Goal: Task Accomplishment & Management: Complete application form

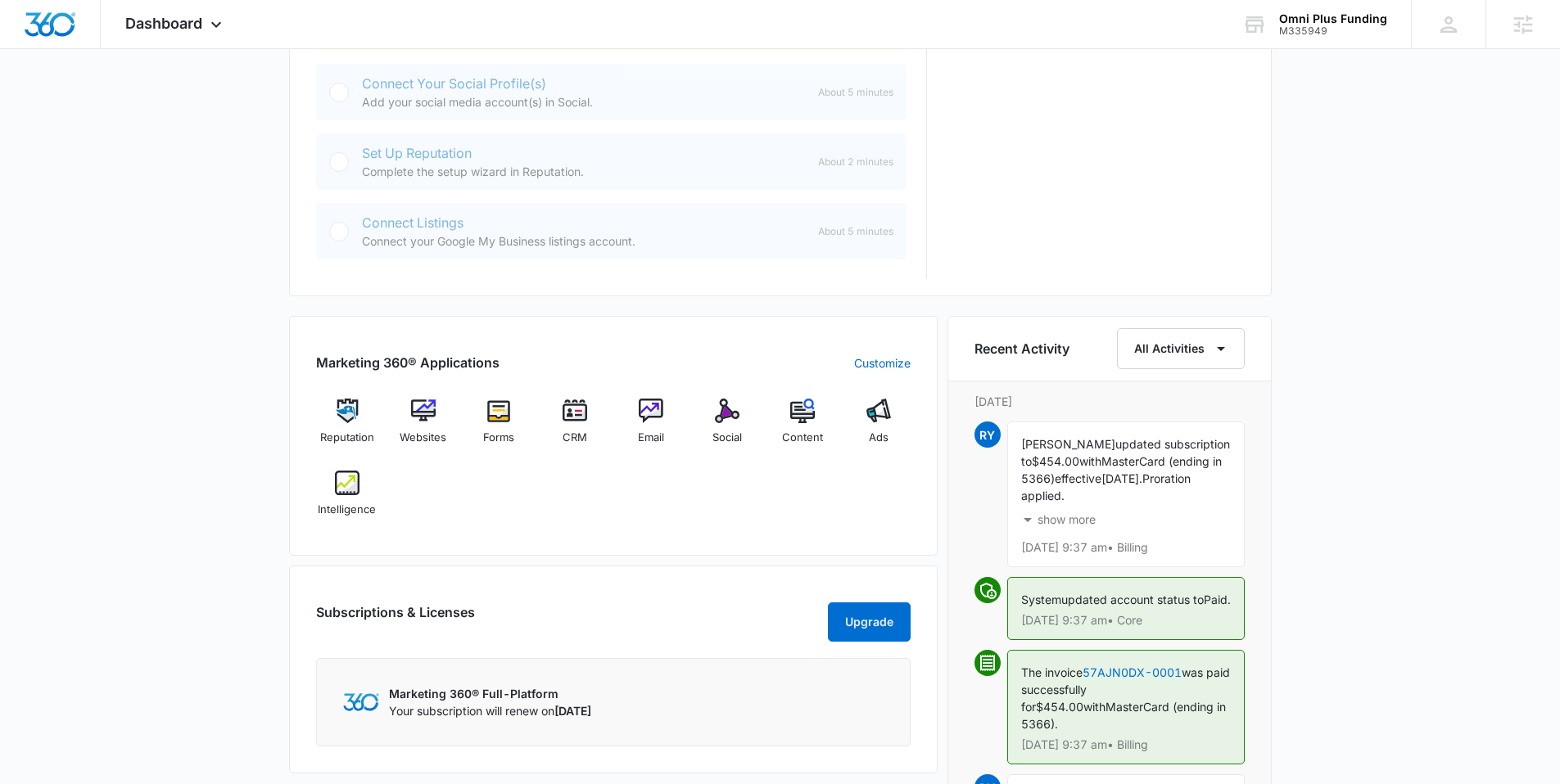
scroll to position [805, 0]
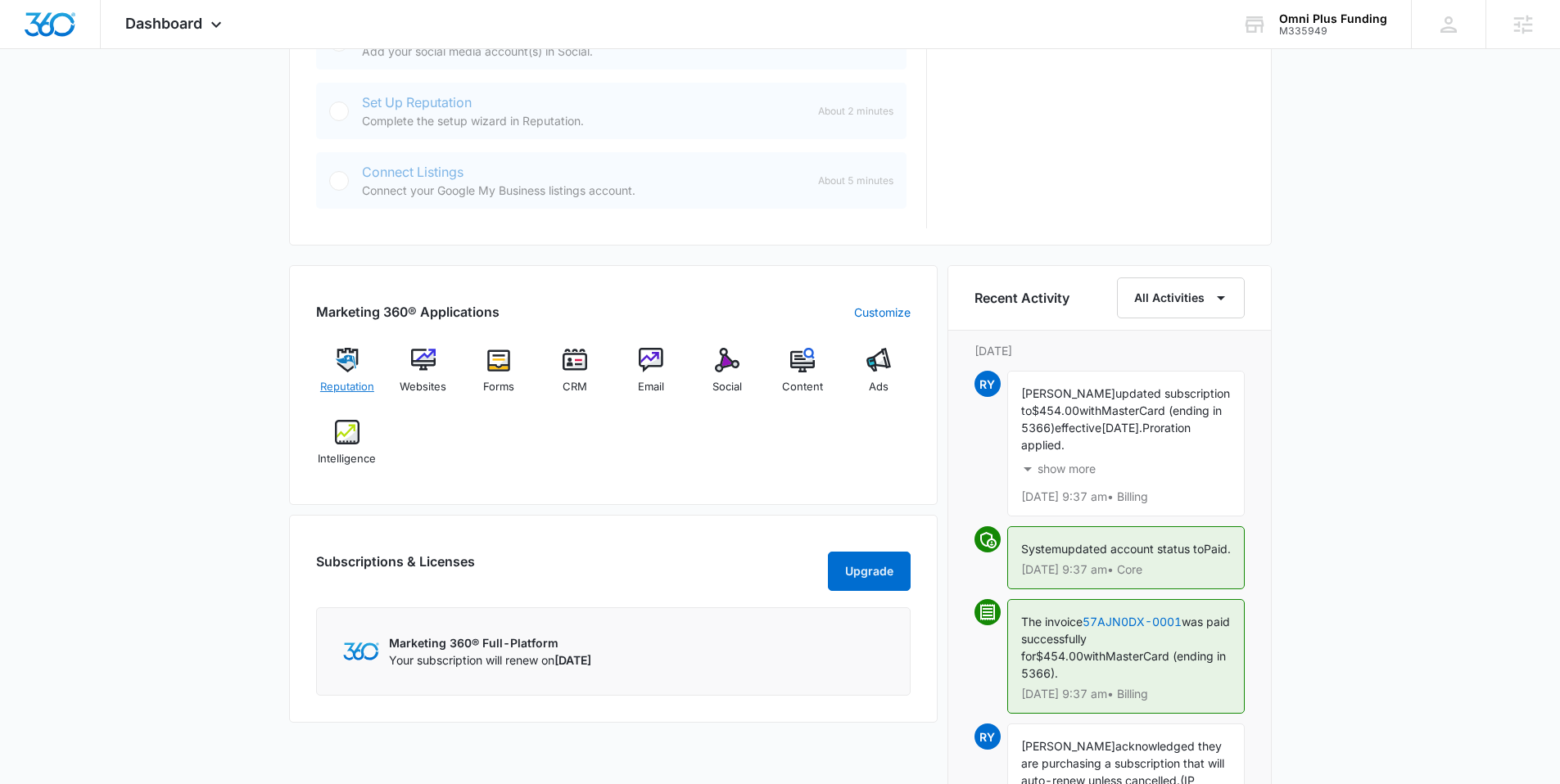
click at [343, 364] on img at bounding box center [347, 360] width 25 height 25
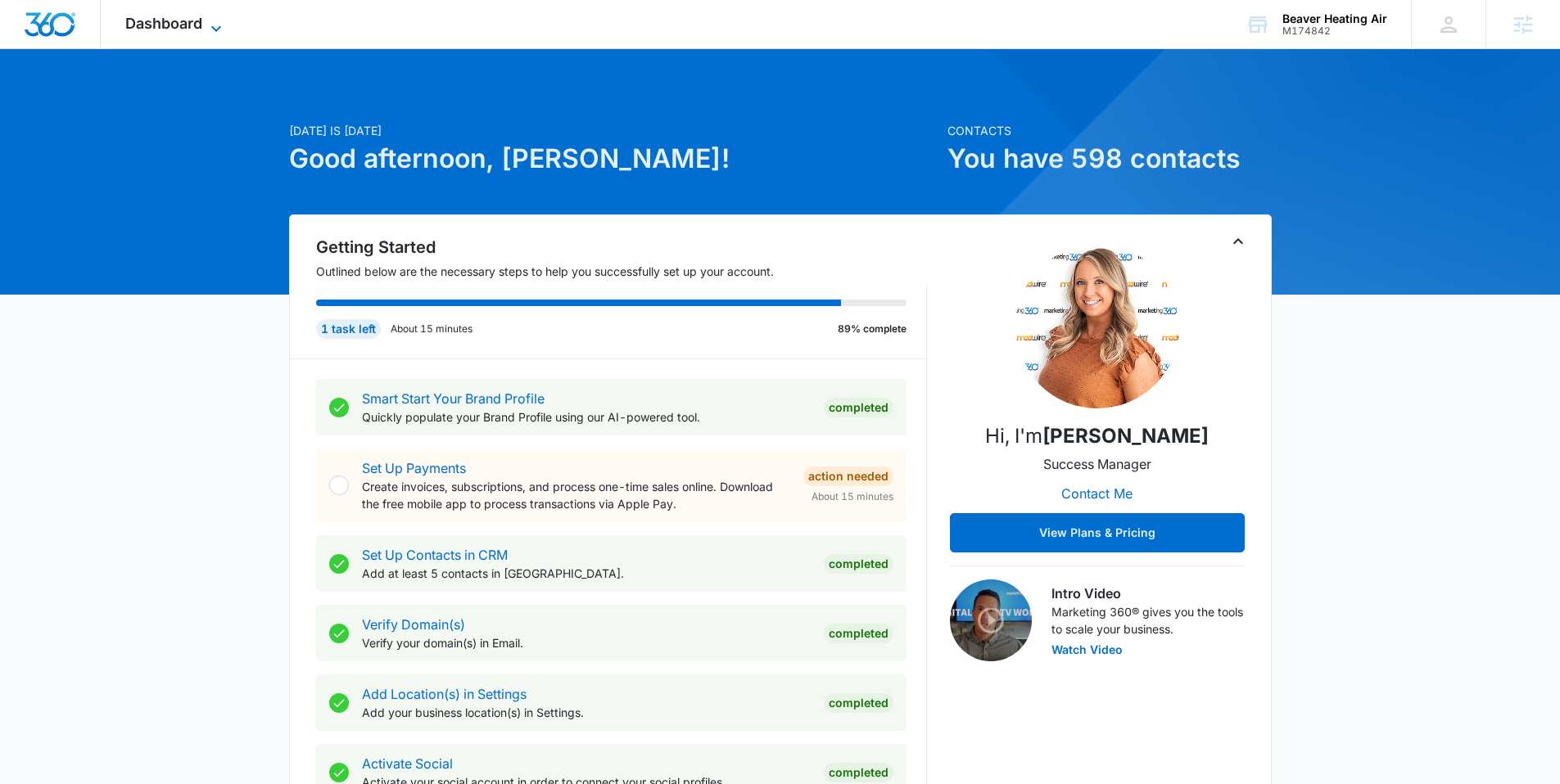
click at [154, 19] on span "Dashboard" at bounding box center [163, 24] width 77 height 17
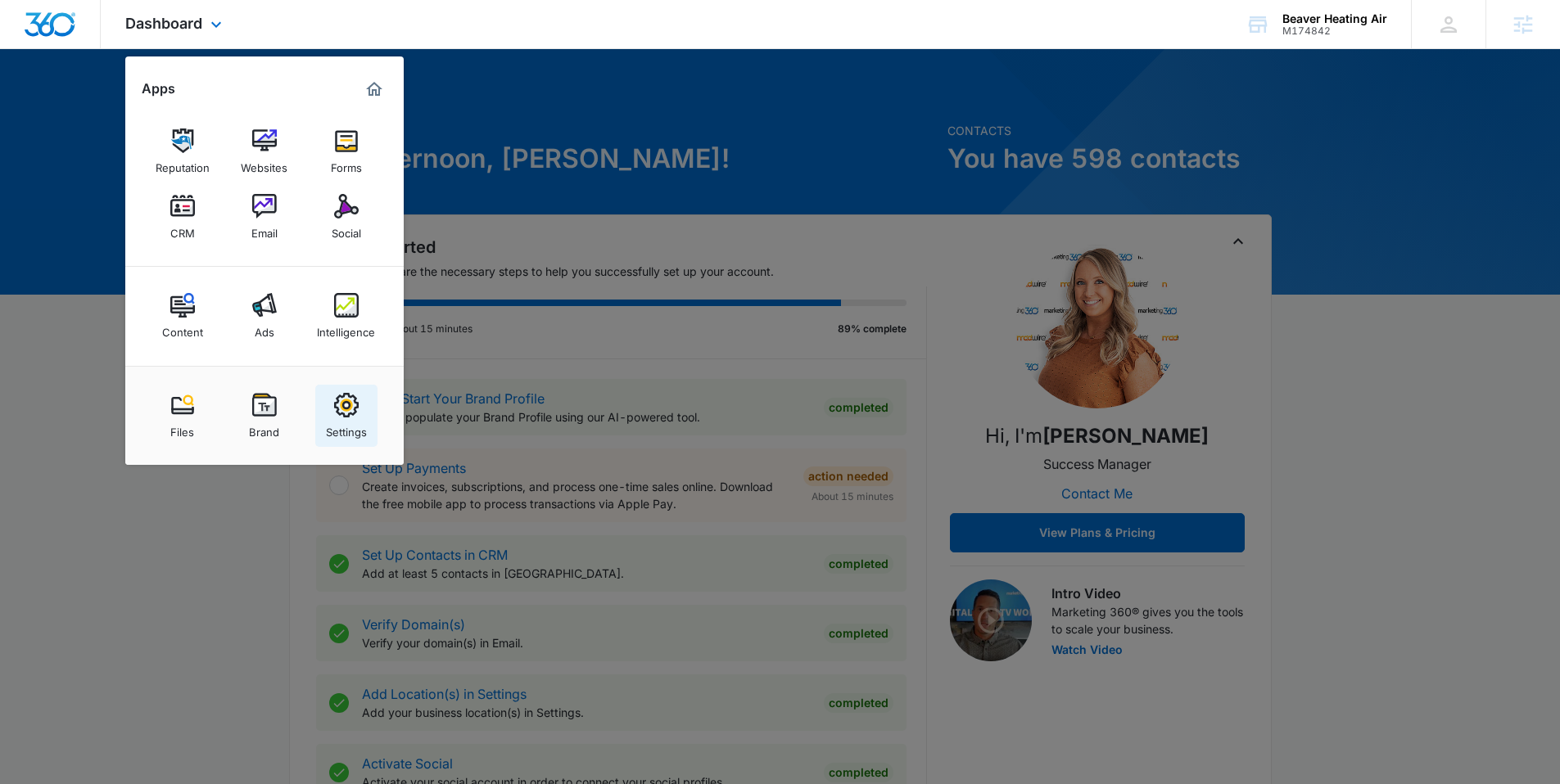
click at [359, 422] on div "Settings" at bounding box center [346, 427] width 41 height 22
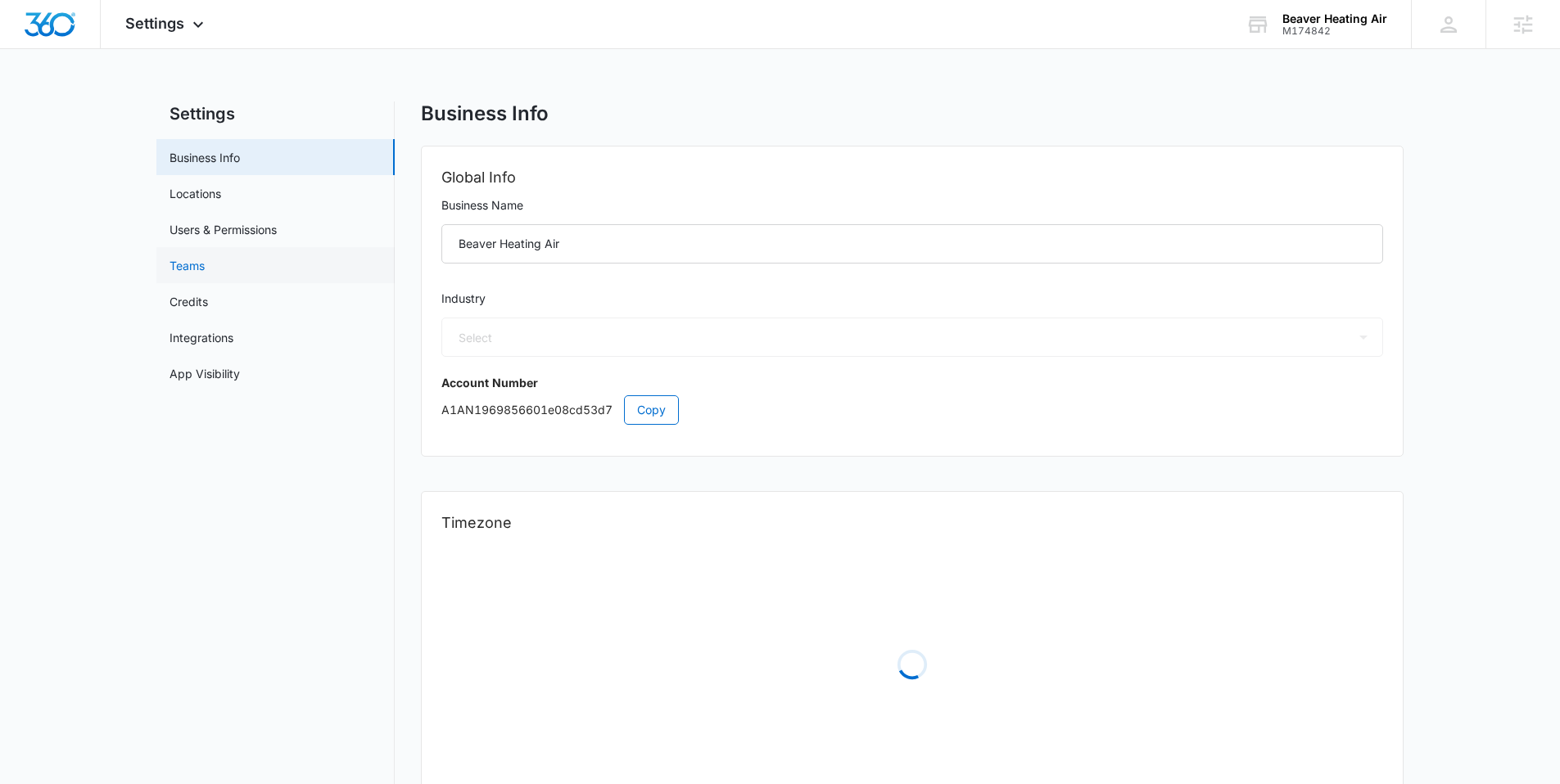
select select "4"
select select "US"
select select "America/Los_Angeles"
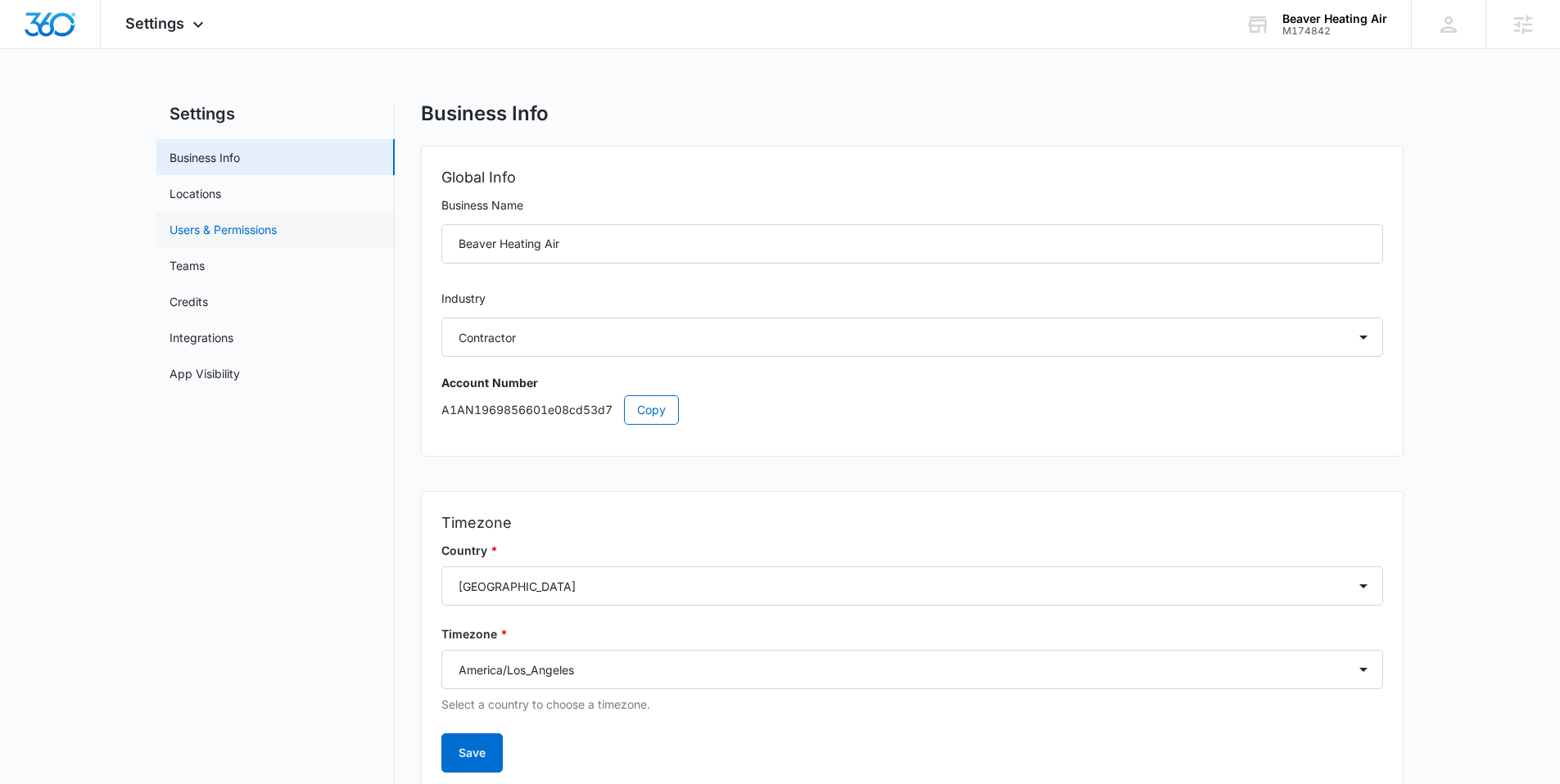
click at [219, 231] on link "Users & Permissions" at bounding box center [222, 230] width 107 height 17
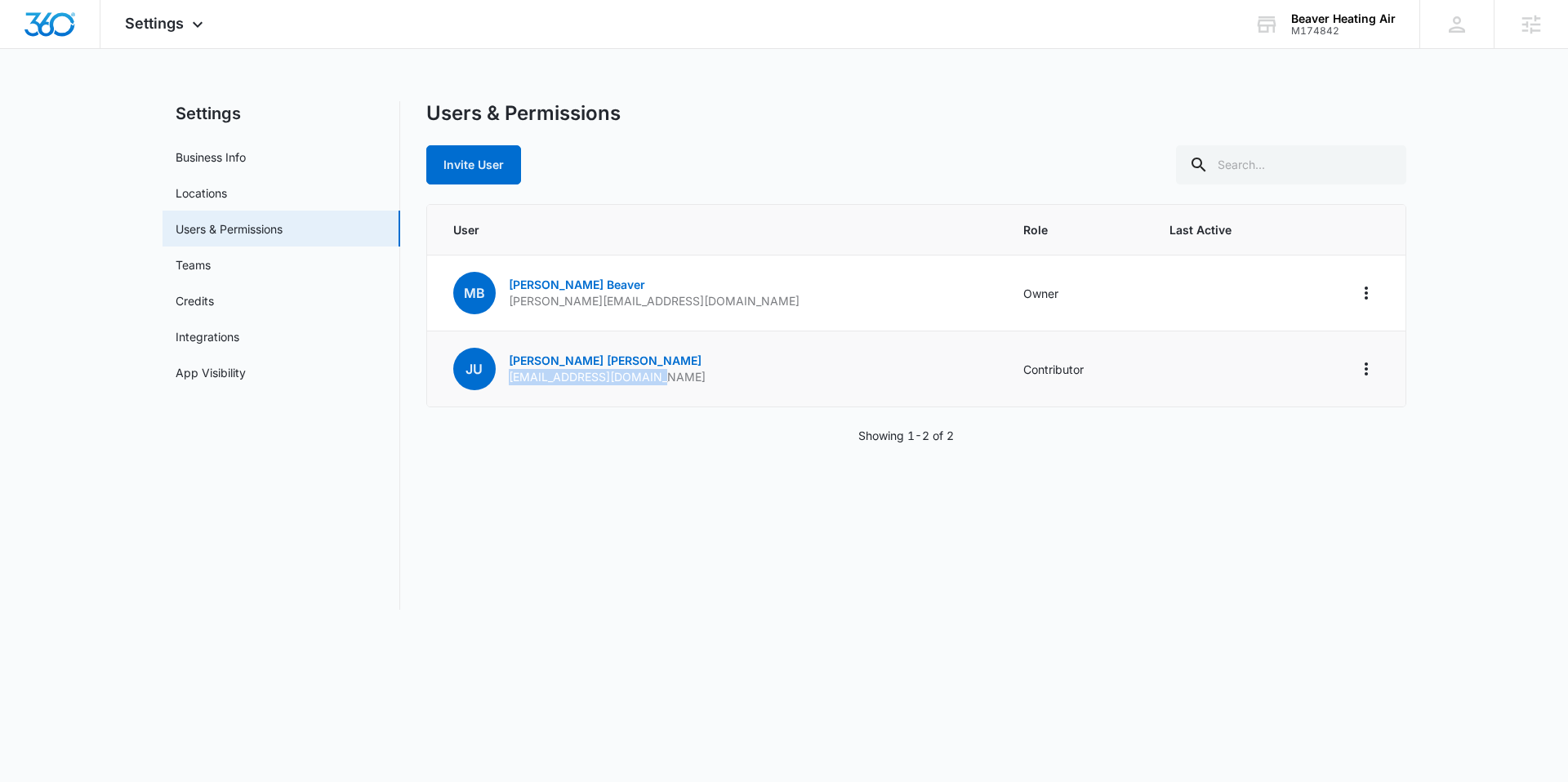
drag, startPoint x: 644, startPoint y: 376, endPoint x: 502, endPoint y: 383, distance: 142.2
click at [502, 383] on div "JU Joe Urdiales jurdiales84@hotmail.com" at bounding box center [578, 369] width 252 height 42
copy p "jurdiales84@hotmail.com"
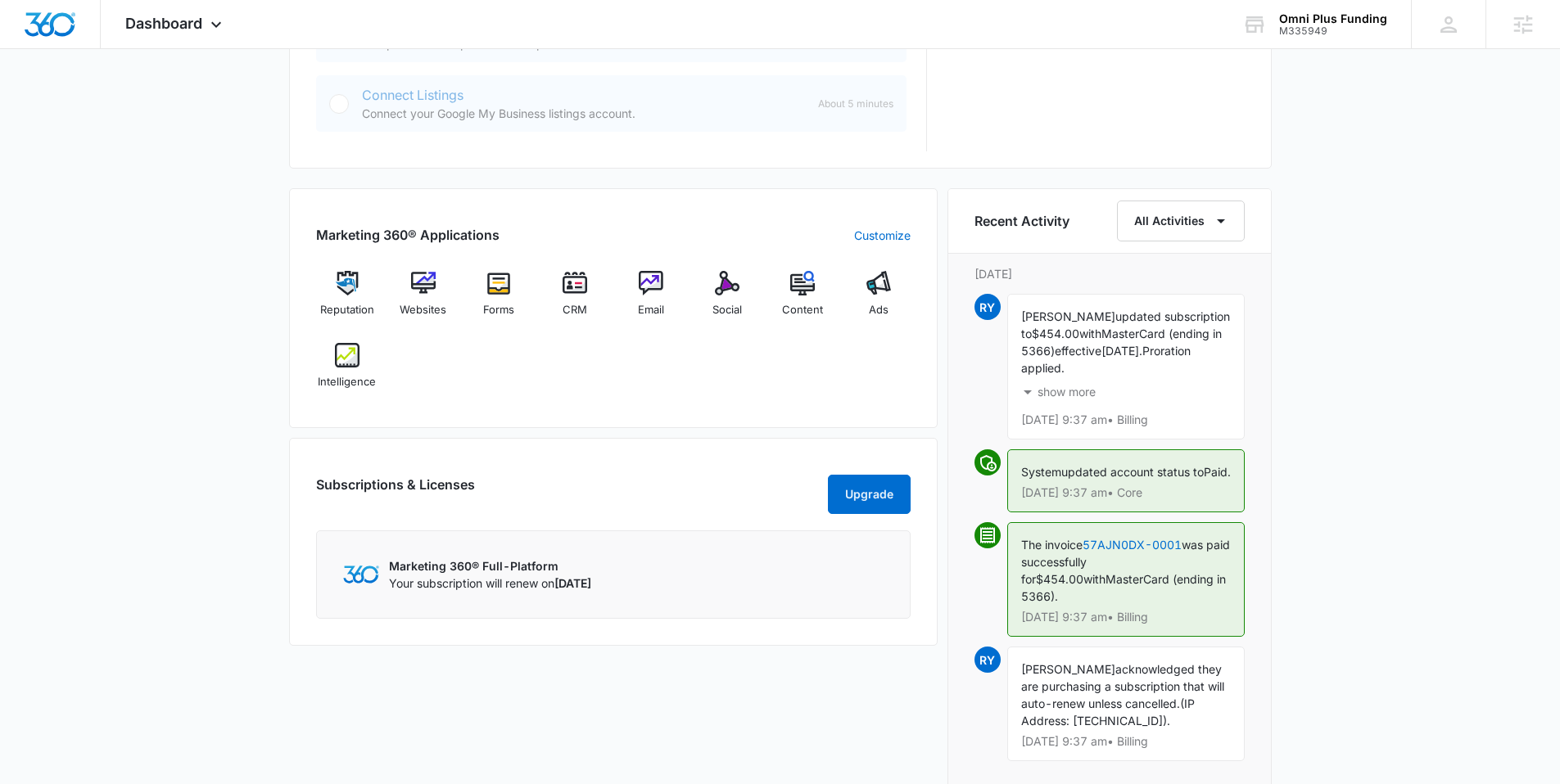
scroll to position [889, 0]
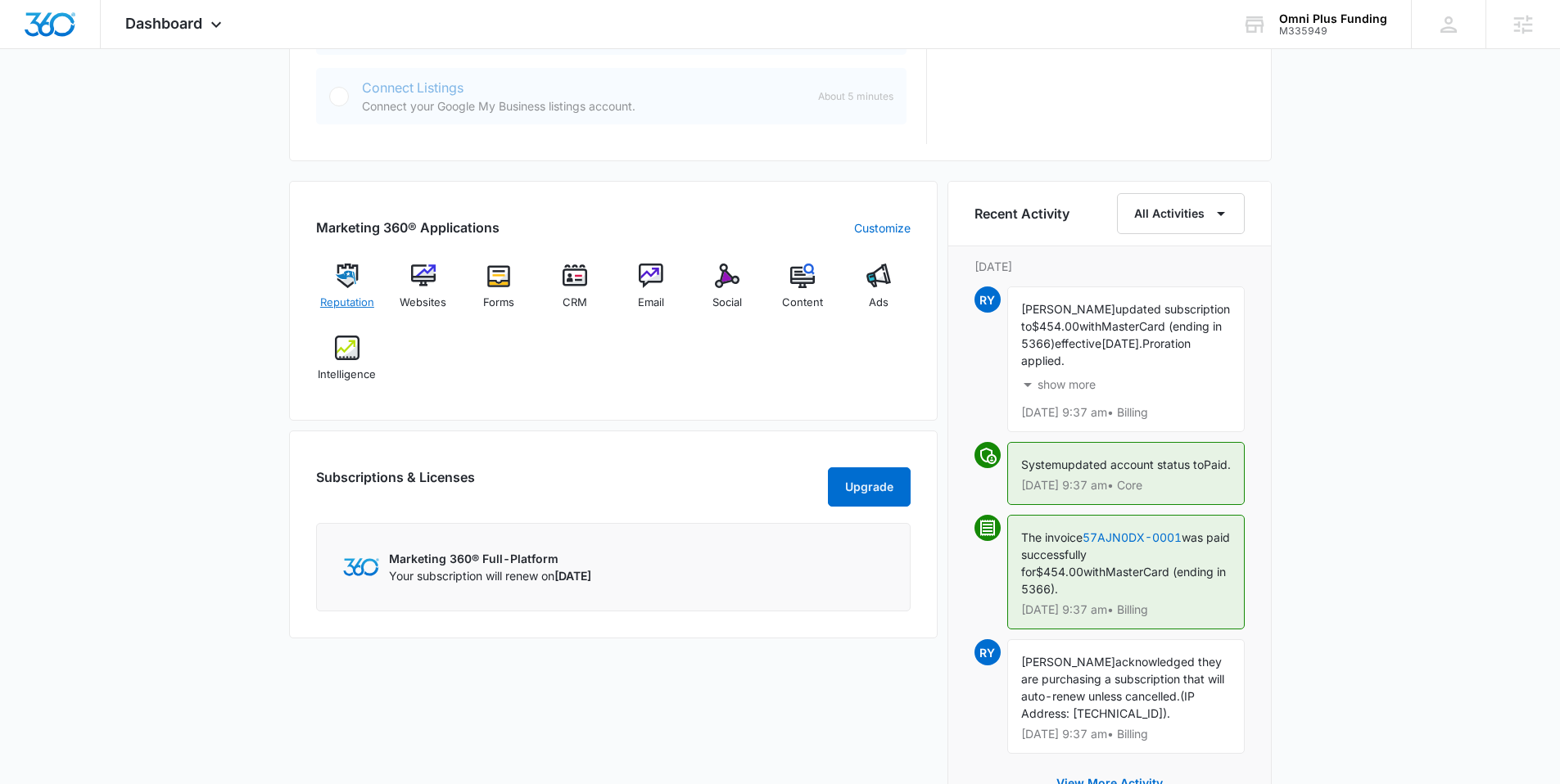
click at [349, 270] on img at bounding box center [347, 276] width 25 height 25
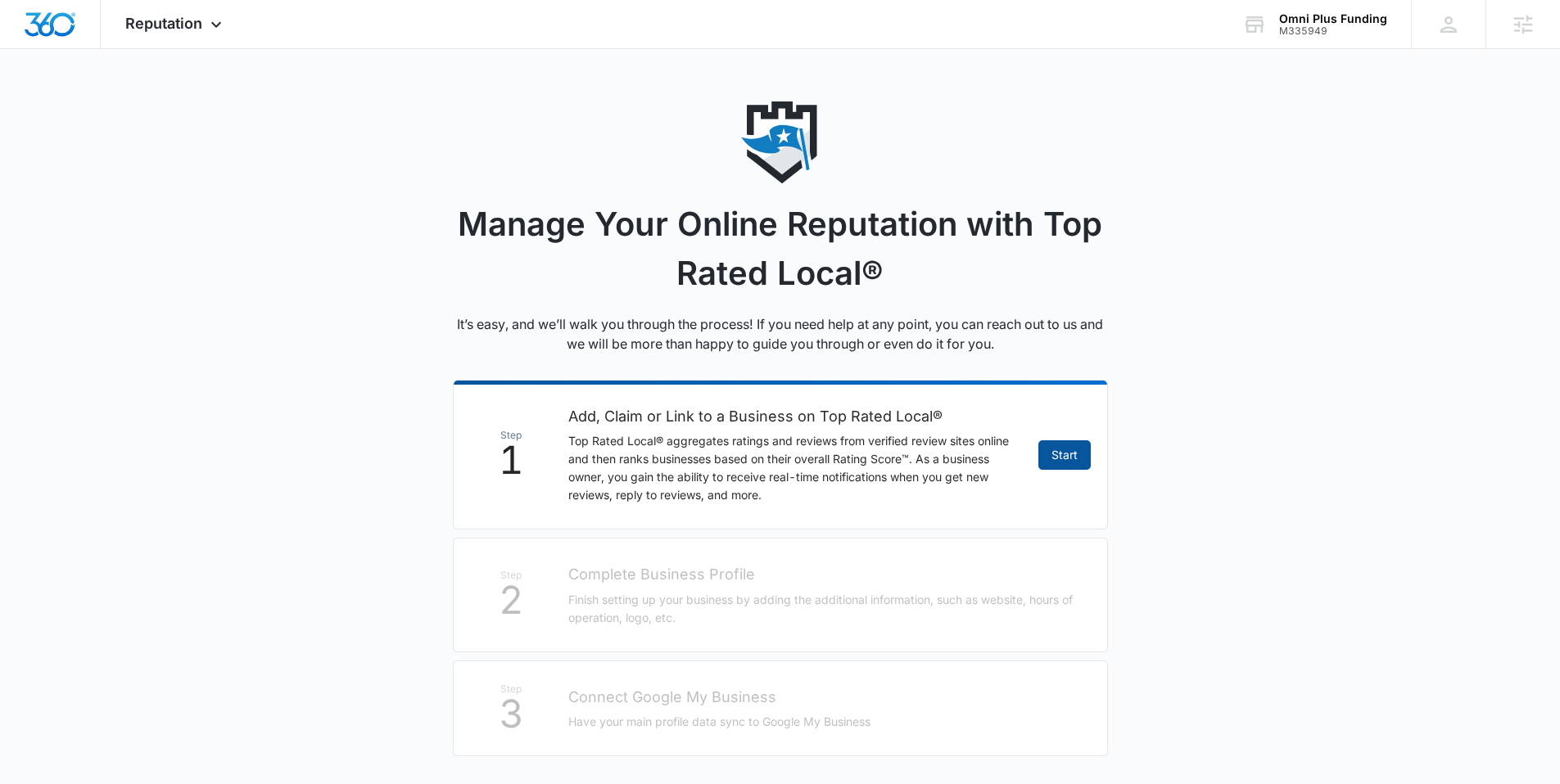
click at [1066, 454] on link "Start" at bounding box center [1064, 455] width 52 height 29
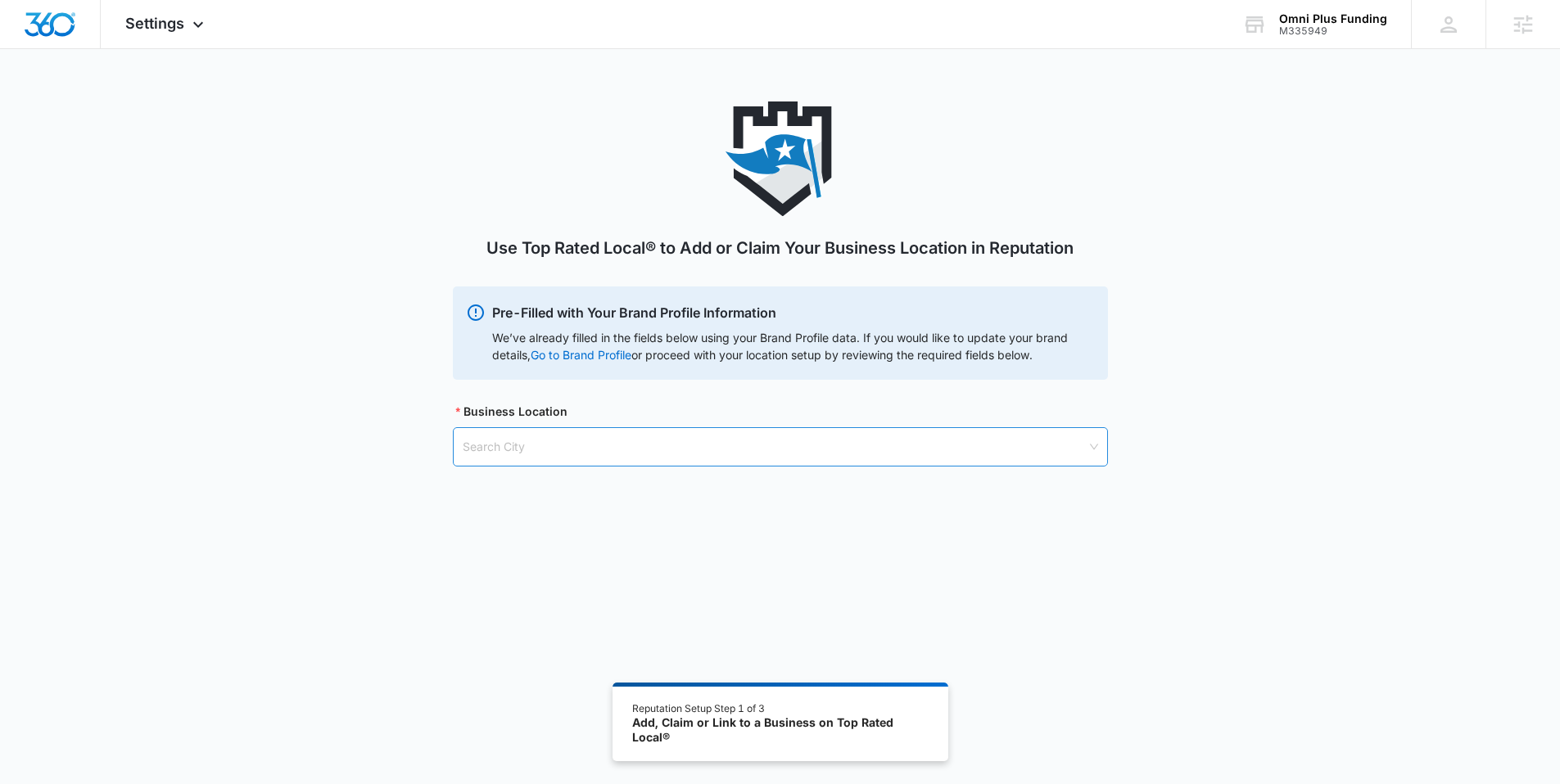
click at [527, 453] on input "search" at bounding box center [775, 447] width 624 height 38
paste input "[GEOGRAPHIC_DATA], [GEOGRAPHIC_DATA]"
type input "[GEOGRAPHIC_DATA], [GEOGRAPHIC_DATA]"
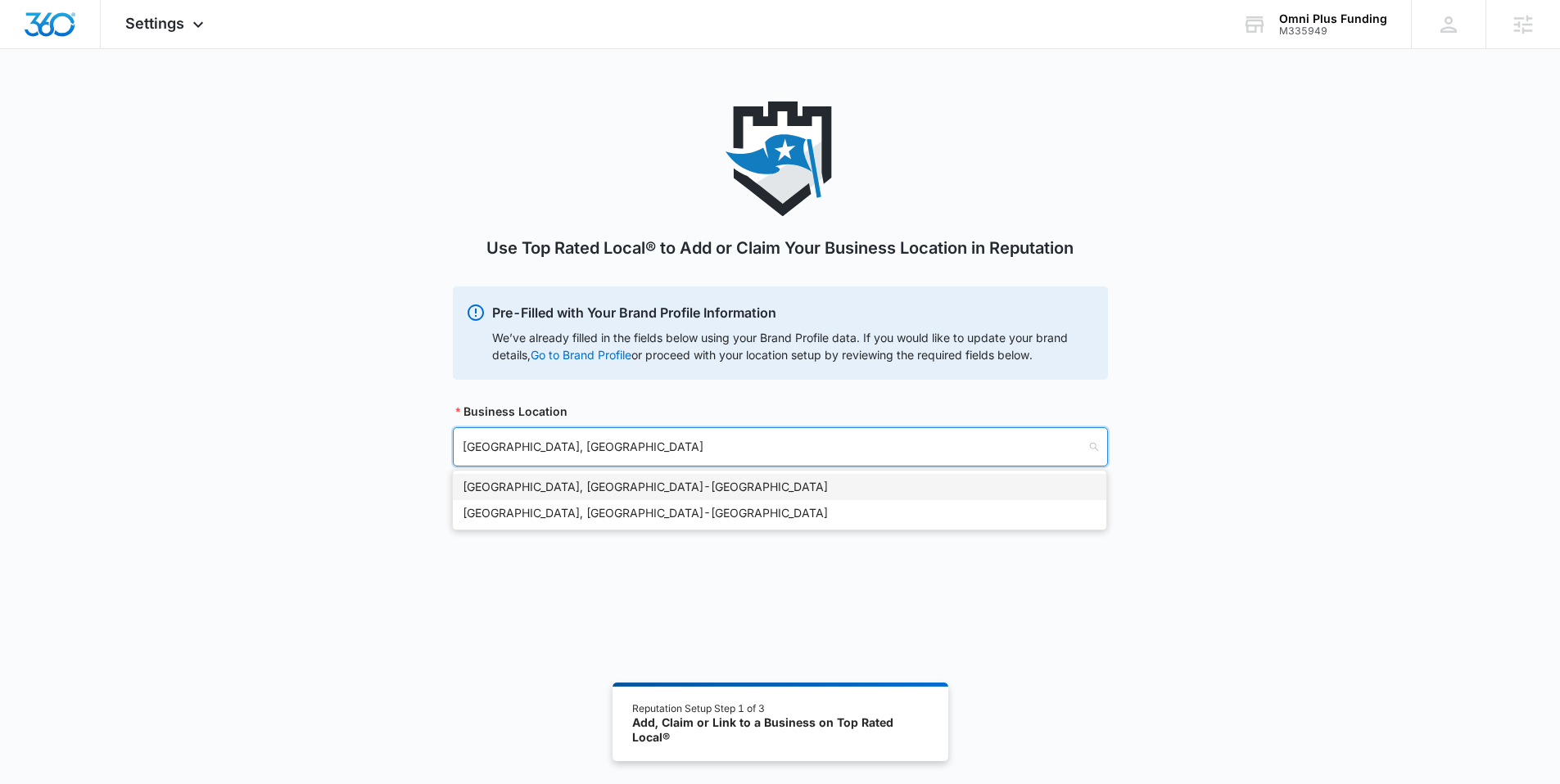
click at [539, 486] on div "[GEOGRAPHIC_DATA], [GEOGRAPHIC_DATA] - [GEOGRAPHIC_DATA]" at bounding box center [780, 487] width 634 height 18
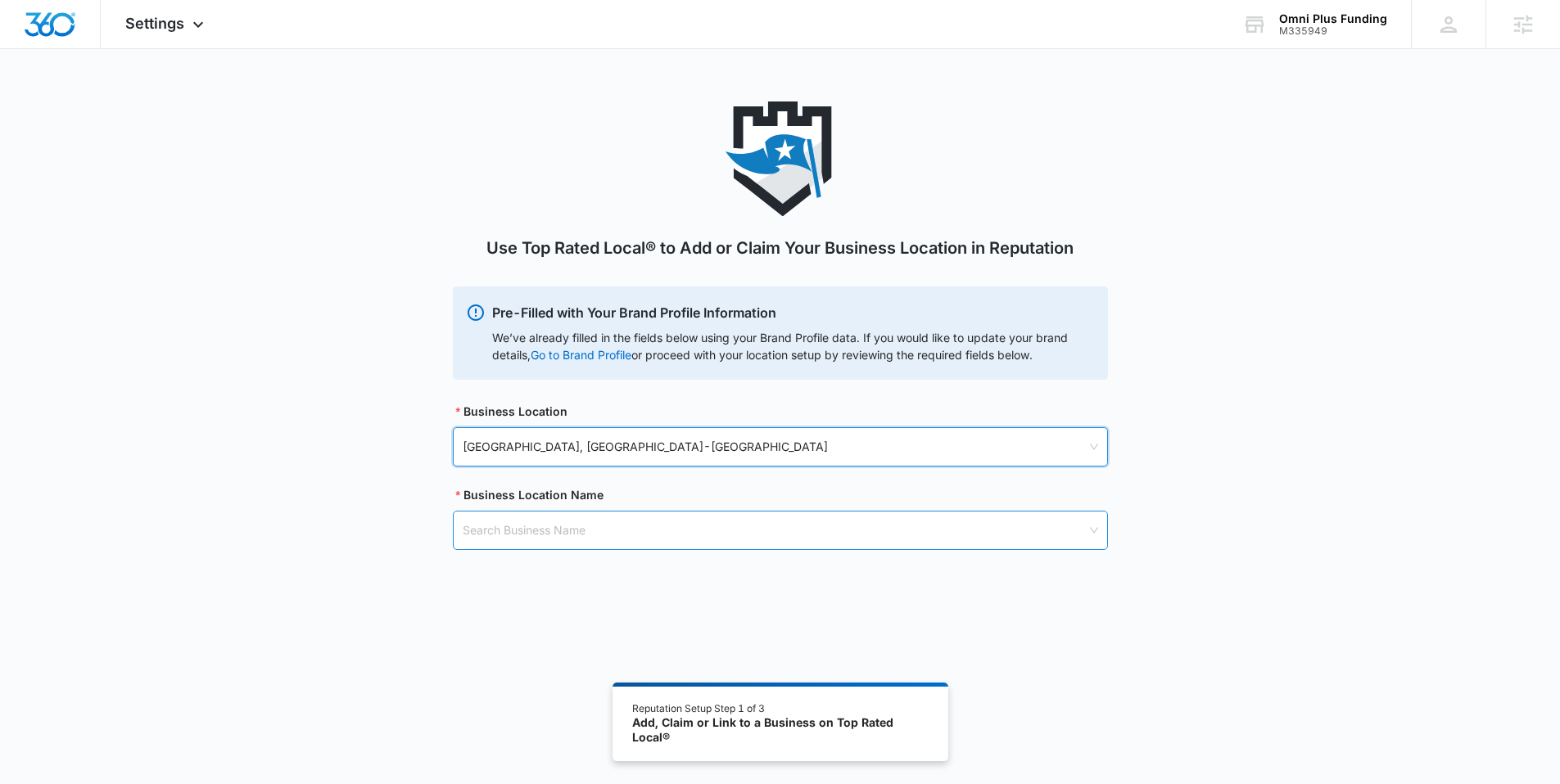
click at [527, 531] on input "search" at bounding box center [775, 531] width 624 height 38
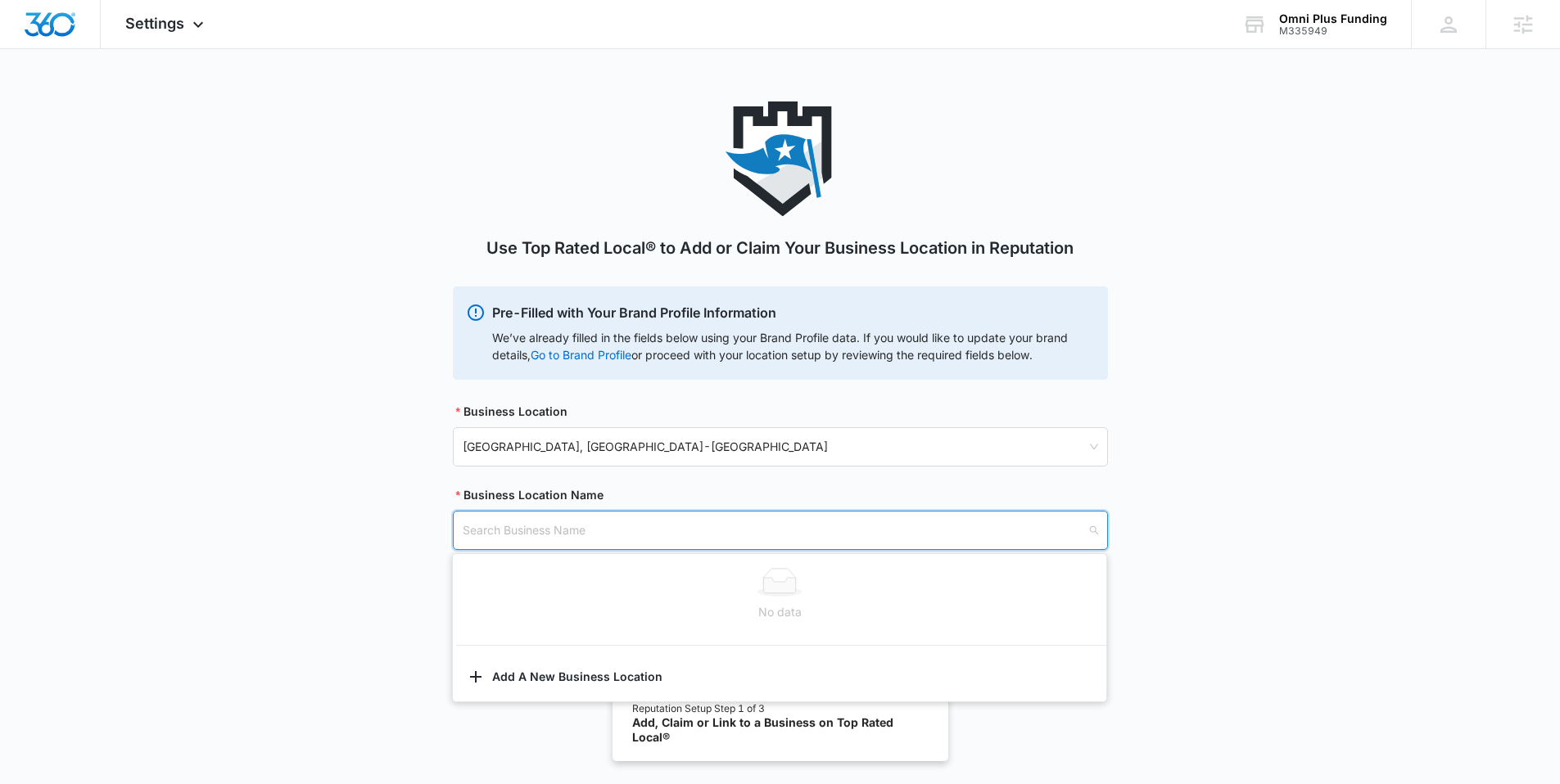
click at [521, 657] on div "No data Add A New Business Location" at bounding box center [780, 627] width 654 height 141
click at [515, 673] on button "Add A New Business Location" at bounding box center [780, 679] width 654 height 40
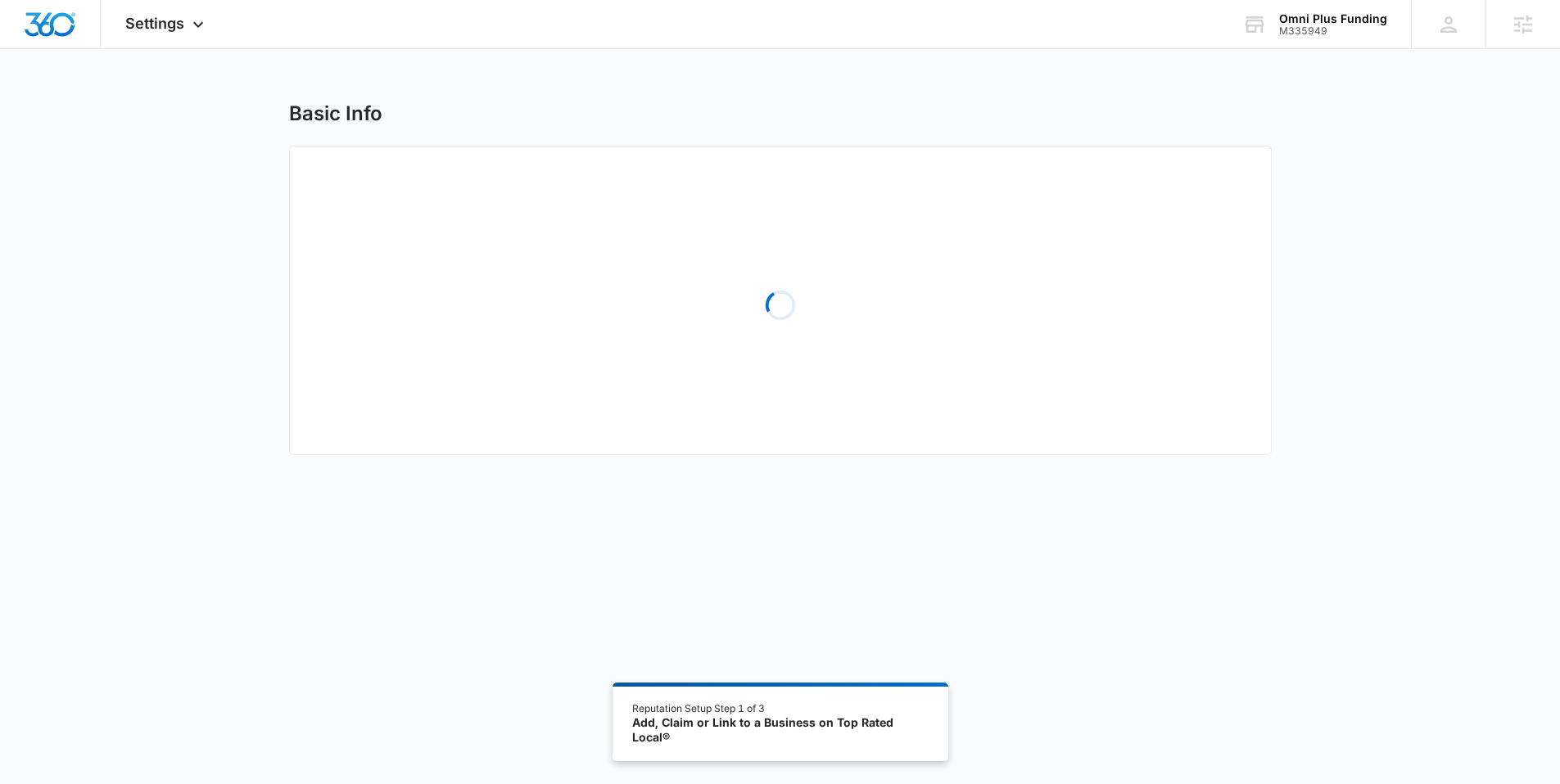
select select "[US_STATE]"
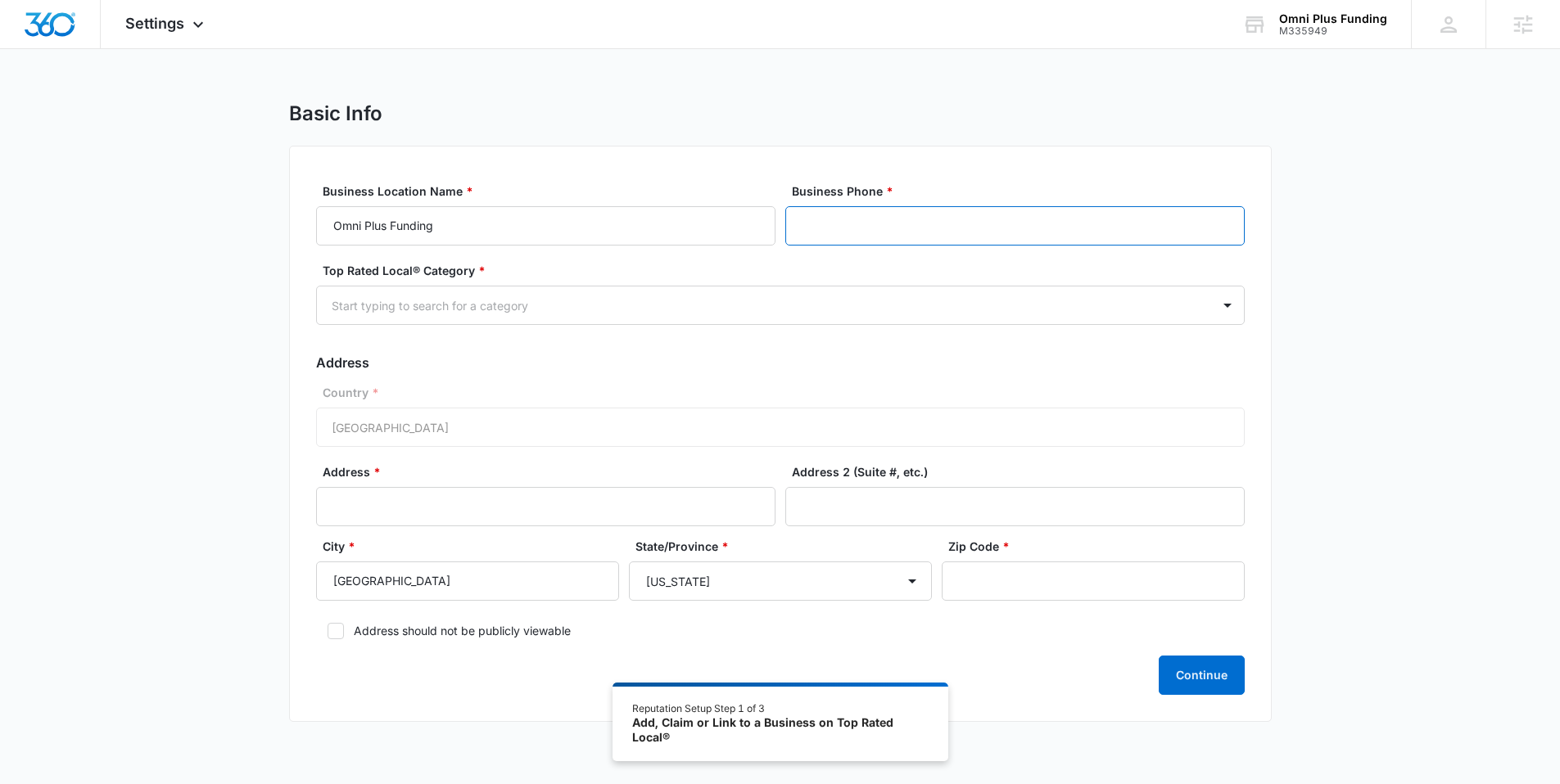
click at [852, 218] on input "Business Phone *" at bounding box center [1015, 226] width 460 height 40
paste input "[PHONE_NUMBER]"
type input "[PHONE_NUMBER]"
click at [610, 312] on div at bounding box center [761, 305] width 858 height 21
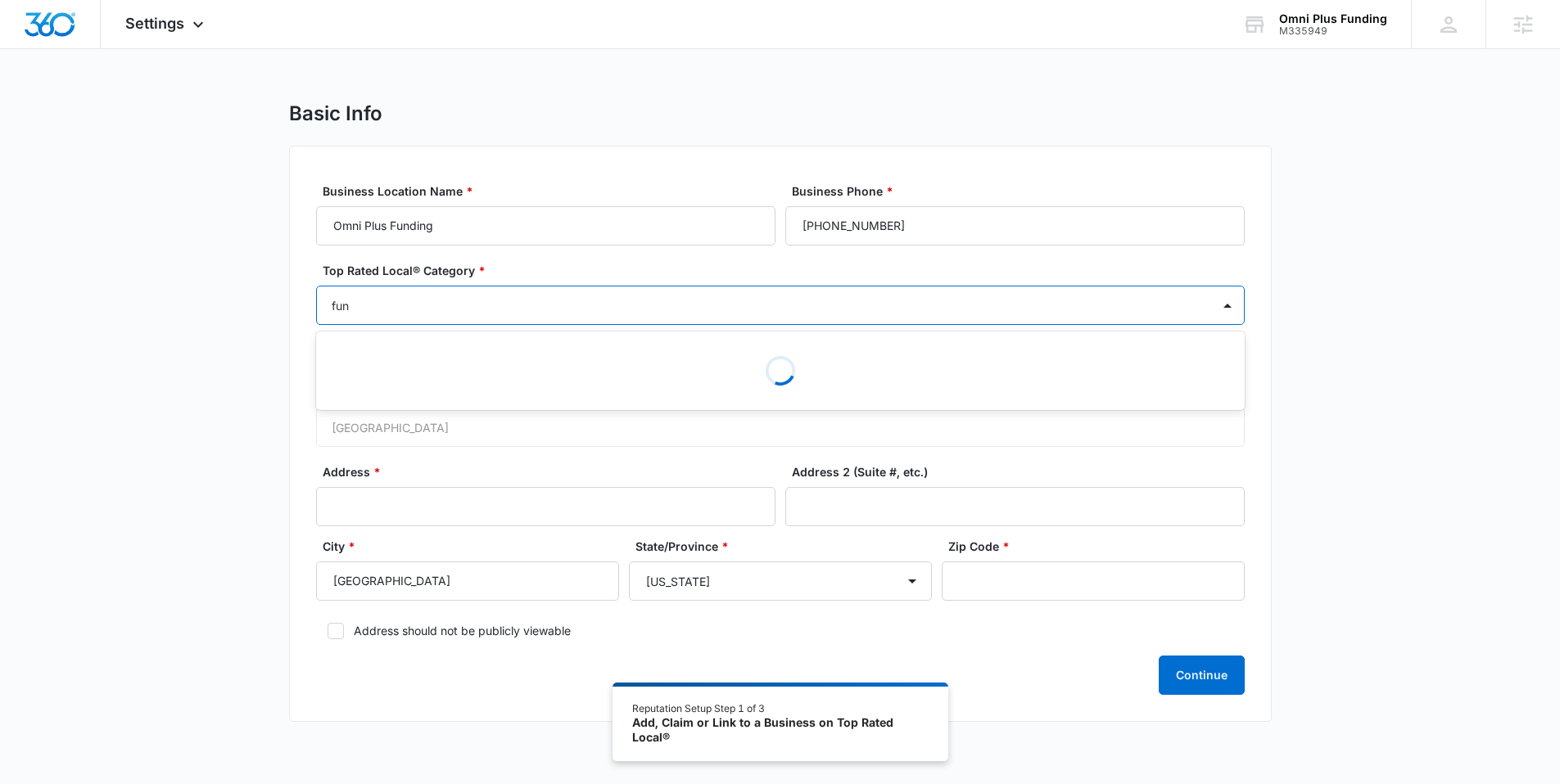
type input "fund"
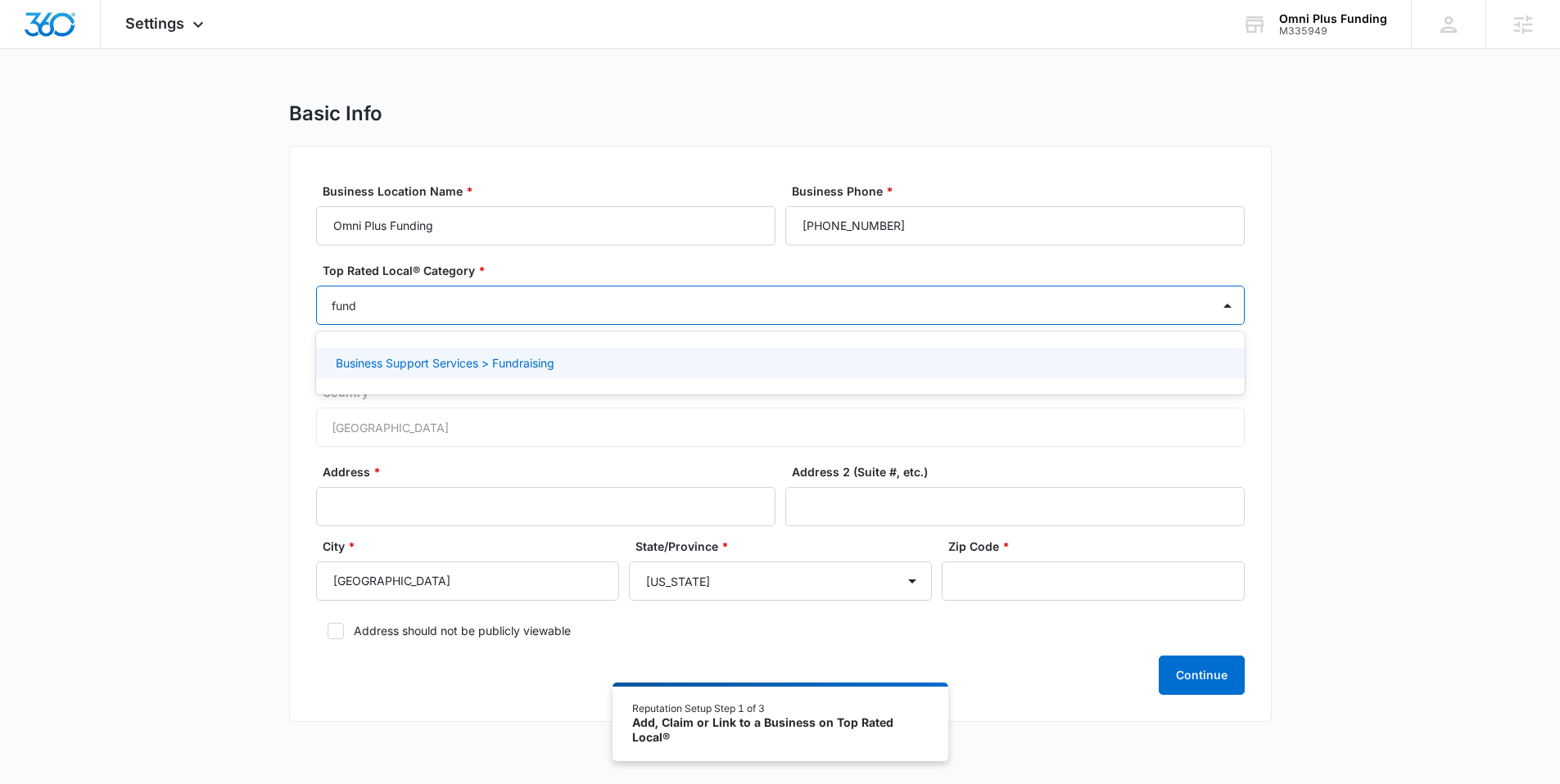
click at [403, 367] on p "Business Support Services > Fundraising" at bounding box center [445, 363] width 219 height 17
click at [265, 358] on div "Basic Info Business Location Name * Omni Plus Funding Business Phone * [PHONE_N…" at bounding box center [780, 422] width 1560 height 642
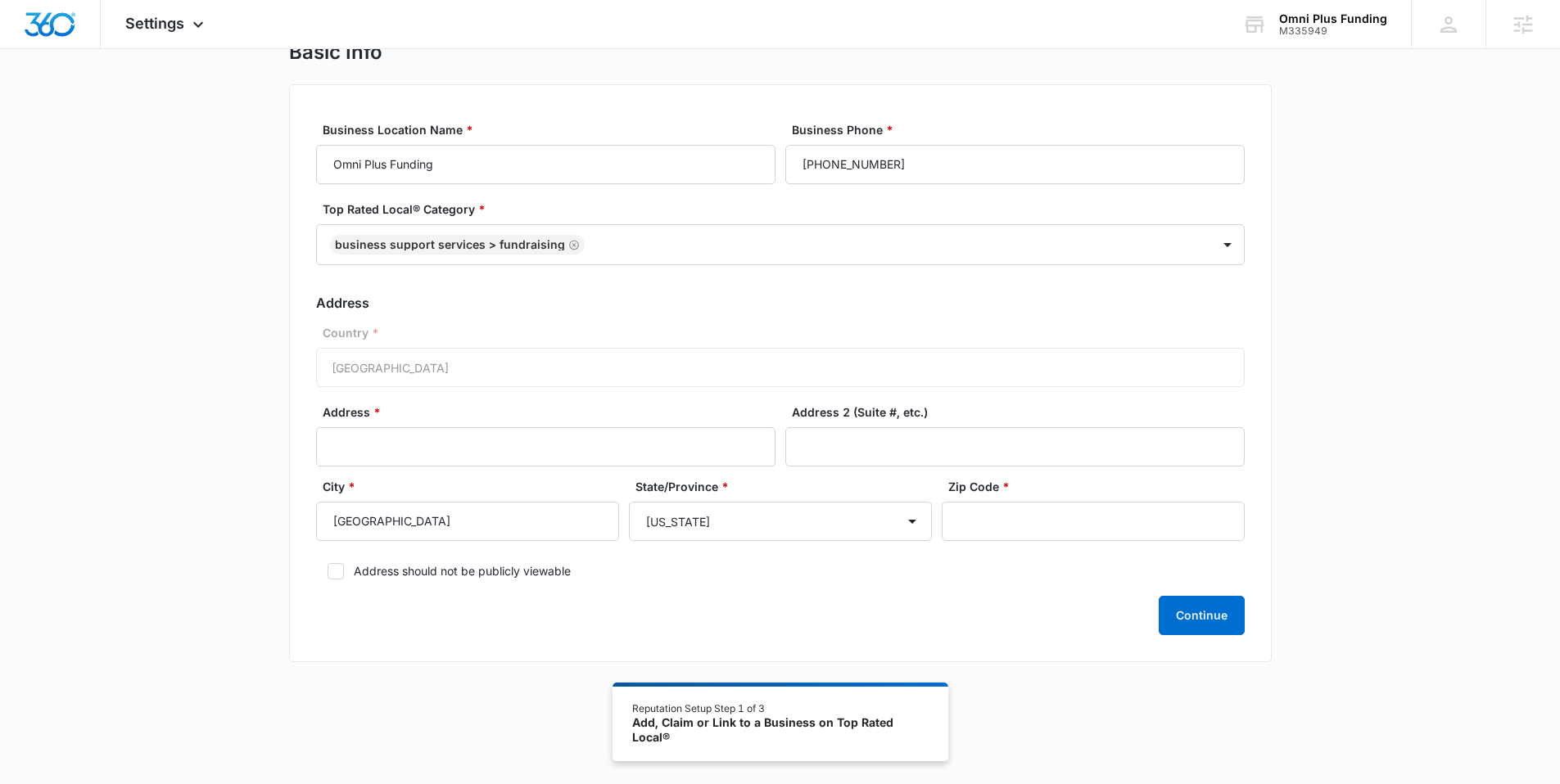
scroll to position [90, 0]
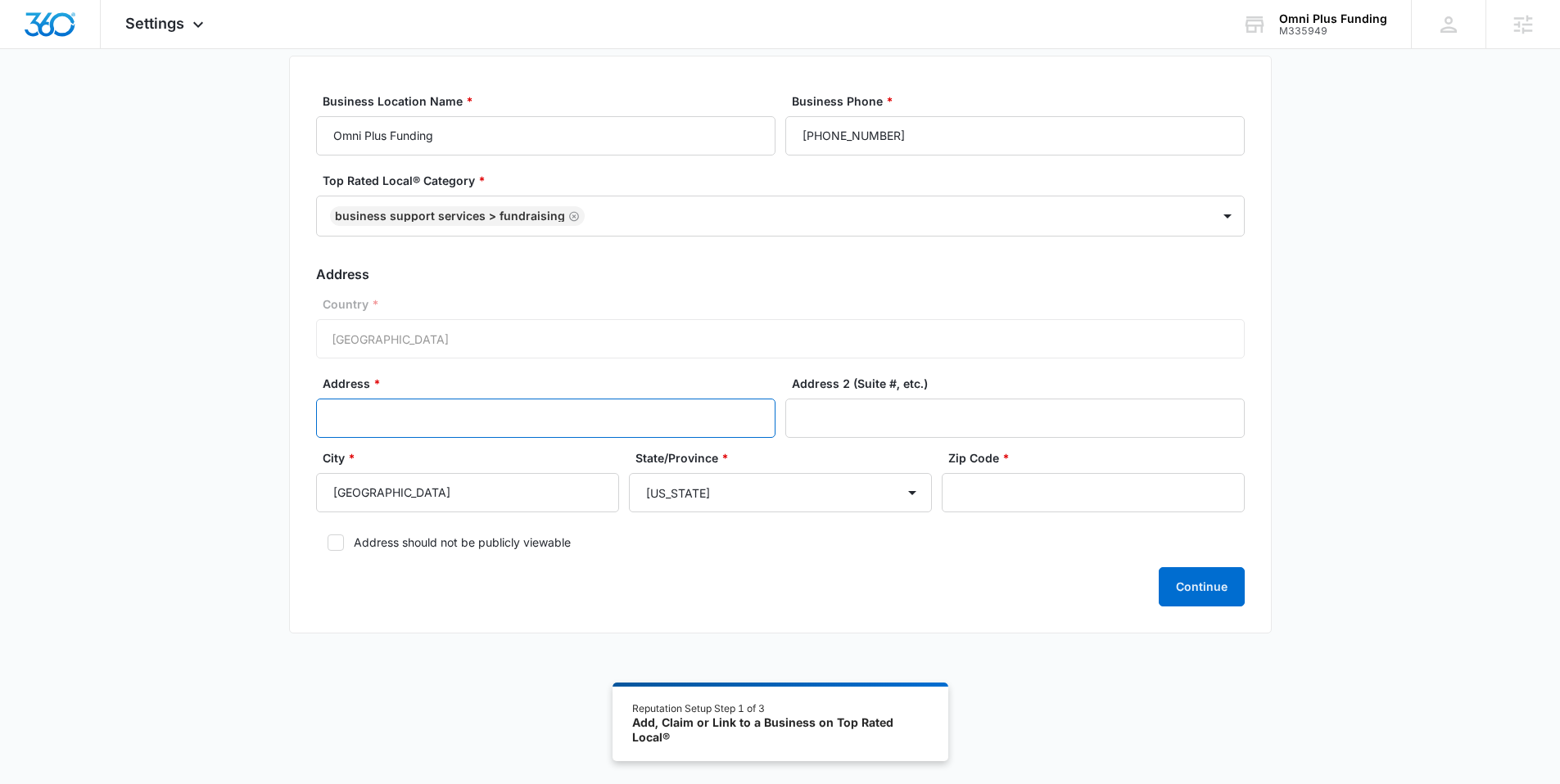
click at [447, 412] on input "Address *" at bounding box center [546, 419] width 460 height 40
paste input "[STREET_ADDRESS]"
type input "[STREET_ADDRESS]"
click at [350, 545] on label "Address should not be publicly viewable" at bounding box center [780, 542] width 929 height 17
click at [327, 545] on input "Address should not be publicly viewable" at bounding box center [322, 543] width 11 height 11
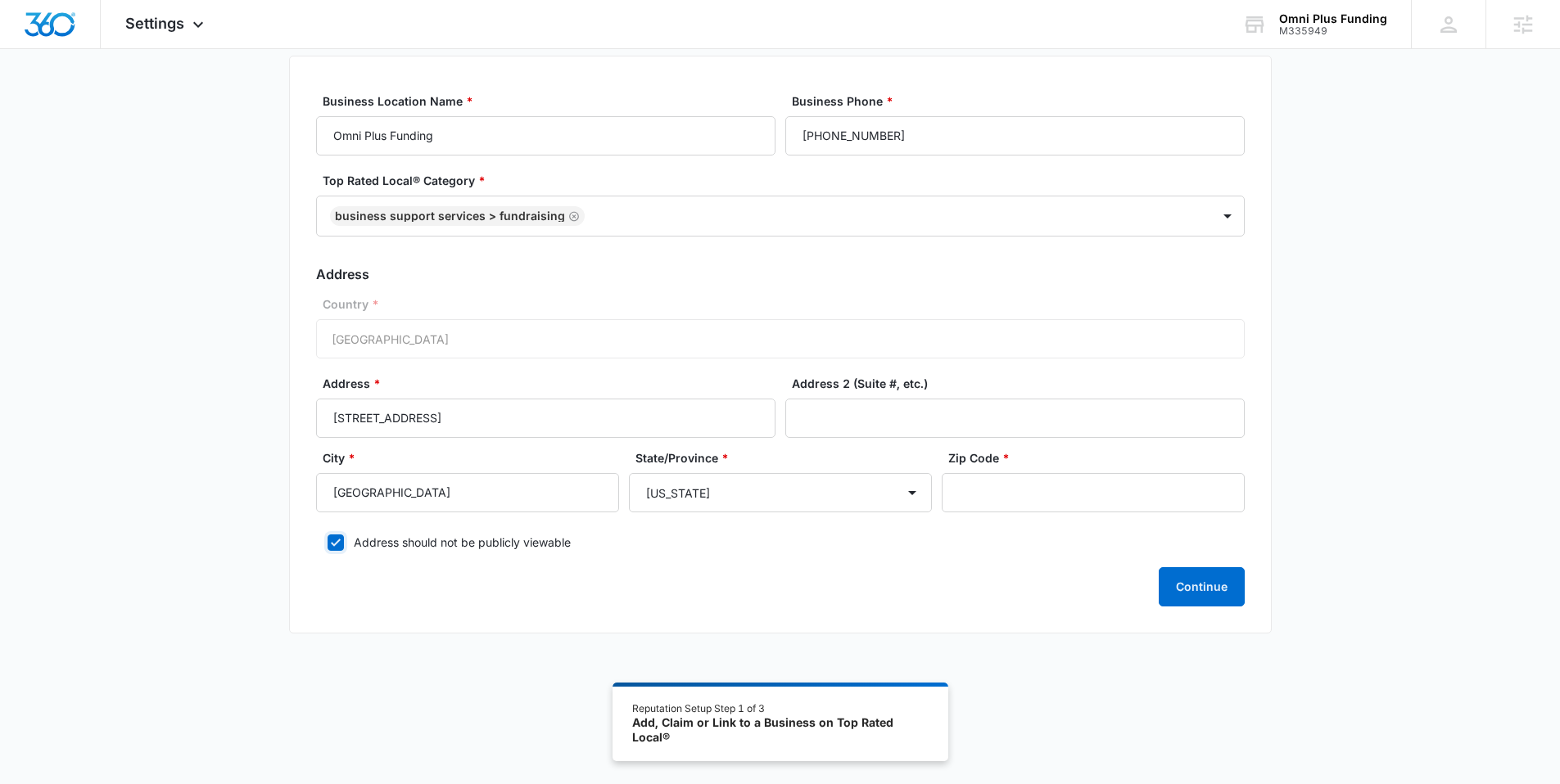
checkbox input "true"
click at [985, 428] on input "Address 2 (Suite #, etc.)" at bounding box center [1015, 419] width 460 height 40
paste input "Suite 212"
type input "Suite 212"
click at [1017, 507] on input "Zip Code *" at bounding box center [1093, 493] width 303 height 40
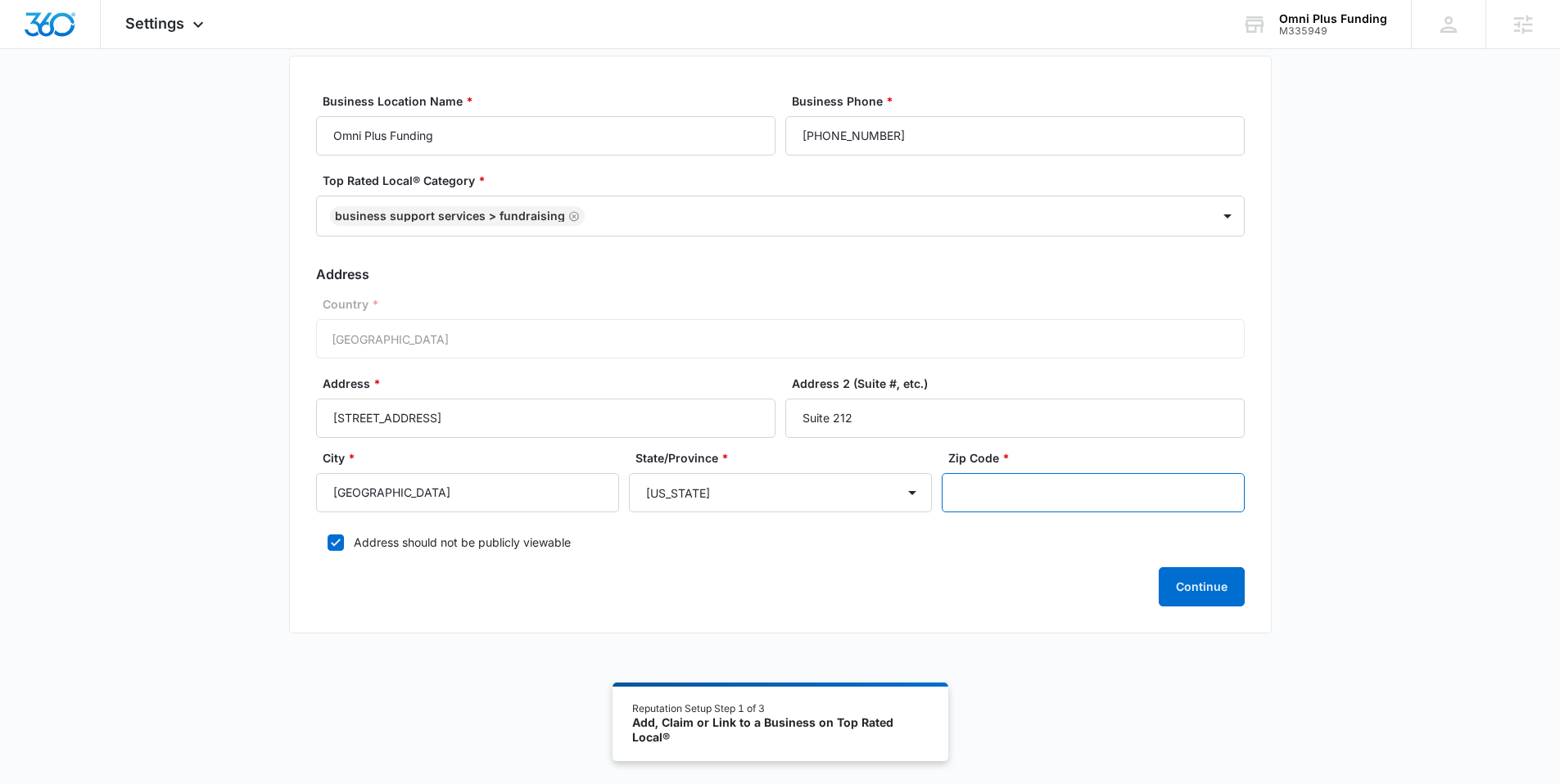
paste input "28303"
type input "28303"
click at [1176, 578] on button "Continue" at bounding box center [1201, 587] width 86 height 40
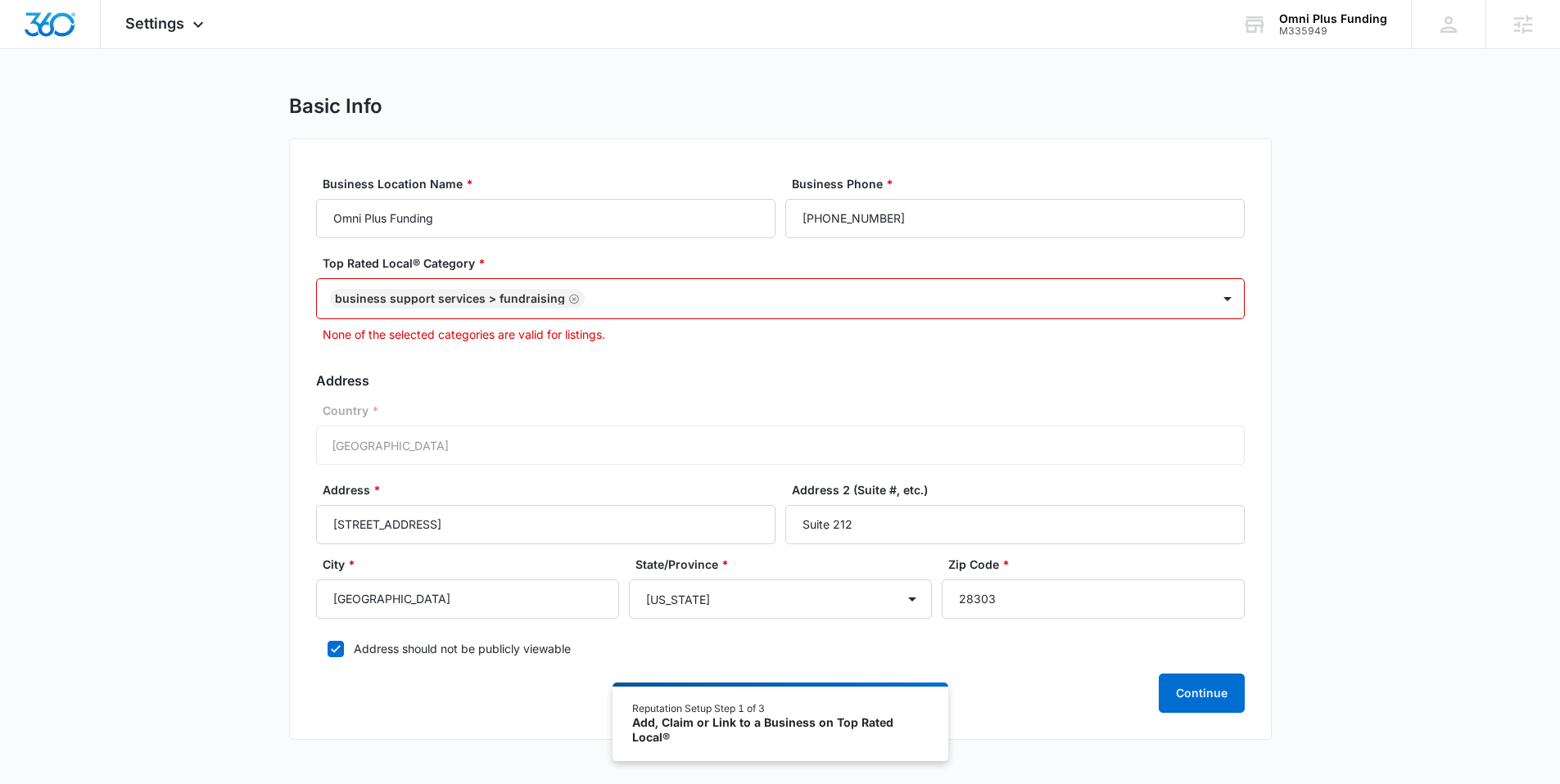
scroll to position [22, 0]
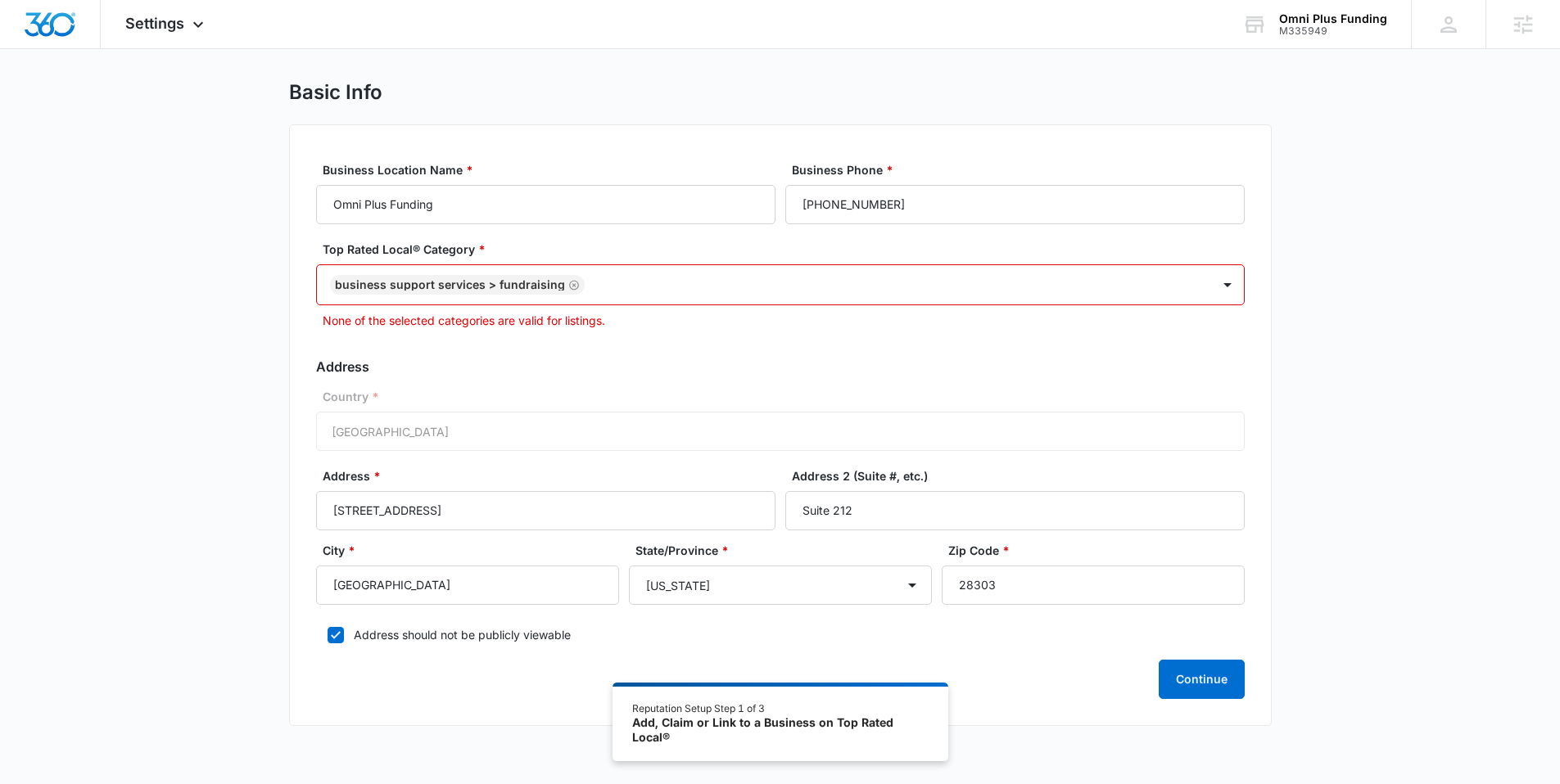
click at [569, 283] on icon "Remove Business Support Services > Fundraising" at bounding box center [574, 285] width 11 height 12
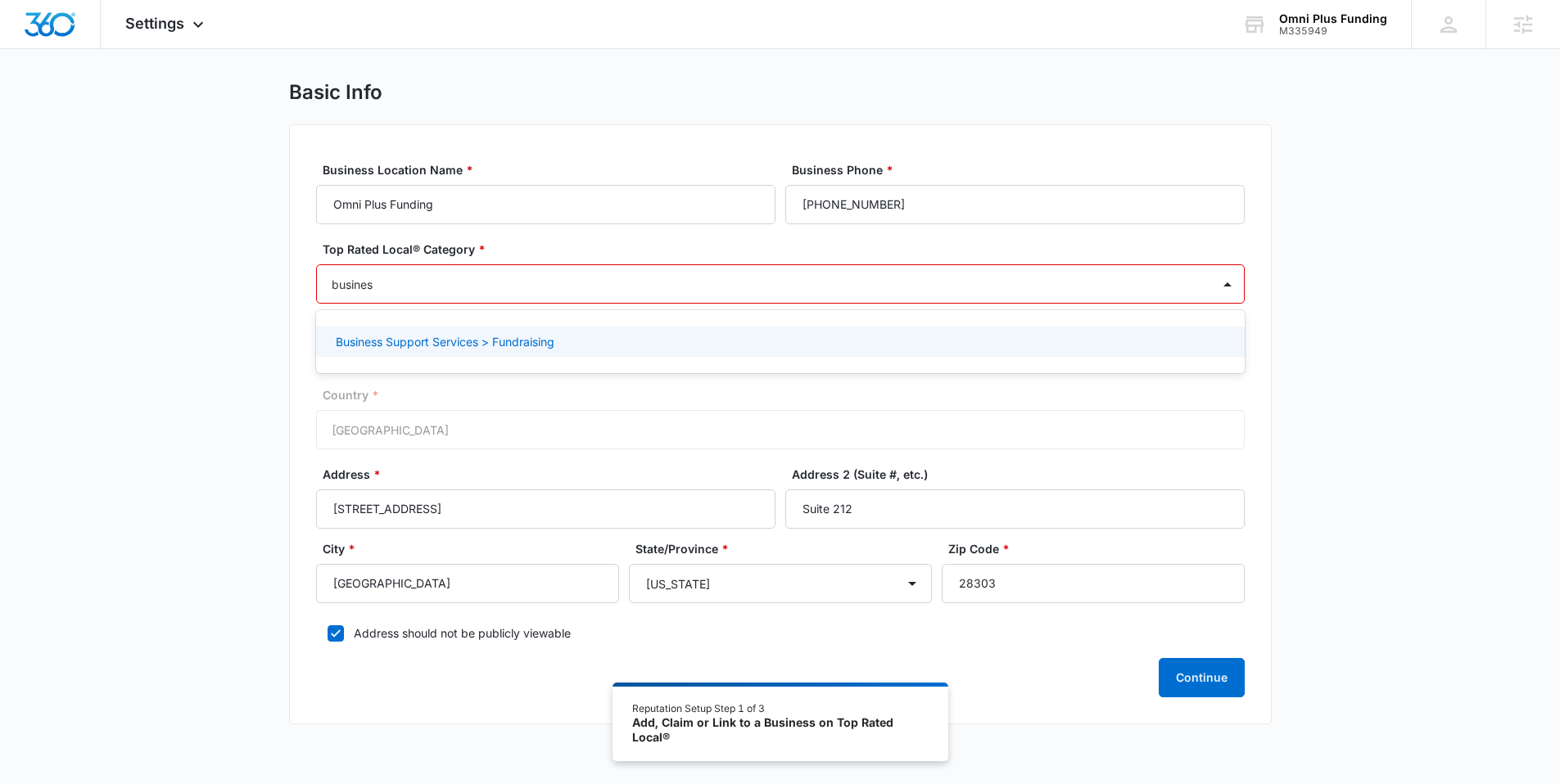
type input "business"
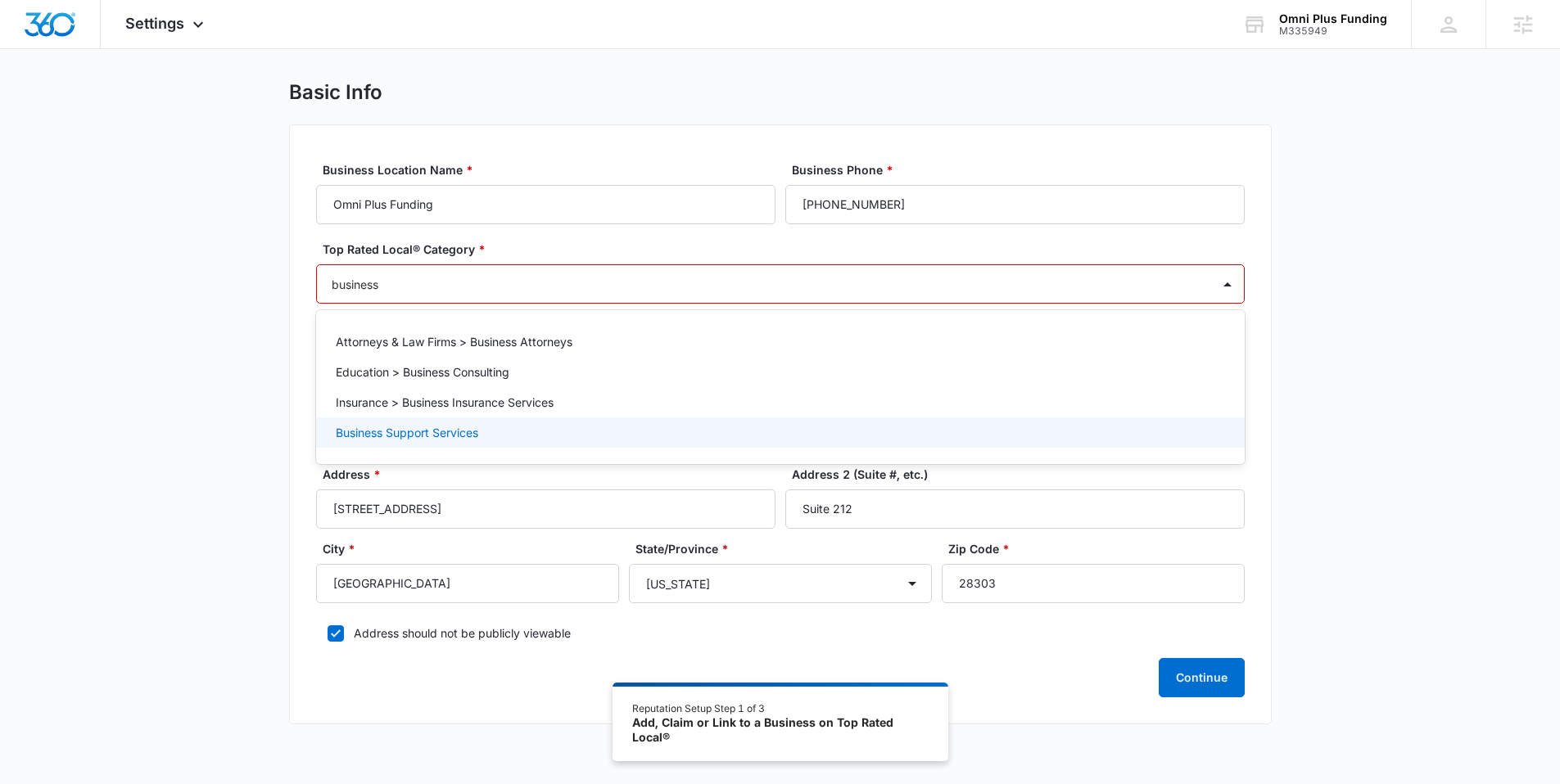
click at [427, 435] on p "Business Support Services" at bounding box center [407, 432] width 143 height 17
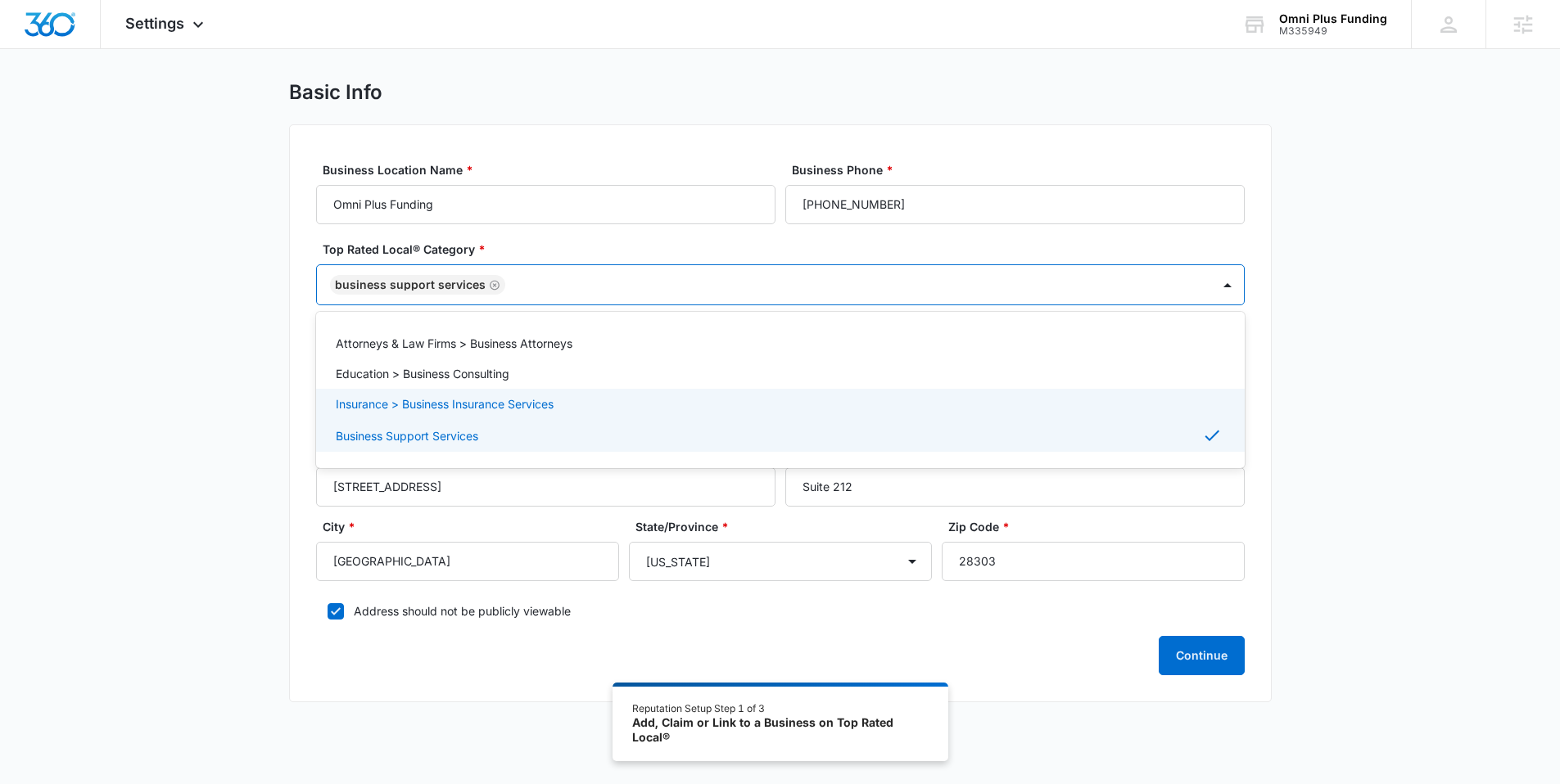
click at [230, 359] on div "Basic Info Business Location Name * Omni Plus Funding Business Phone * [PHONE_N…" at bounding box center [780, 401] width 1560 height 642
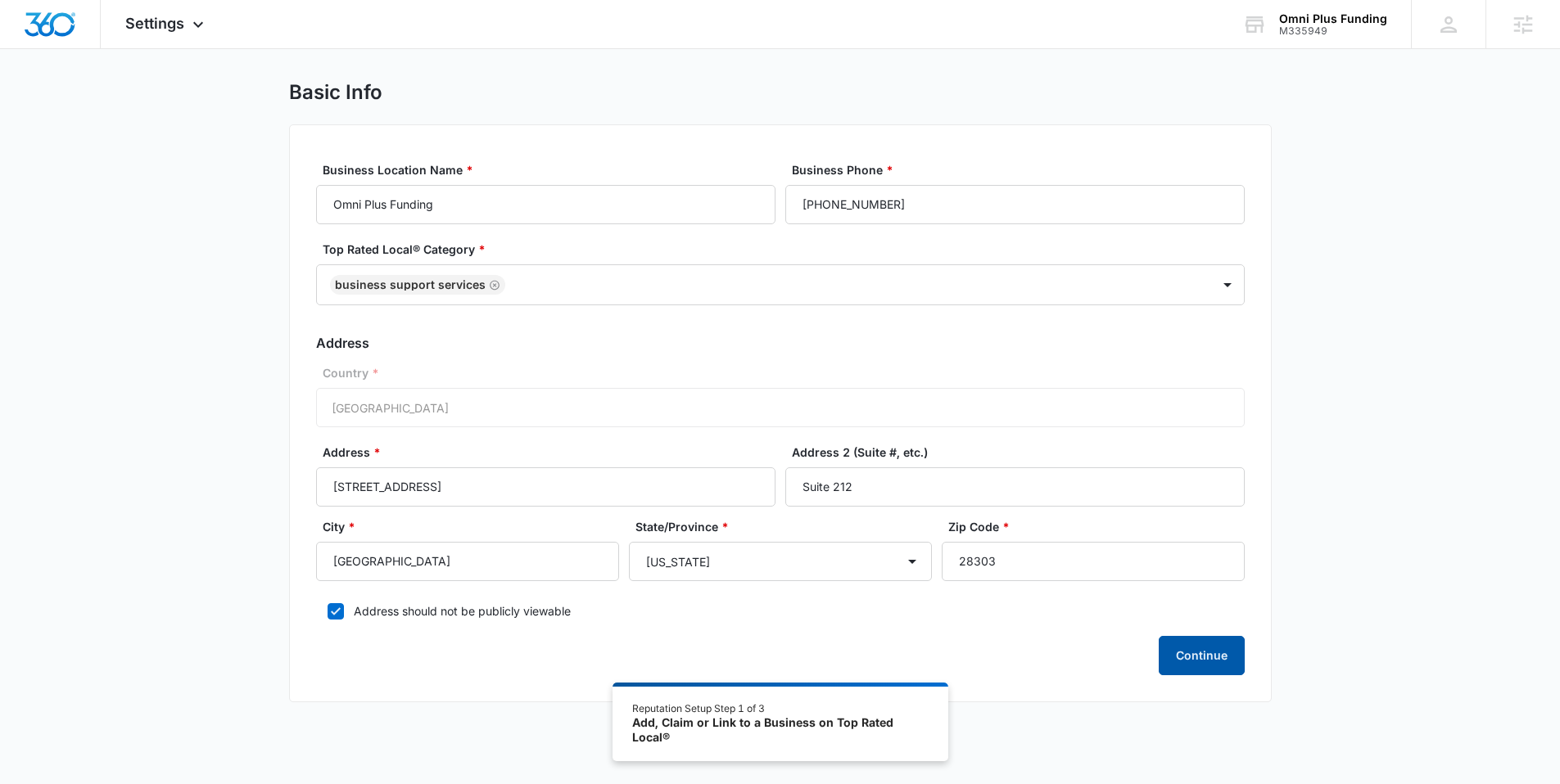
click at [1206, 659] on button "Continue" at bounding box center [1201, 656] width 86 height 40
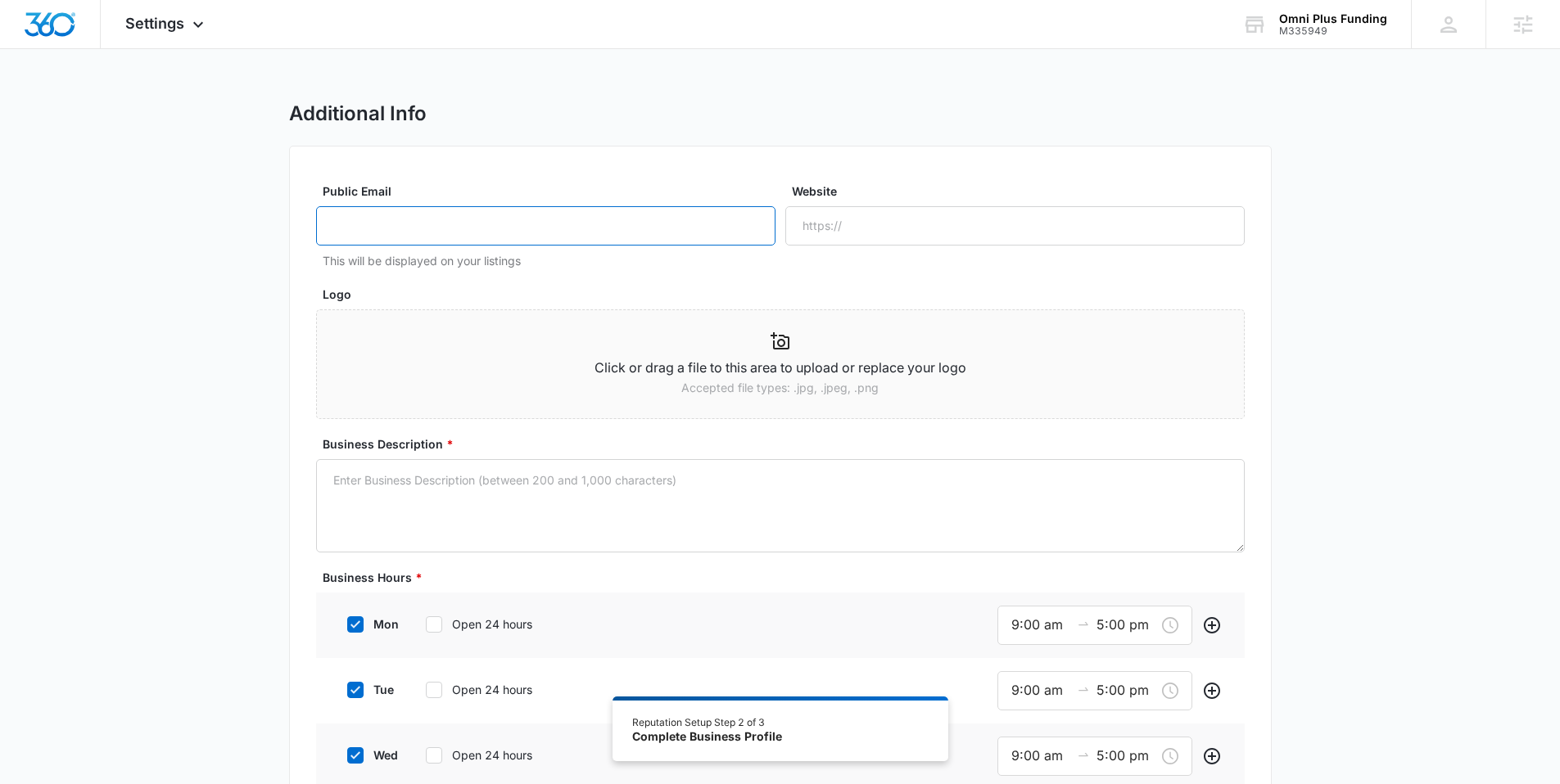
click at [522, 234] on input "Public Email" at bounding box center [546, 226] width 460 height 40
paste input "[EMAIL_ADDRESS][DOMAIN_NAME]"
type input "[EMAIL_ADDRESS][DOMAIN_NAME]"
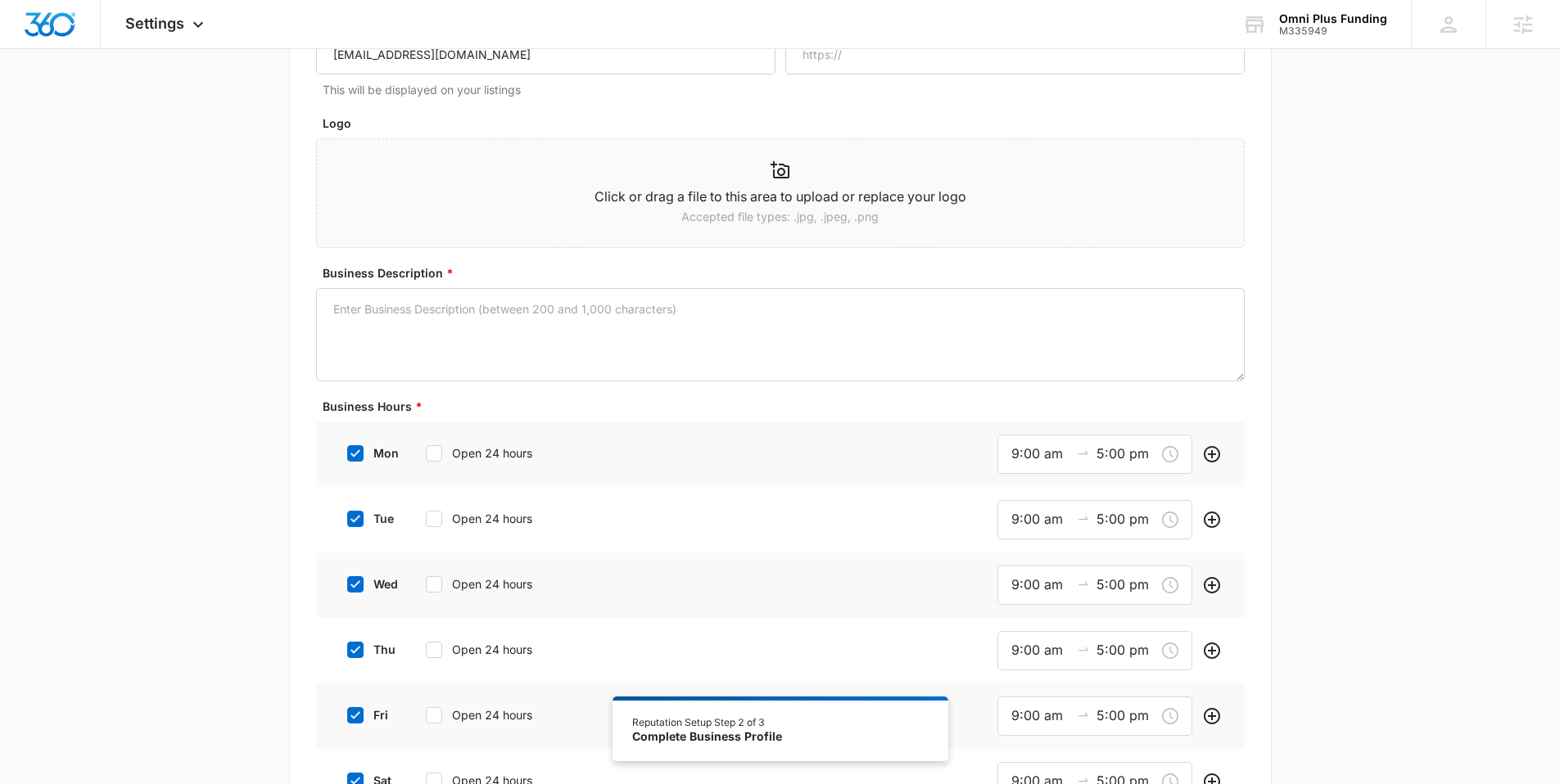
scroll to position [239, 0]
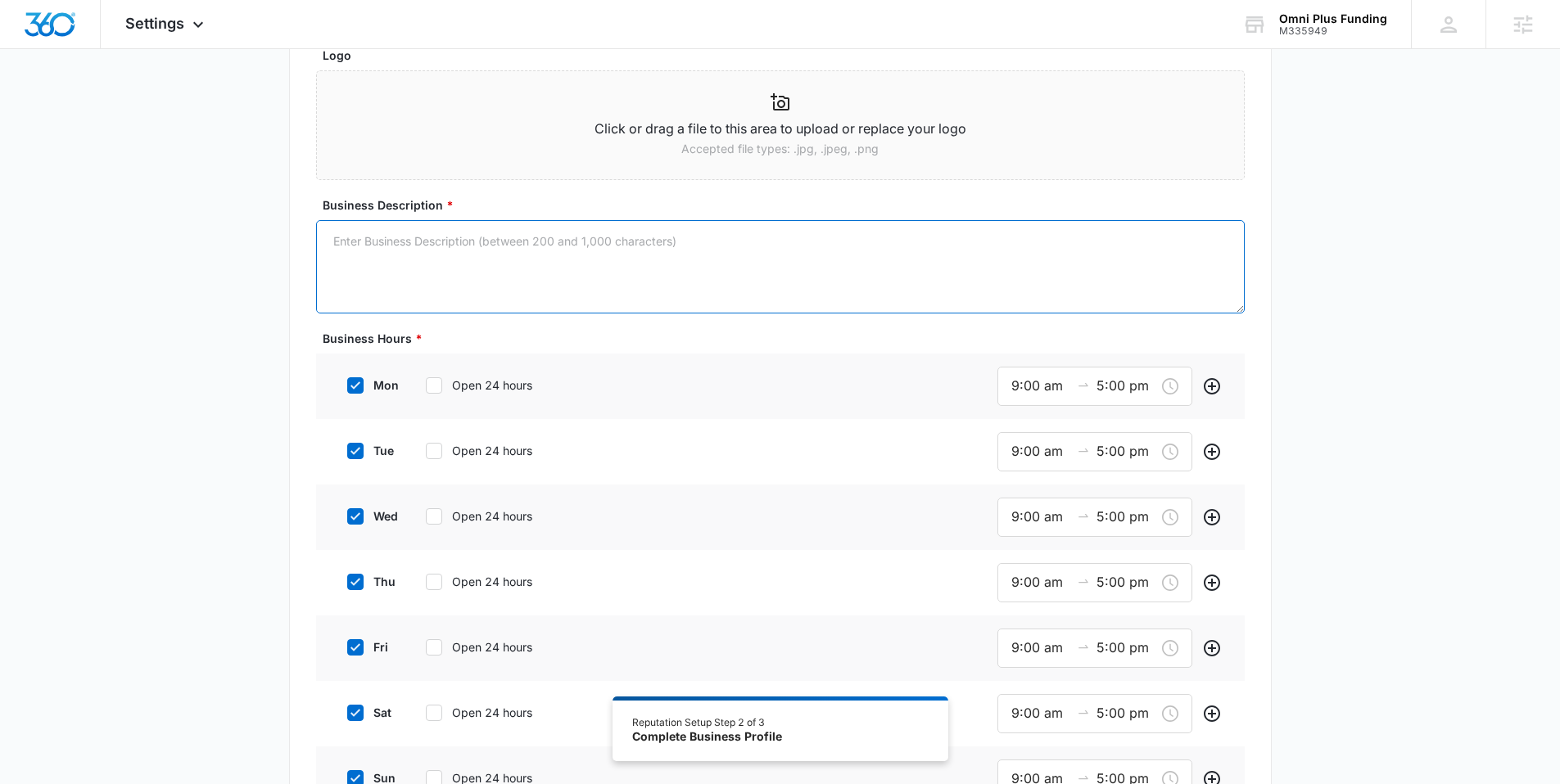
click at [525, 277] on textarea "Business Description *" at bounding box center [780, 267] width 929 height 94
paste textarea "Omni Plus Funding is the leading provider of merchant cash advances, committed …"
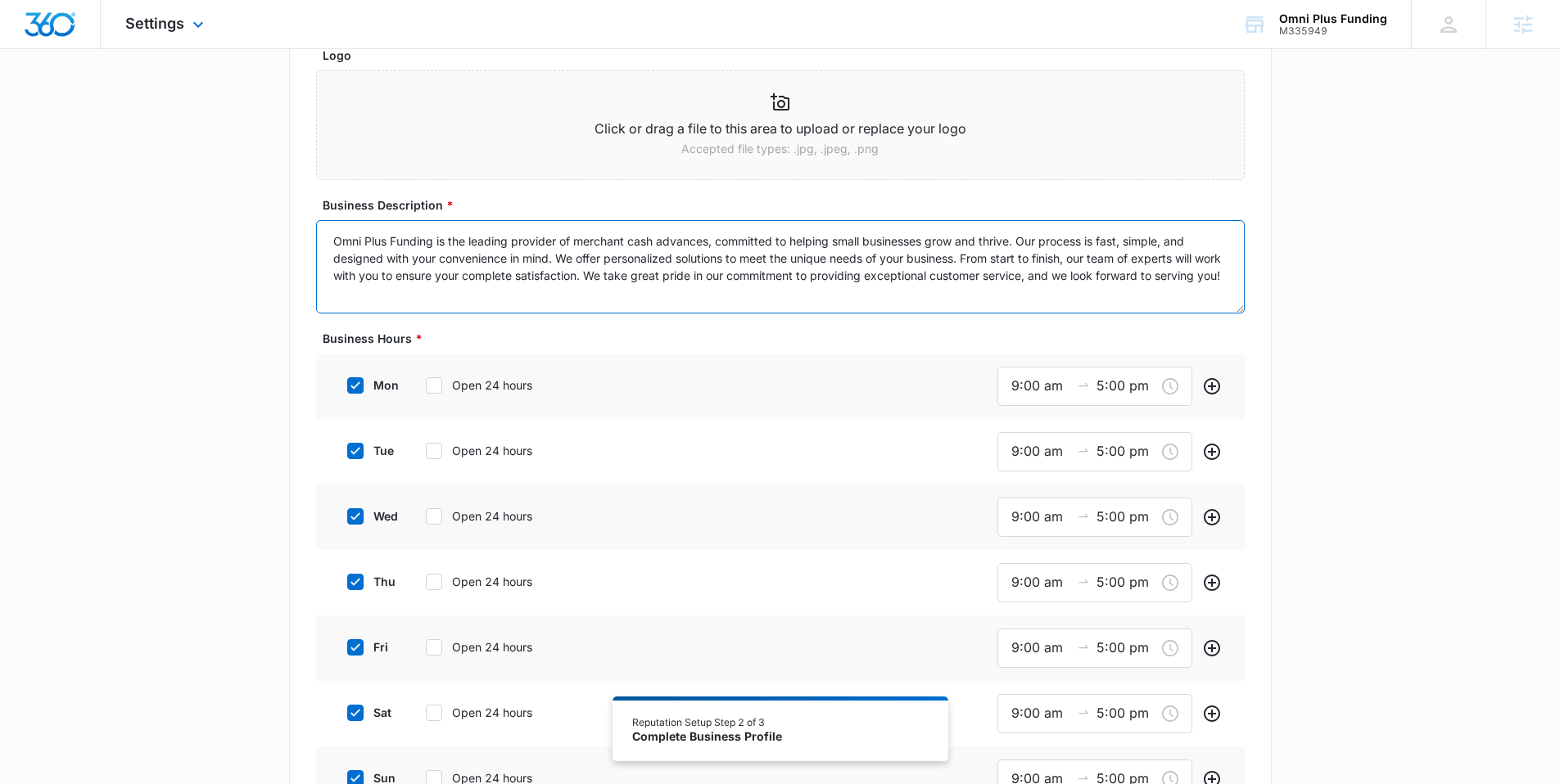
type textarea "Omni Plus Funding is the leading provider of merchant cash advances, committed …"
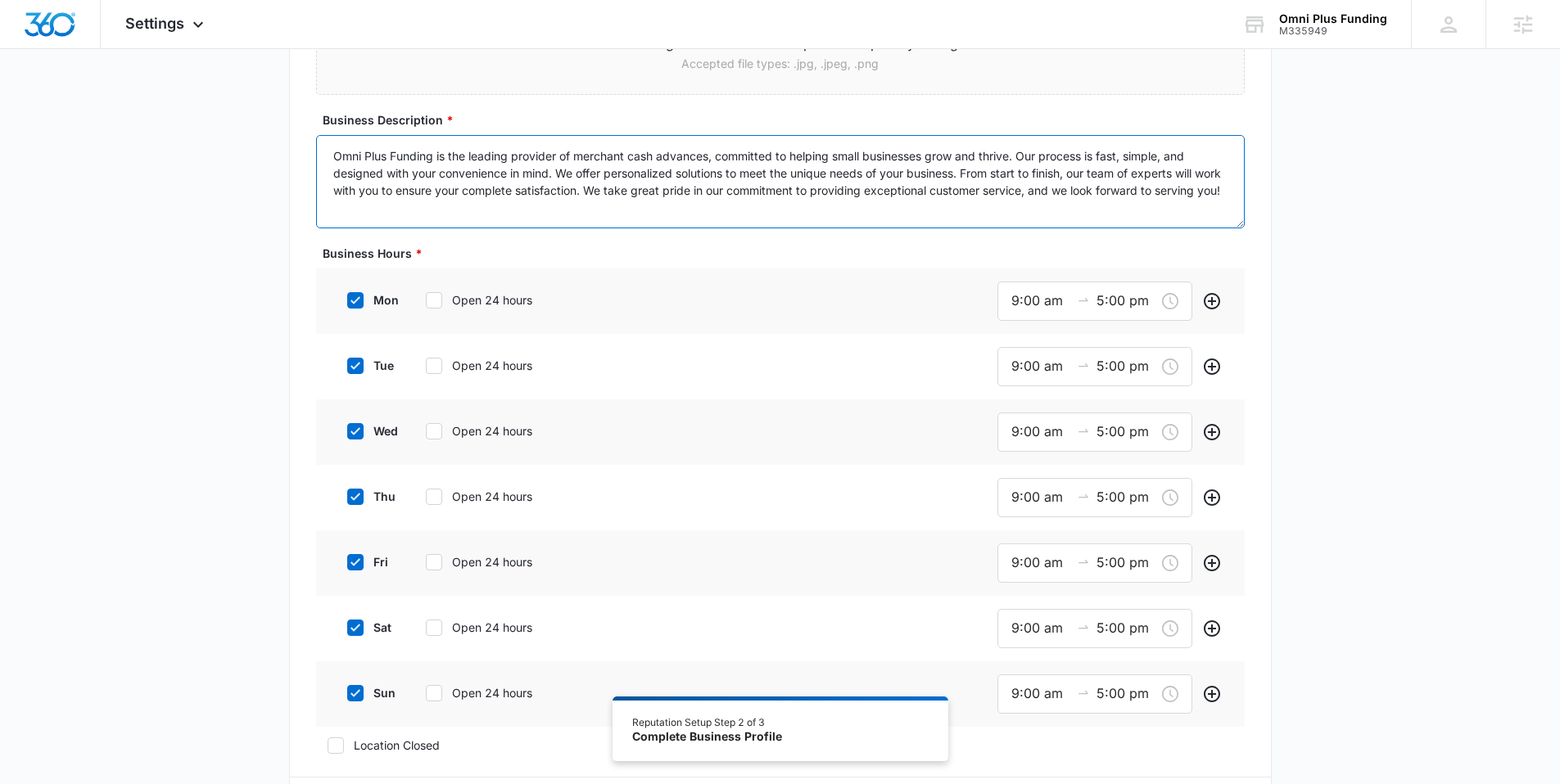
scroll to position [344, 0]
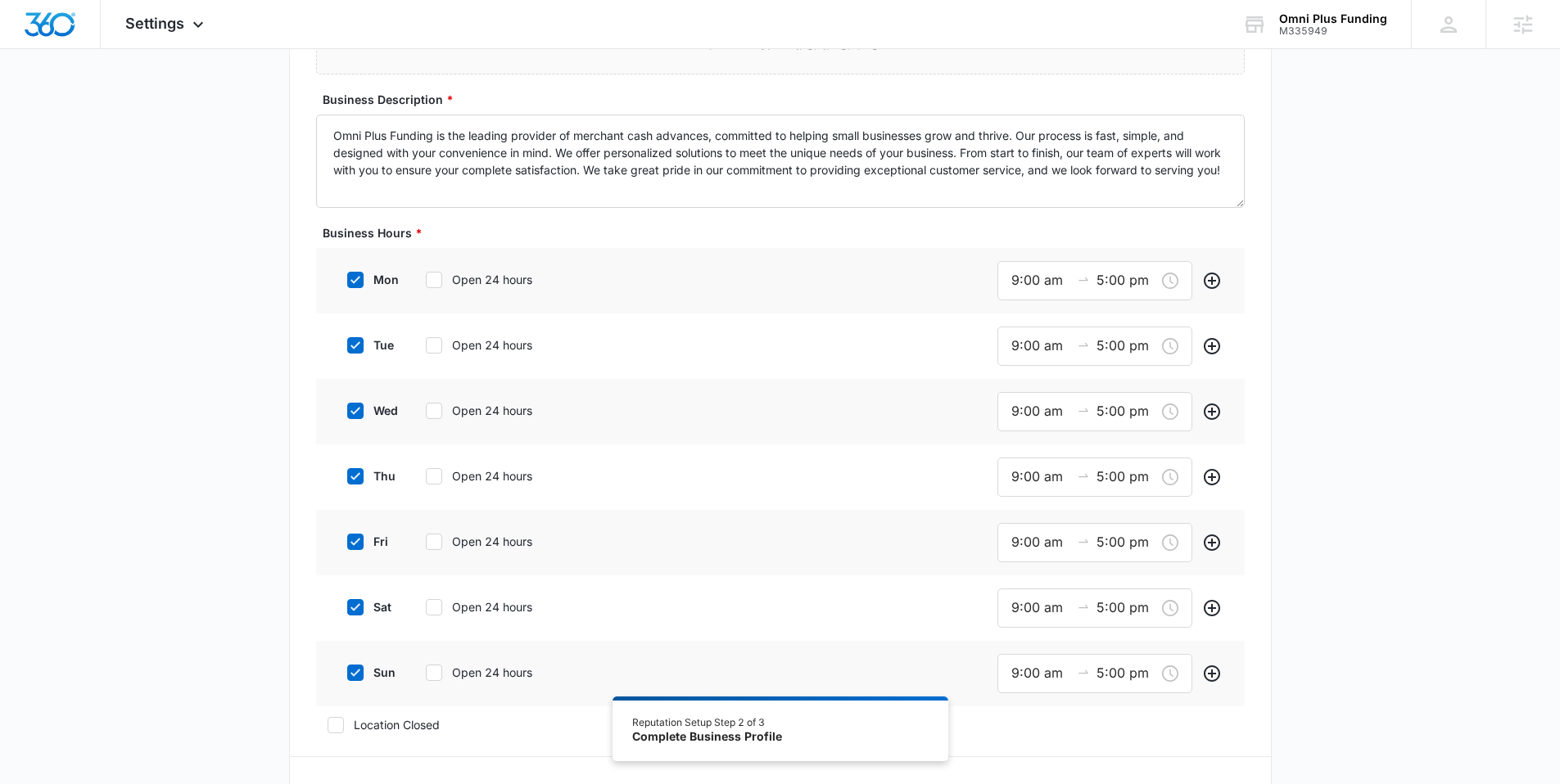
click at [352, 617] on div "sat Open 24 hours" at bounding box center [459, 606] width 247 height 37
click at [355, 607] on icon at bounding box center [355, 607] width 9 height 8
click at [347, 607] on input "sat" at bounding box center [342, 607] width 11 height 11
checkbox input "false"
click at [352, 668] on icon at bounding box center [356, 671] width 15 height 15
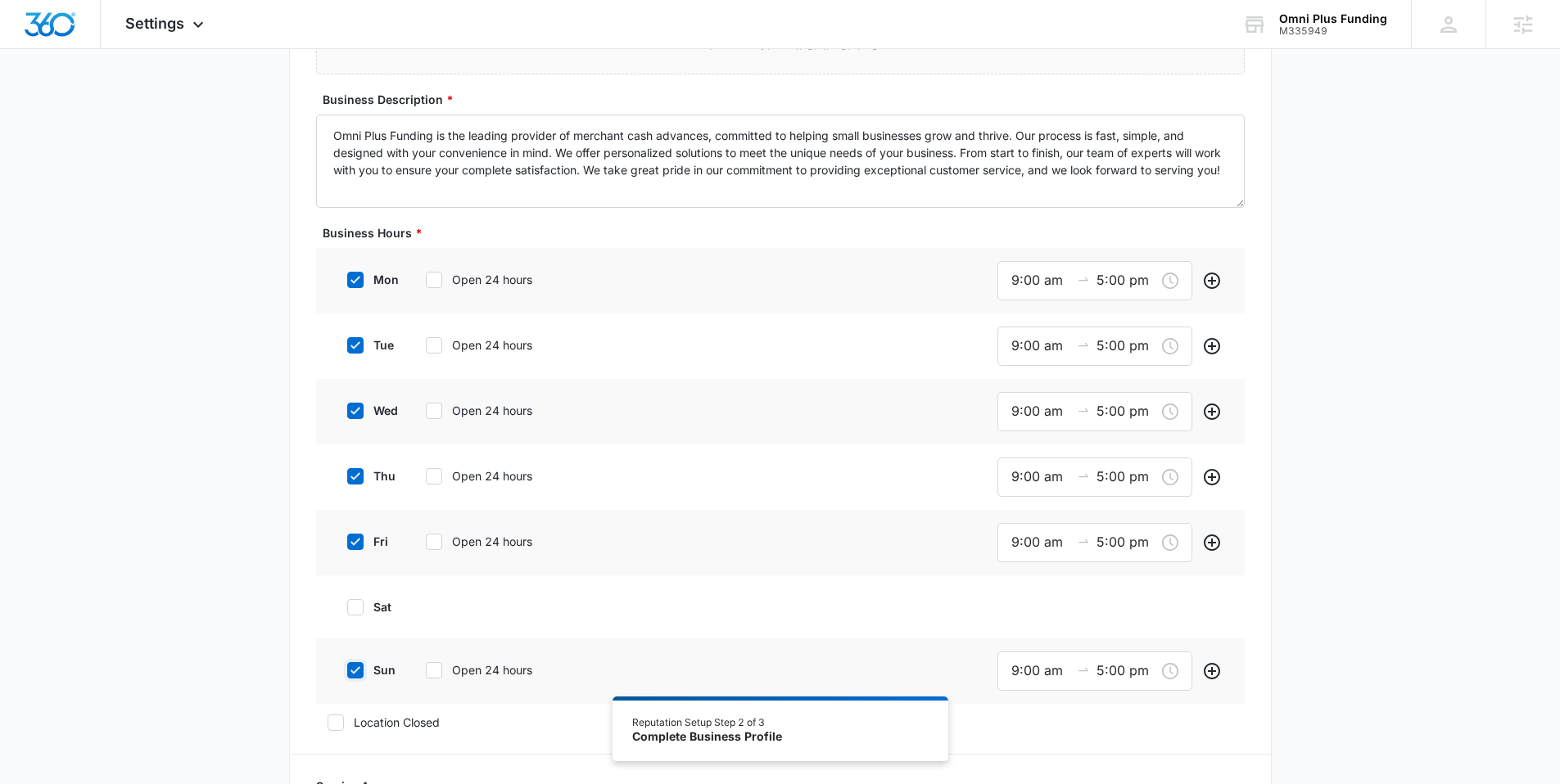
click at [347, 668] on input "sun" at bounding box center [342, 671] width 11 height 11
checkbox input "false"
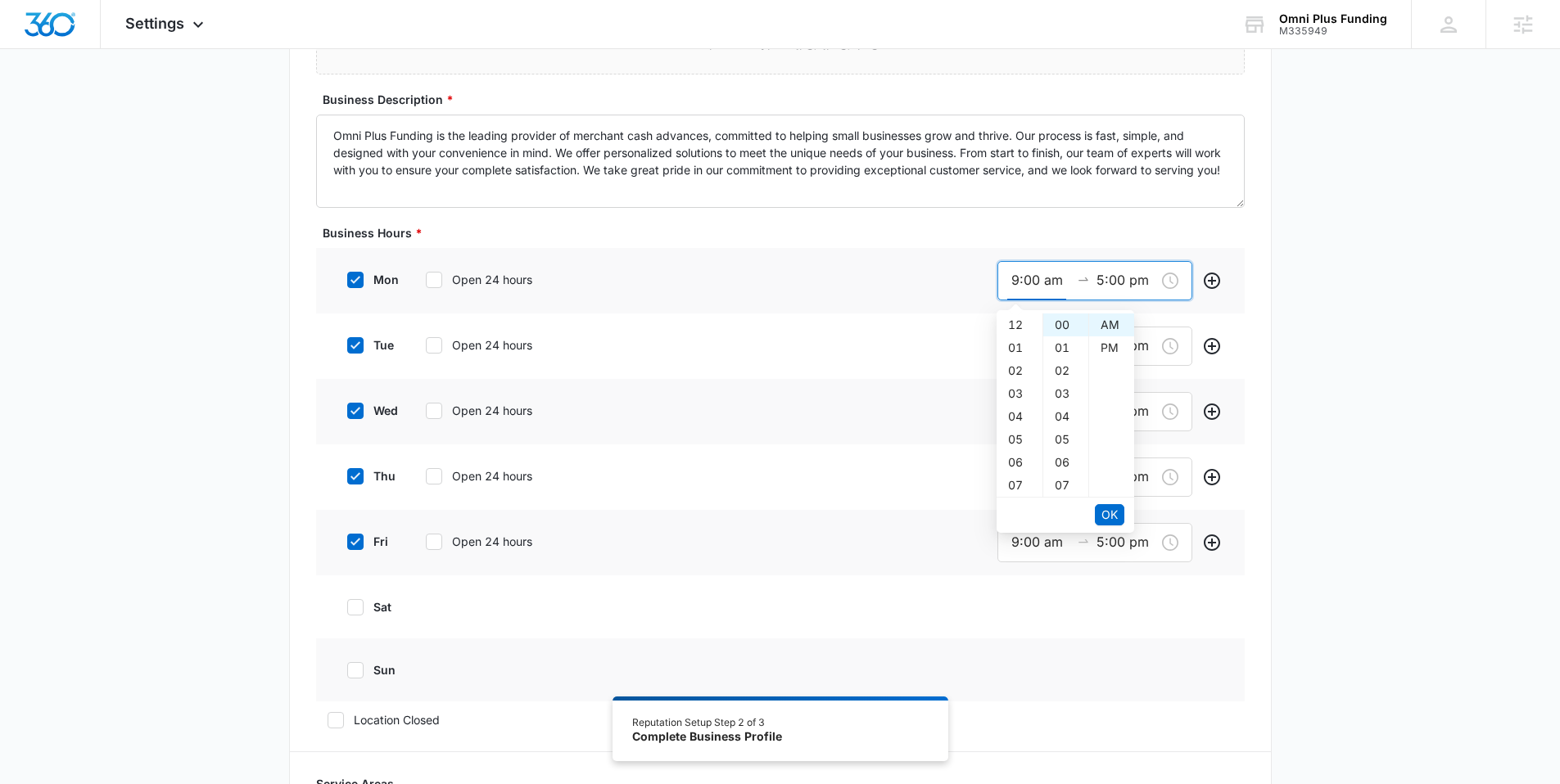
scroll to position [206, 0]
drag, startPoint x: 1017, startPoint y: 276, endPoint x: 994, endPoint y: 276, distance: 23.0
click at [994, 276] on div "mon Open 24 hours 9:00 am 5:00 pm" at bounding box center [780, 280] width 929 height 65
click at [1108, 517] on span "OK" at bounding box center [1109, 514] width 16 height 18
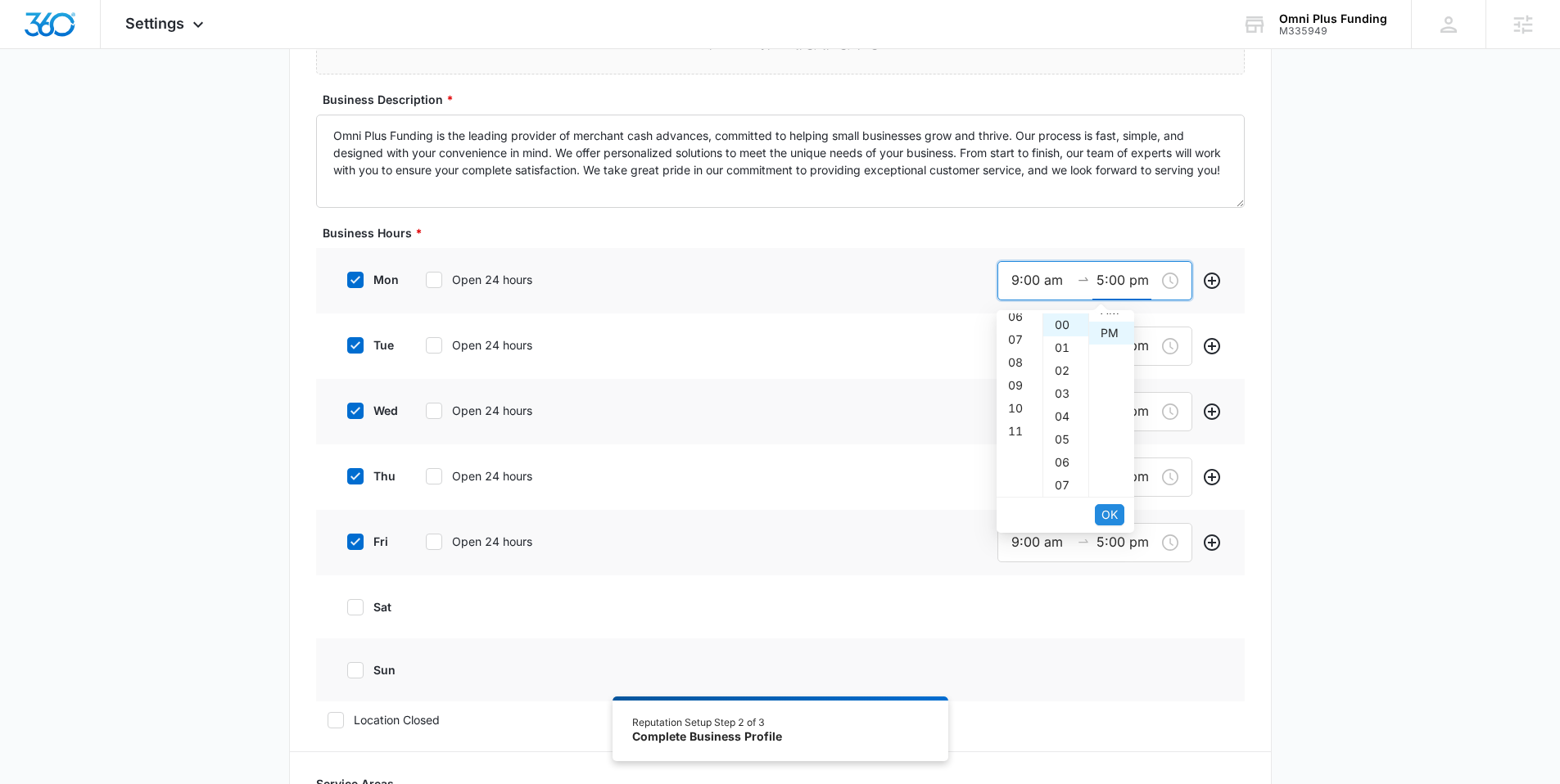
click at [1108, 517] on span "OK" at bounding box center [1109, 514] width 16 height 18
click at [1018, 350] on input "9:00 am" at bounding box center [1041, 346] width 59 height 21
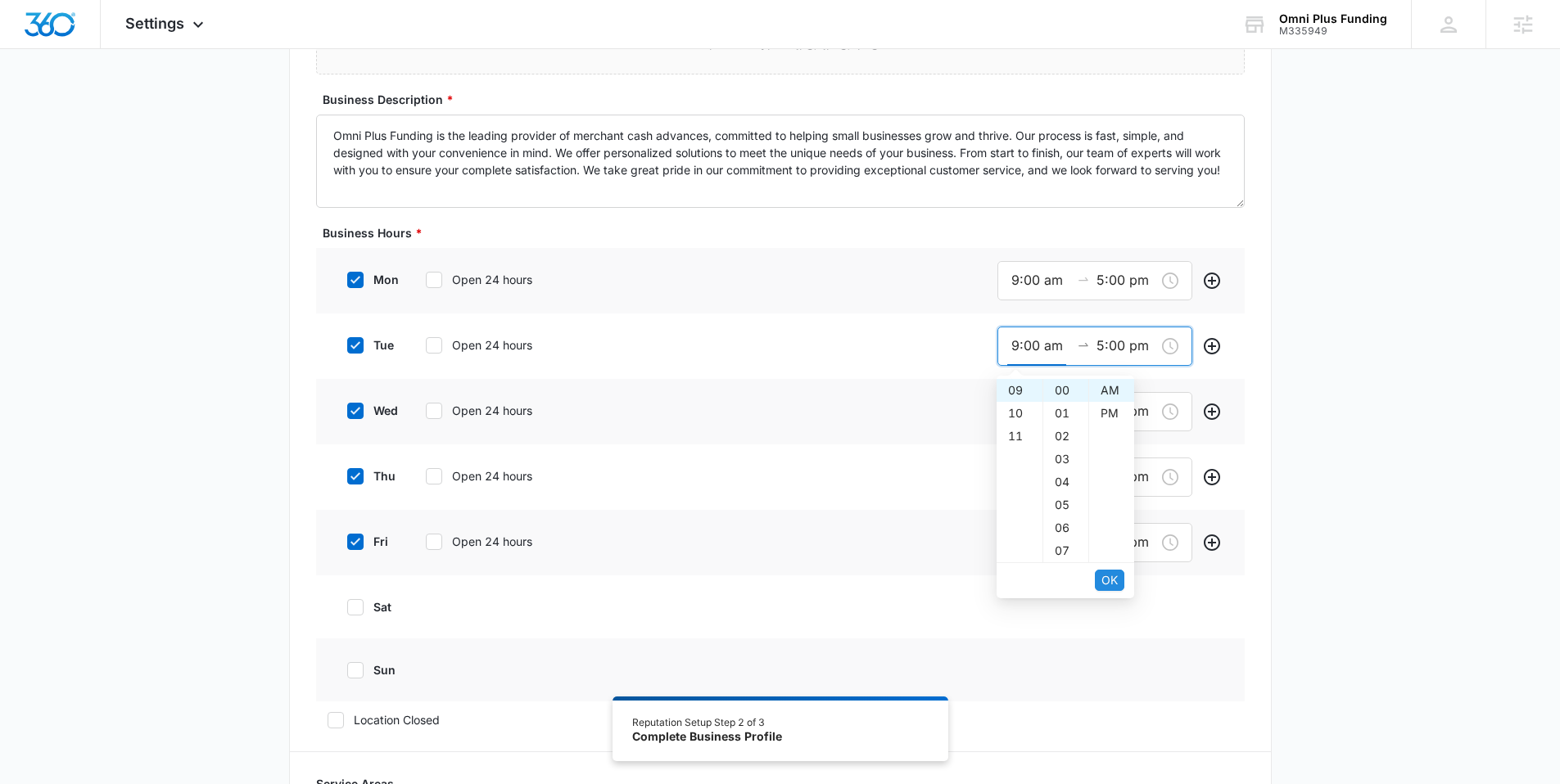
click at [1105, 581] on span "OK" at bounding box center [1109, 580] width 16 height 18
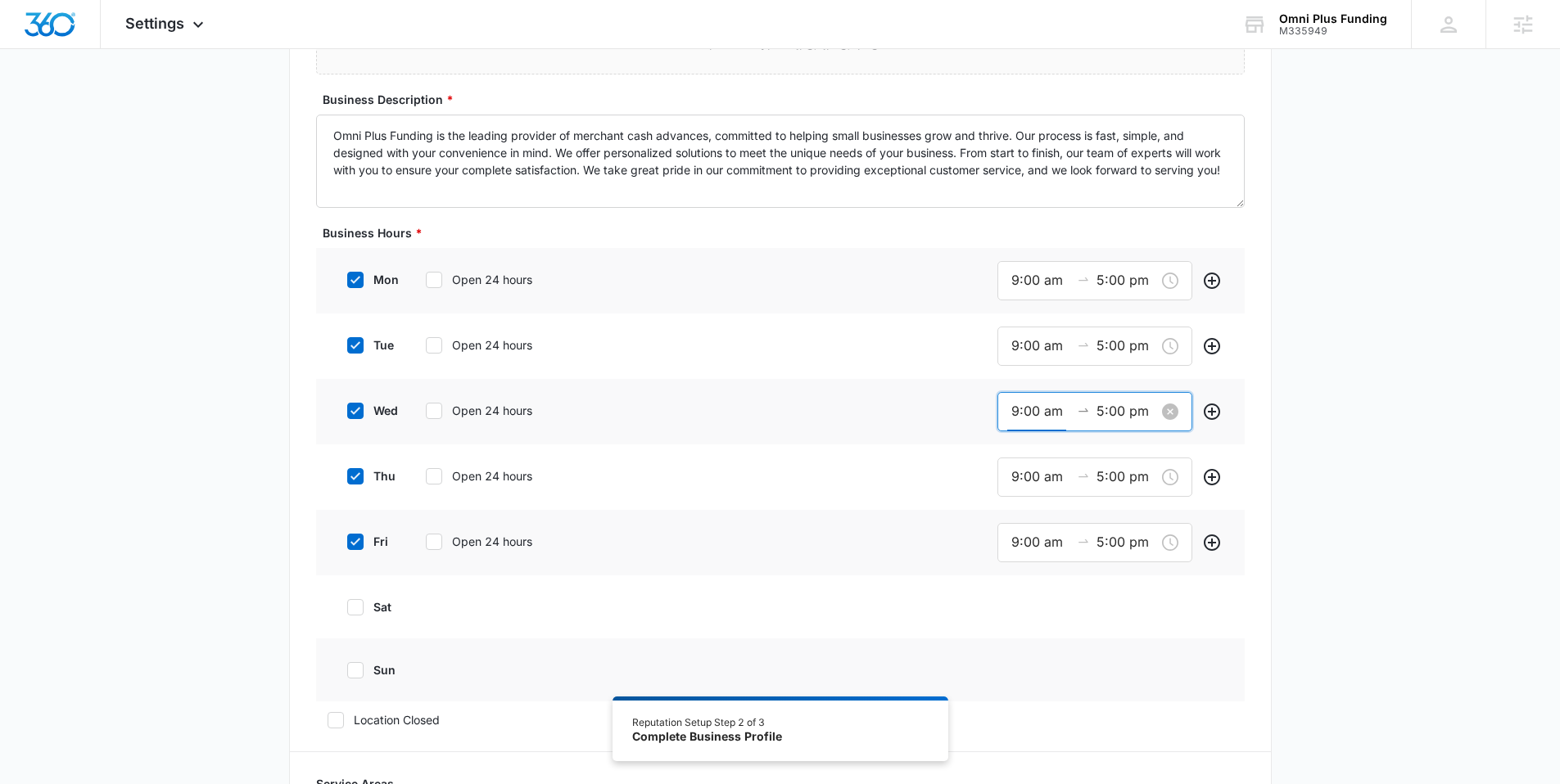
click at [1011, 411] on input "9:00 am" at bounding box center [1041, 411] width 59 height 21
click at [1118, 650] on button "OK" at bounding box center [1109, 646] width 29 height 22
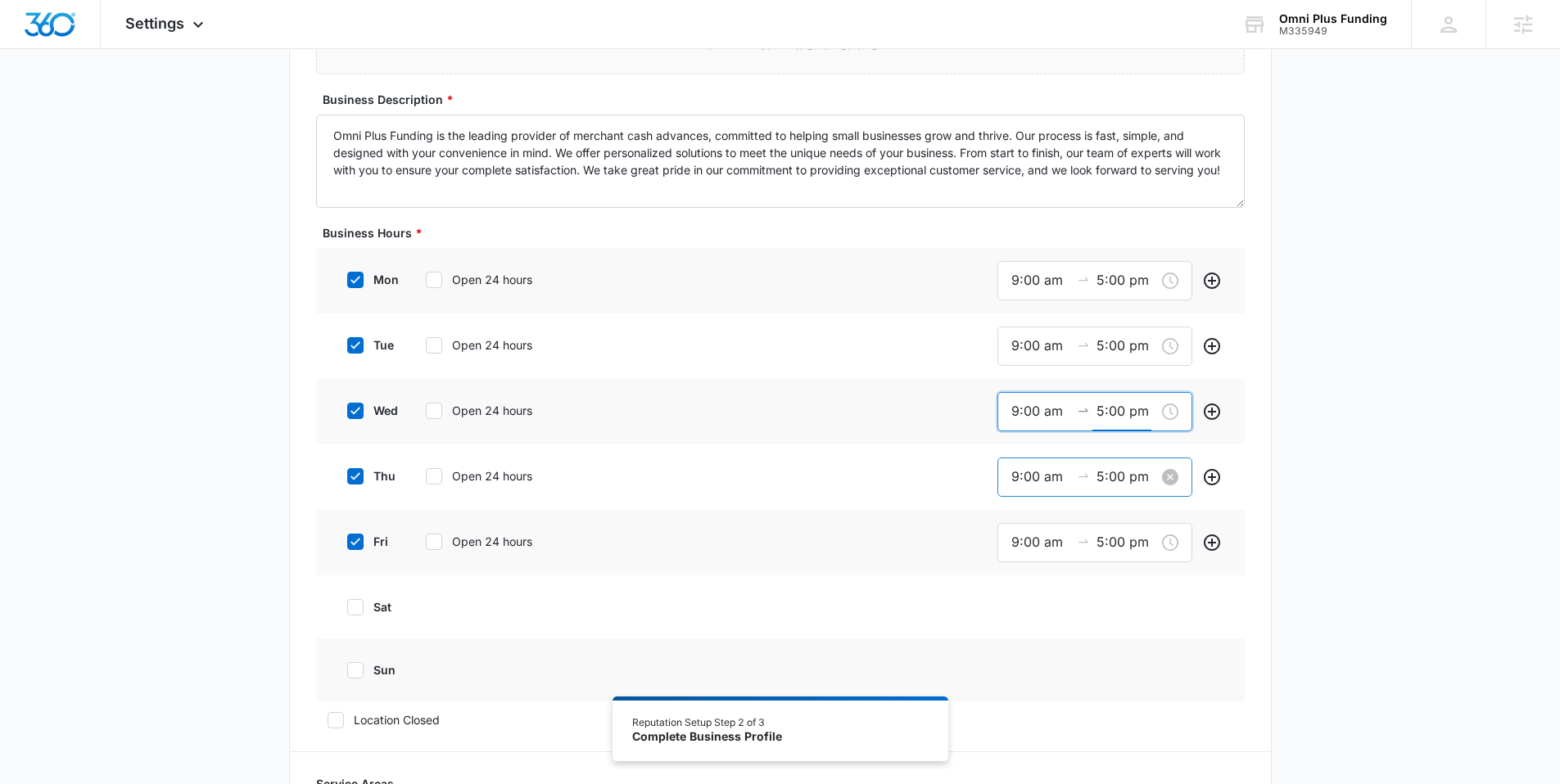
click at [1005, 474] on div "9:00 am 5:00 pm" at bounding box center [1095, 478] width 195 height 40
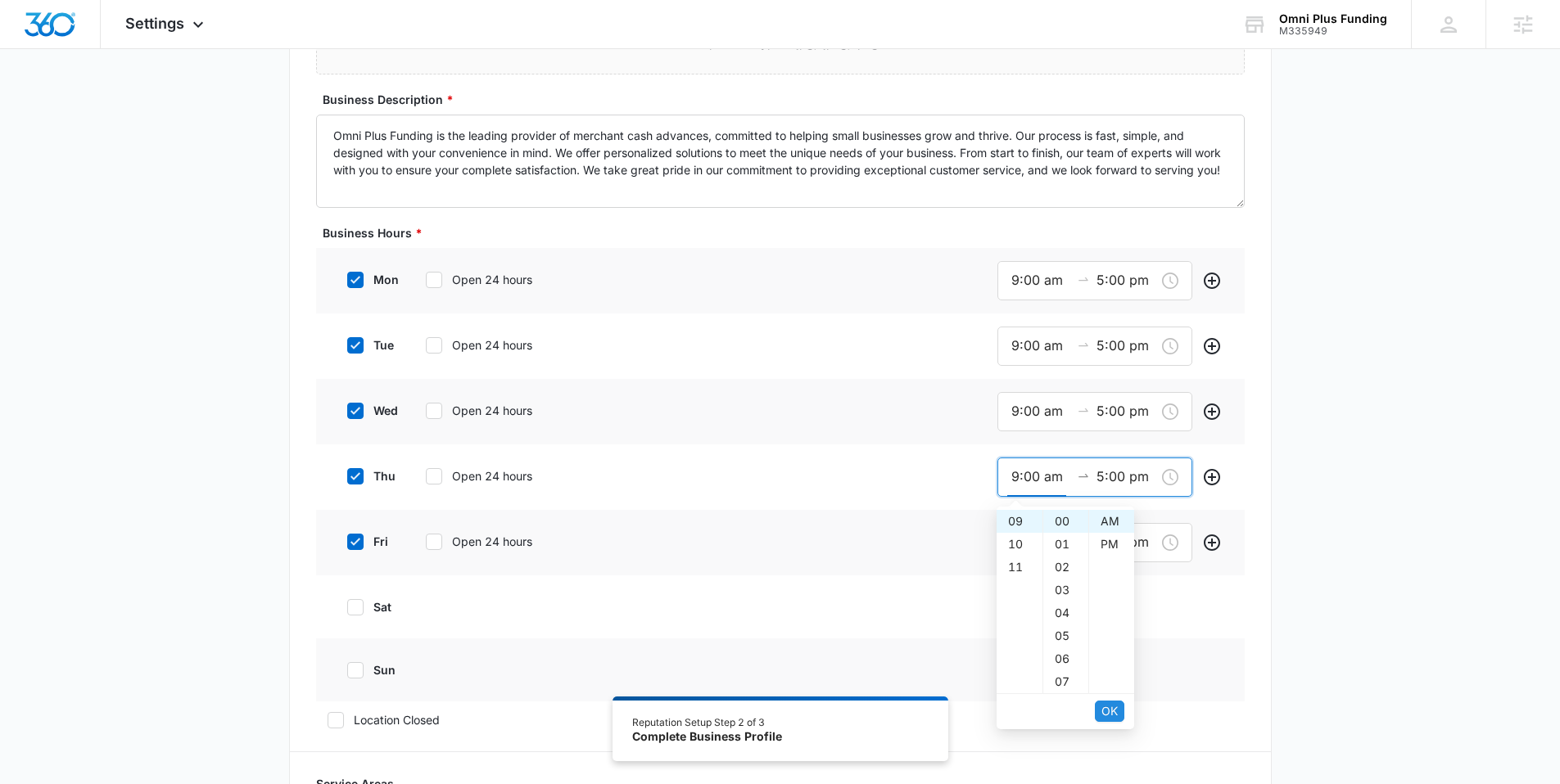
click at [1112, 714] on span "OK" at bounding box center [1109, 711] width 16 height 18
click at [1008, 543] on div "9:00 am 5:00 pm" at bounding box center [1095, 543] width 195 height 40
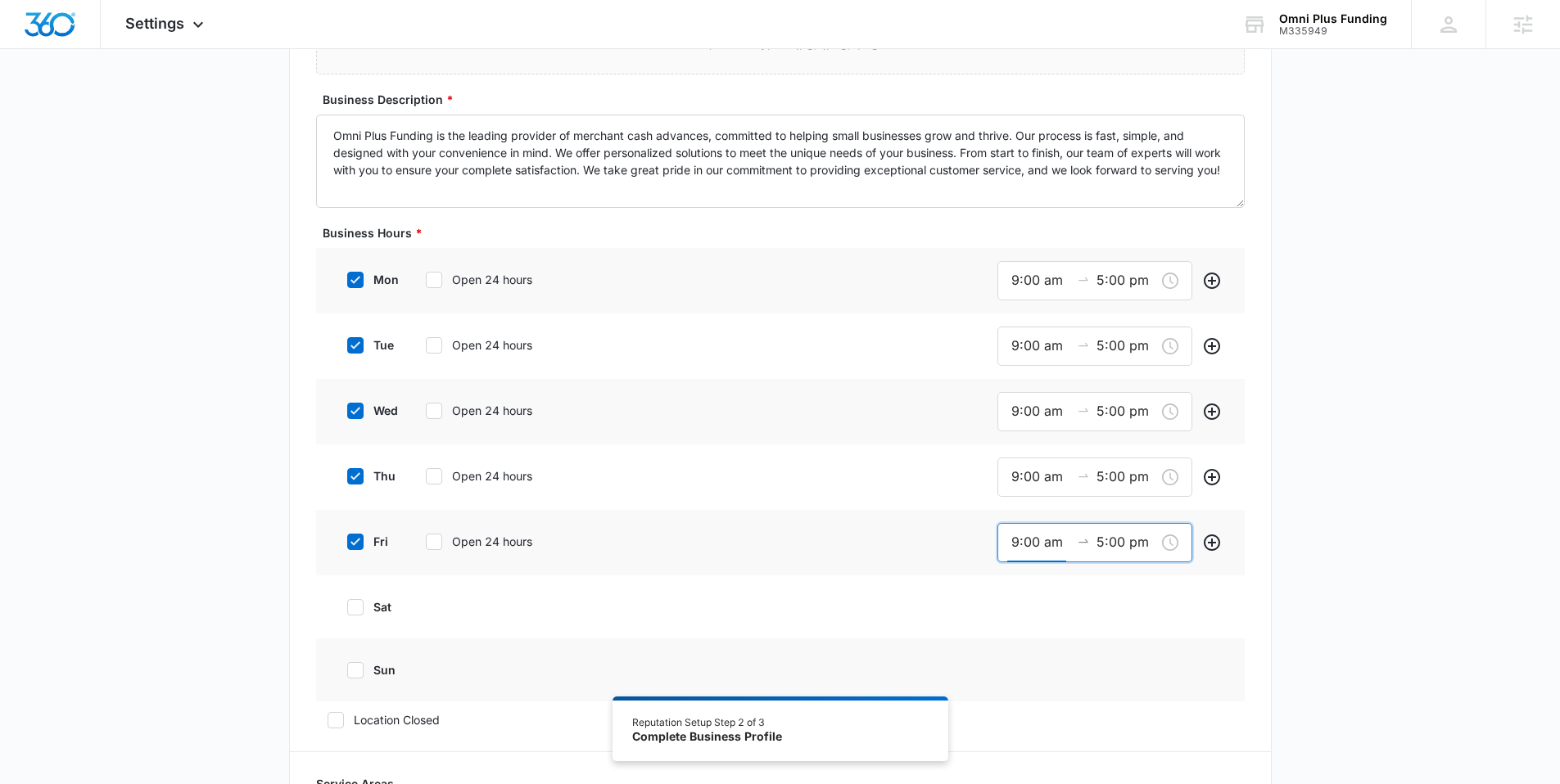
scroll to position [206, 0]
click at [1113, 770] on span "OK" at bounding box center [1109, 776] width 16 height 18
click at [867, 530] on div "fri Open 24 hours 9:00 am 5:00 pm" at bounding box center [780, 542] width 929 height 65
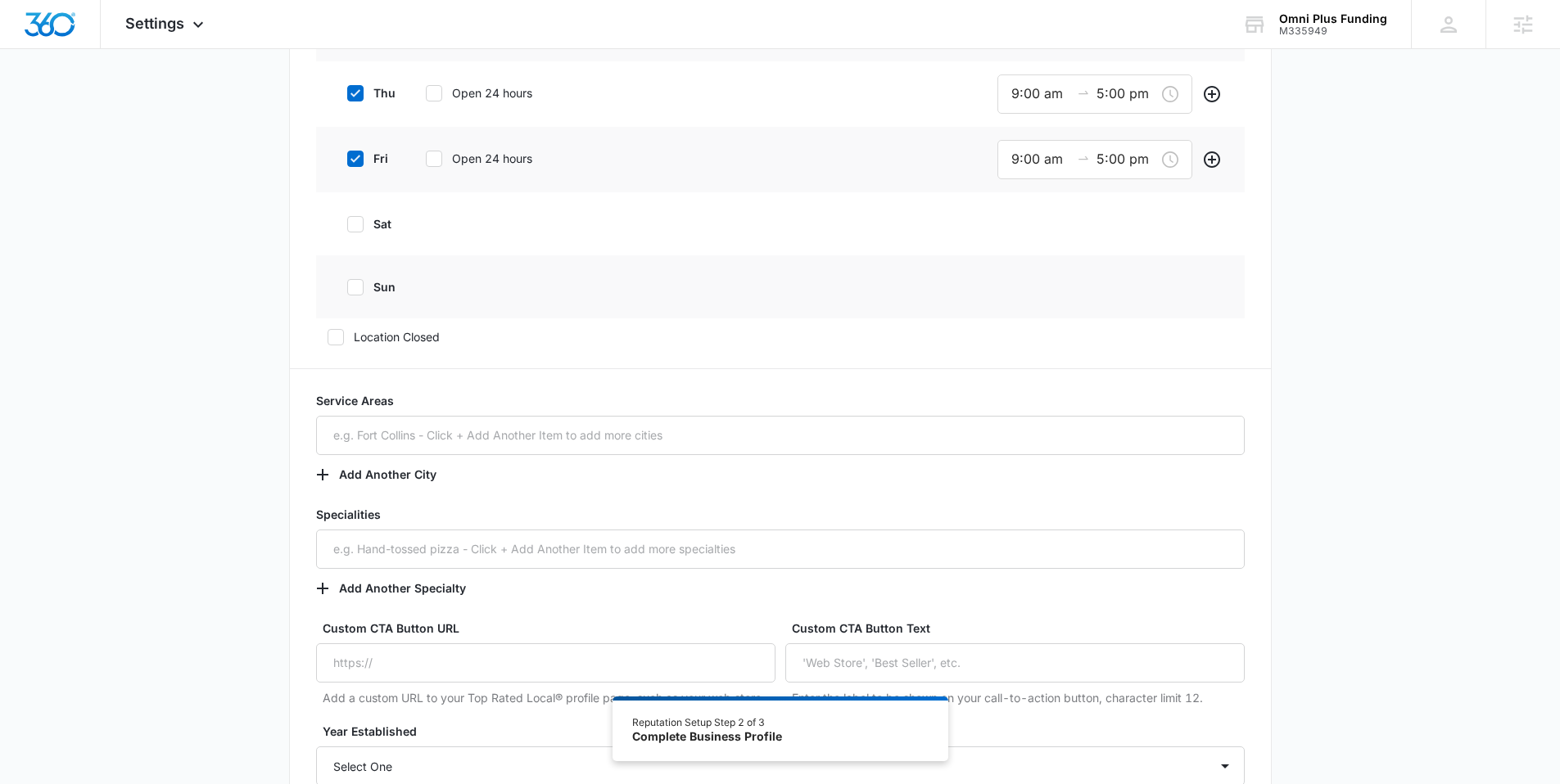
scroll to position [753, 0]
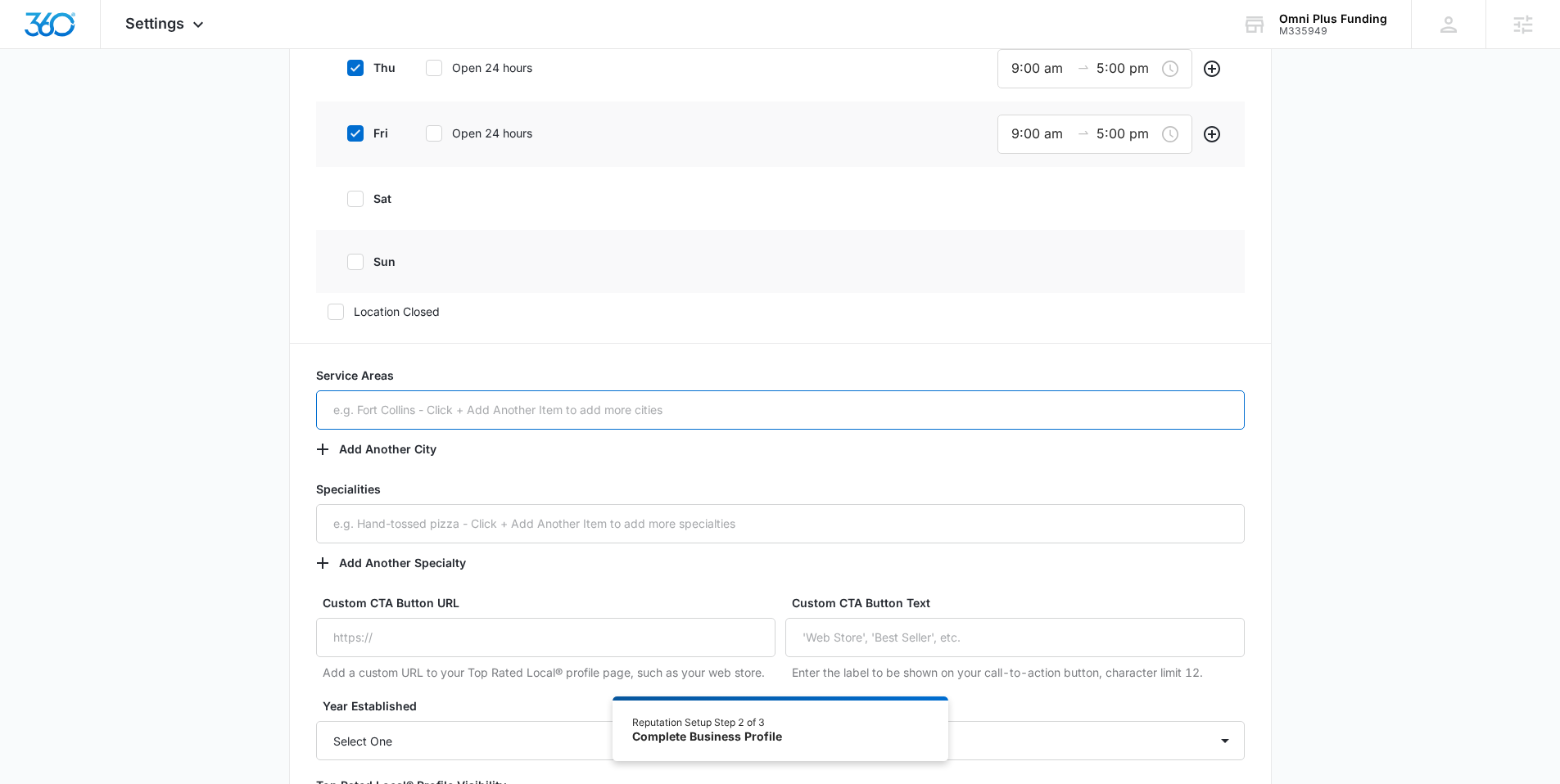
click at [564, 405] on input "text" at bounding box center [780, 410] width 929 height 40
paste input "[GEOGRAPHIC_DATA], [GEOGRAPHIC_DATA]"
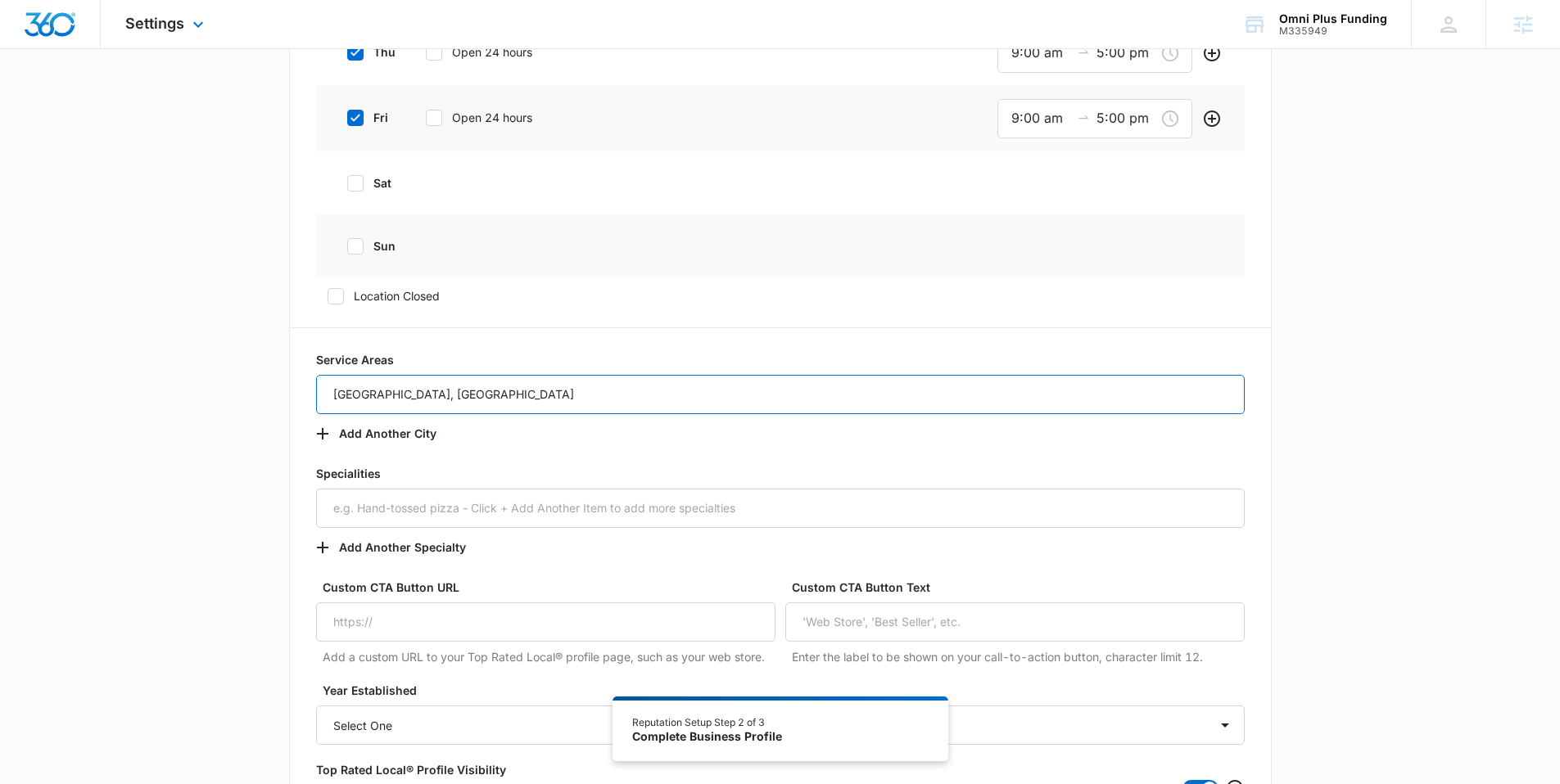
scroll to position [784, 0]
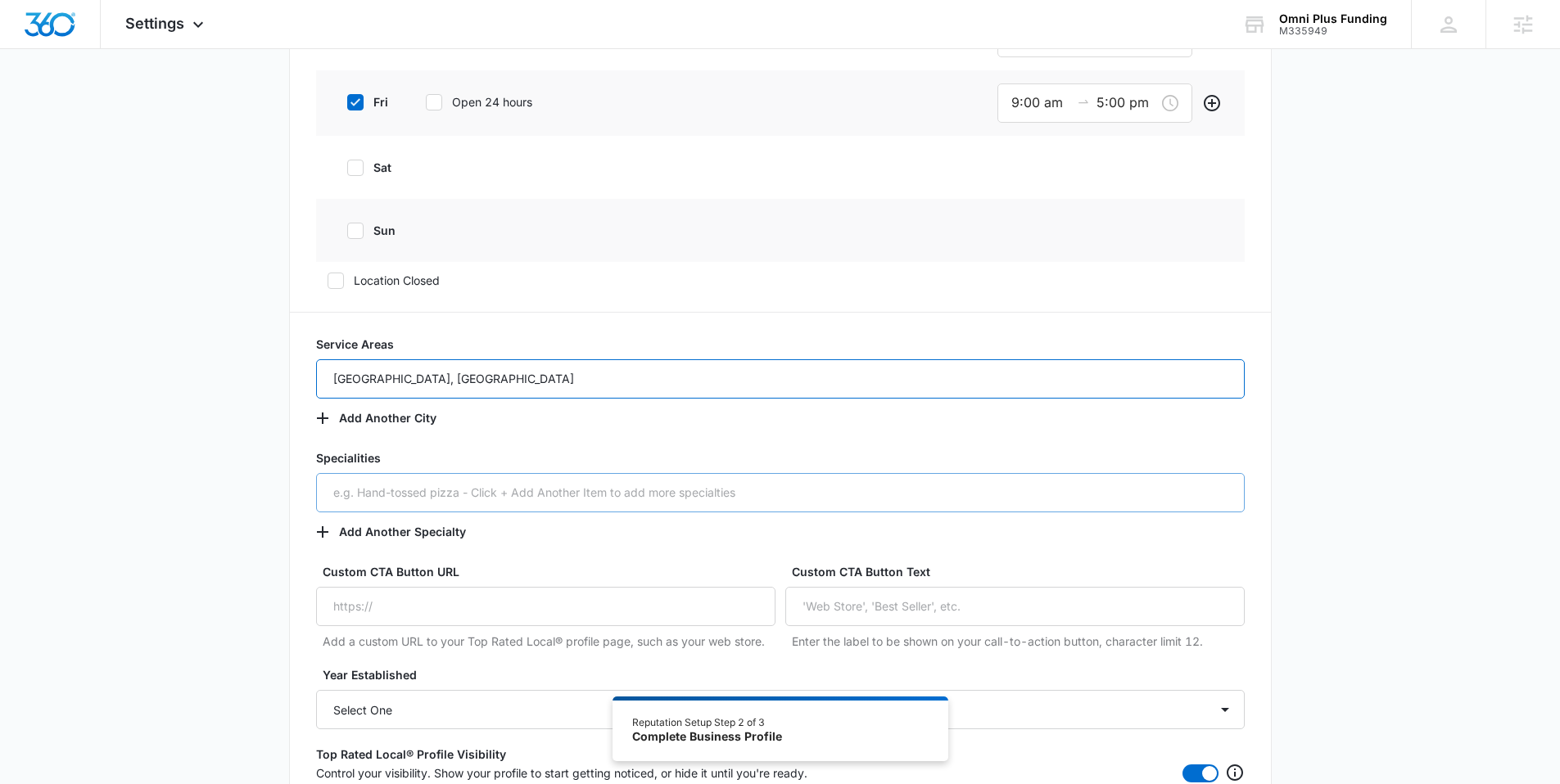
type input "[GEOGRAPHIC_DATA], [GEOGRAPHIC_DATA]"
click at [388, 483] on input "text" at bounding box center [780, 493] width 929 height 40
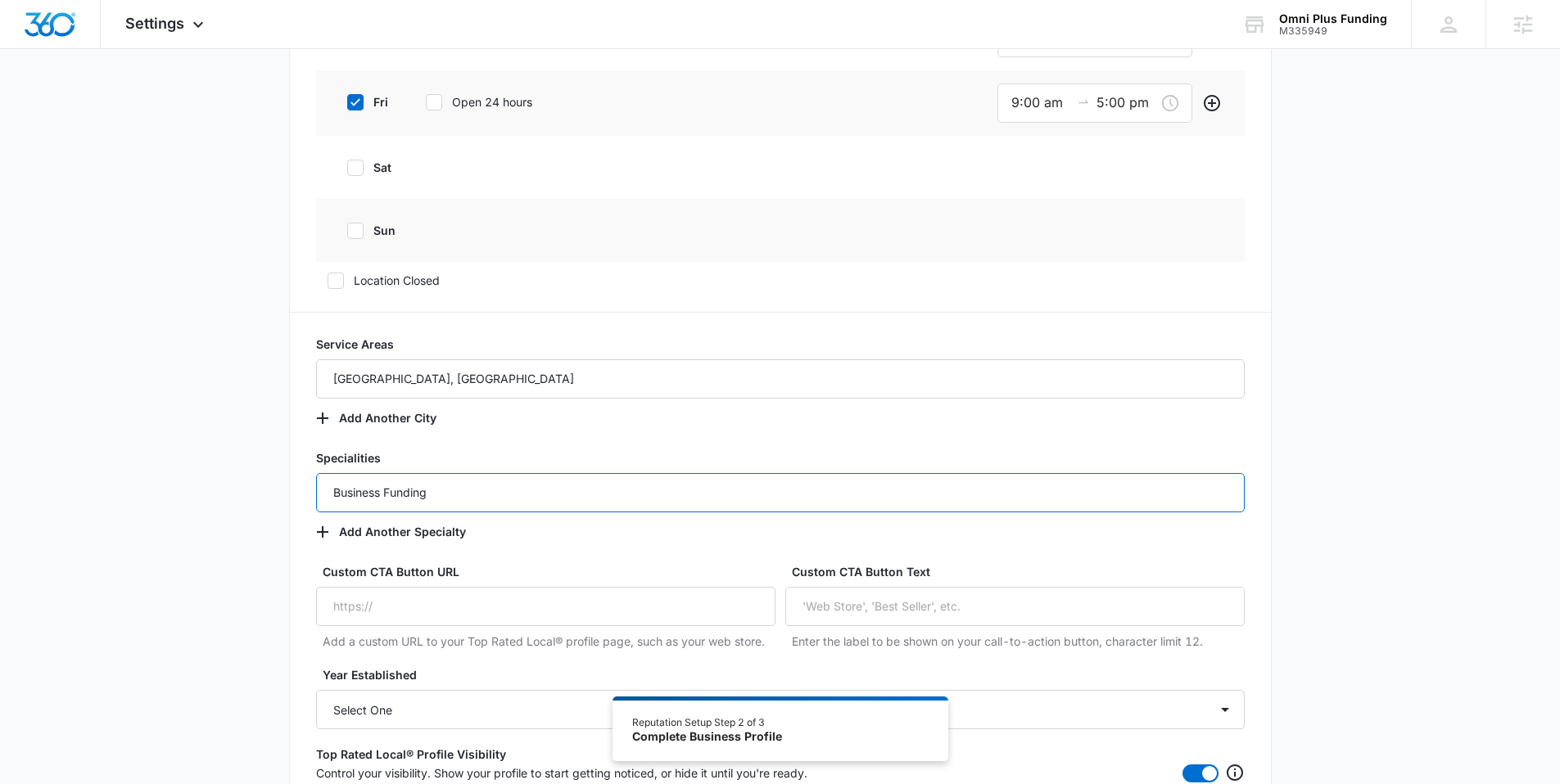
click at [467, 497] on input "Business Funding" at bounding box center [780, 493] width 929 height 40
type input "Business Funding"
click at [230, 482] on div "Additional Info Public Email [EMAIL_ADDRESS][DOMAIN_NAME] This will be displaye…" at bounding box center [780, 104] width 1560 height 1575
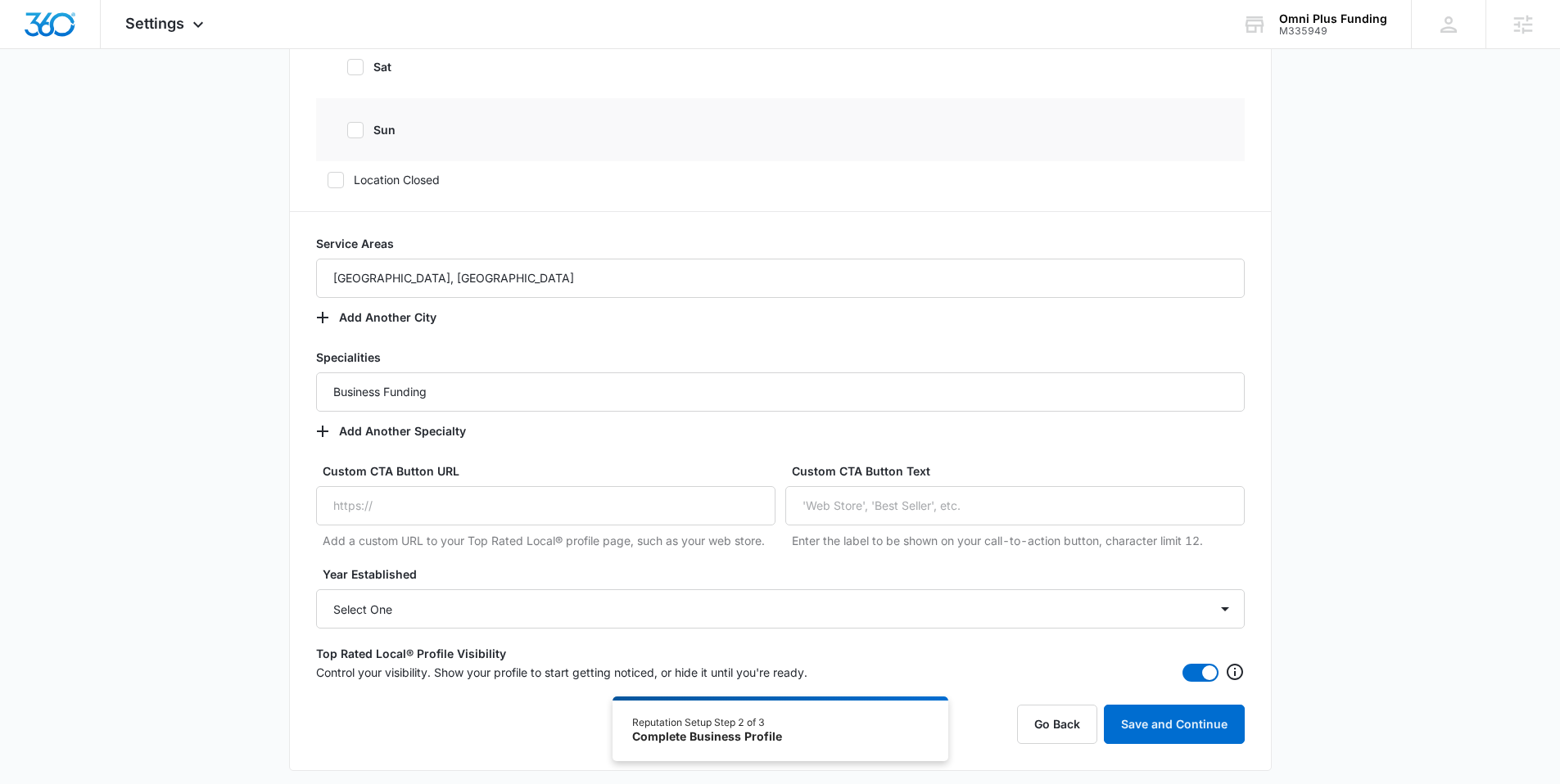
scroll to position [955, 0]
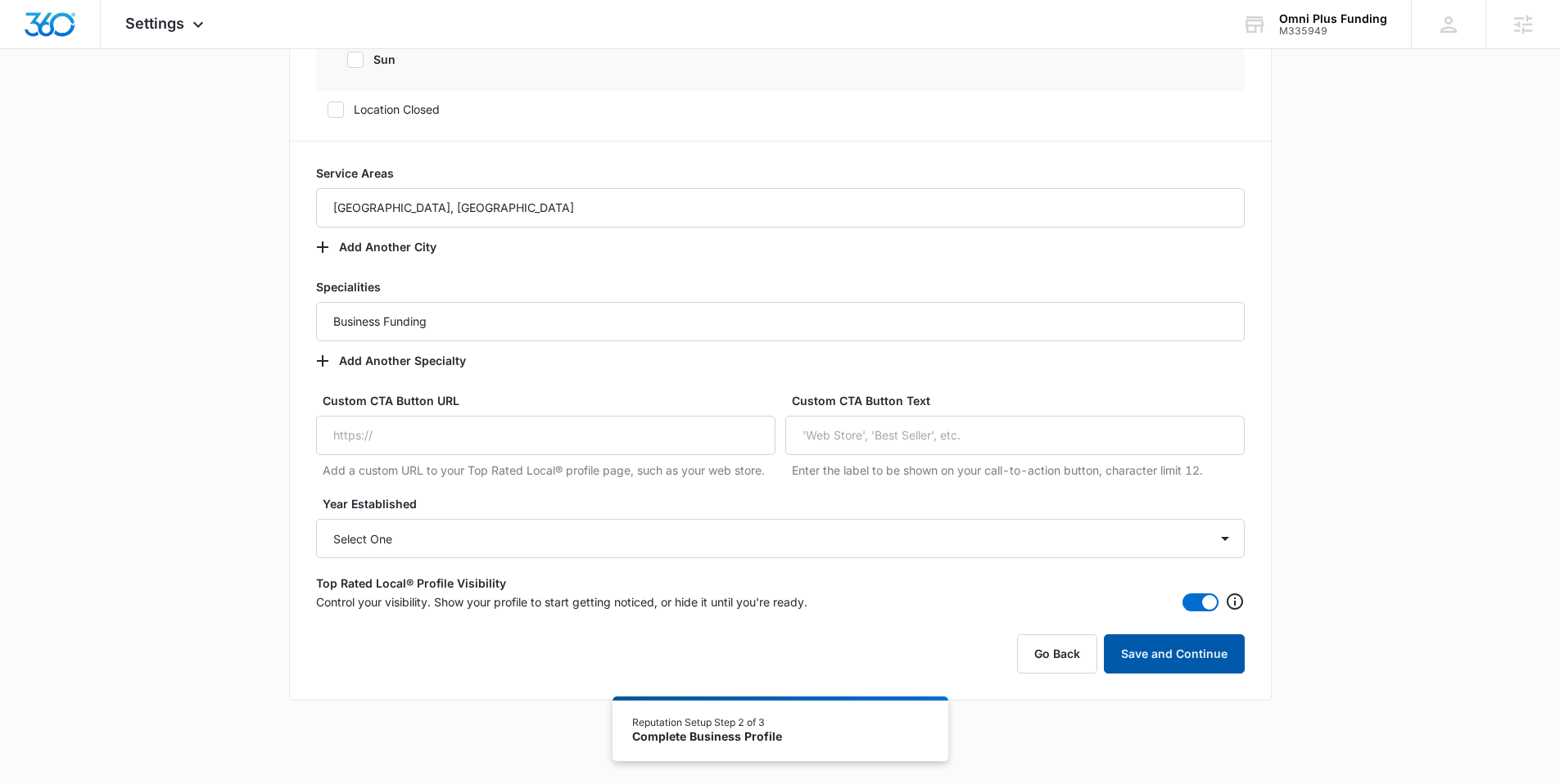
click at [1173, 659] on button "Save and Continue" at bounding box center [1174, 654] width 141 height 40
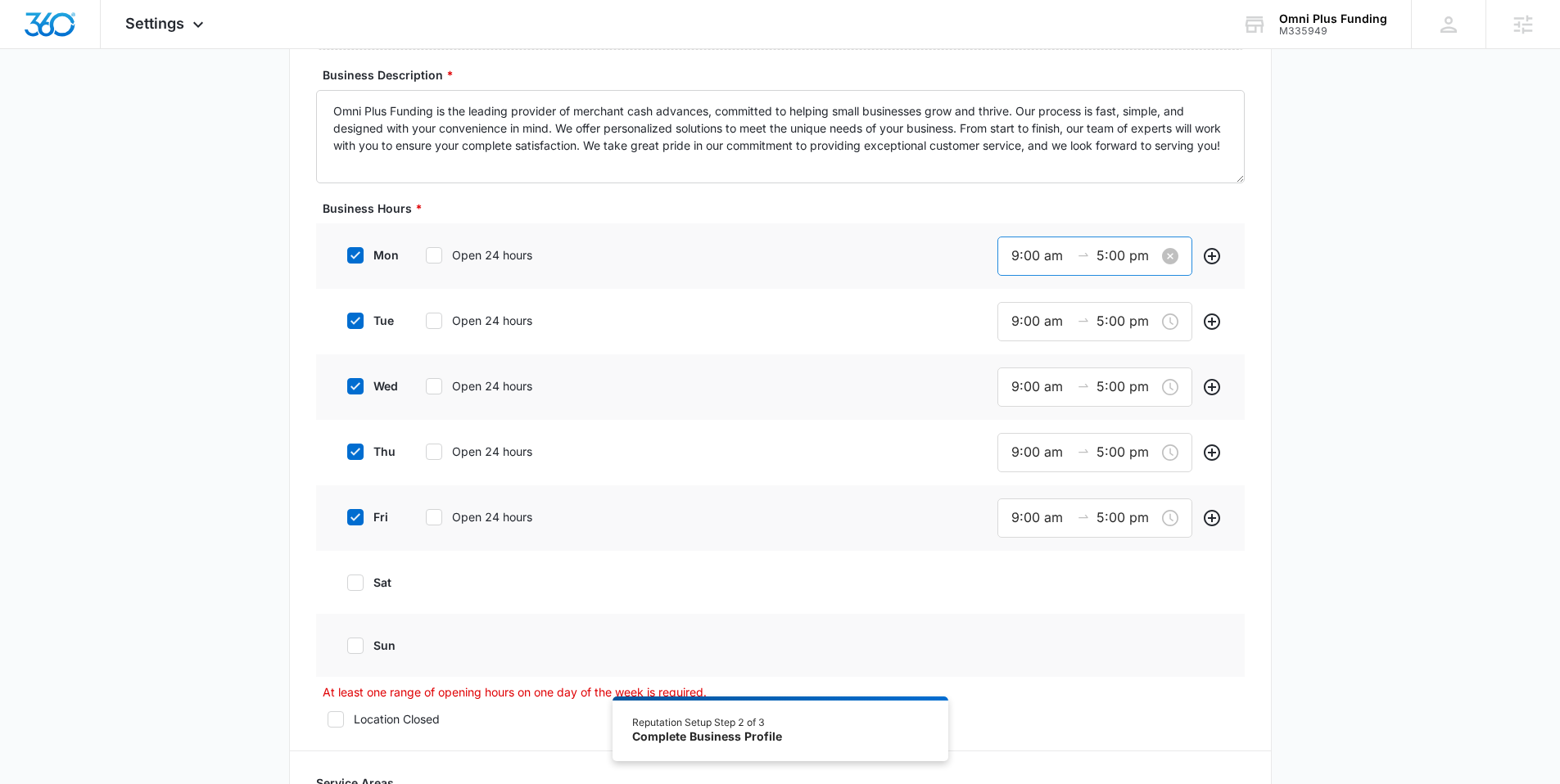
scroll to position [0, 0]
drag, startPoint x: 1015, startPoint y: 255, endPoint x: 994, endPoint y: 252, distance: 21.2
click at [994, 252] on div "mon Open 24 hours 9:00 am 5:00 pm" at bounding box center [780, 255] width 929 height 65
click at [1116, 491] on span "OK" at bounding box center [1109, 490] width 16 height 18
type input "8:00 am"
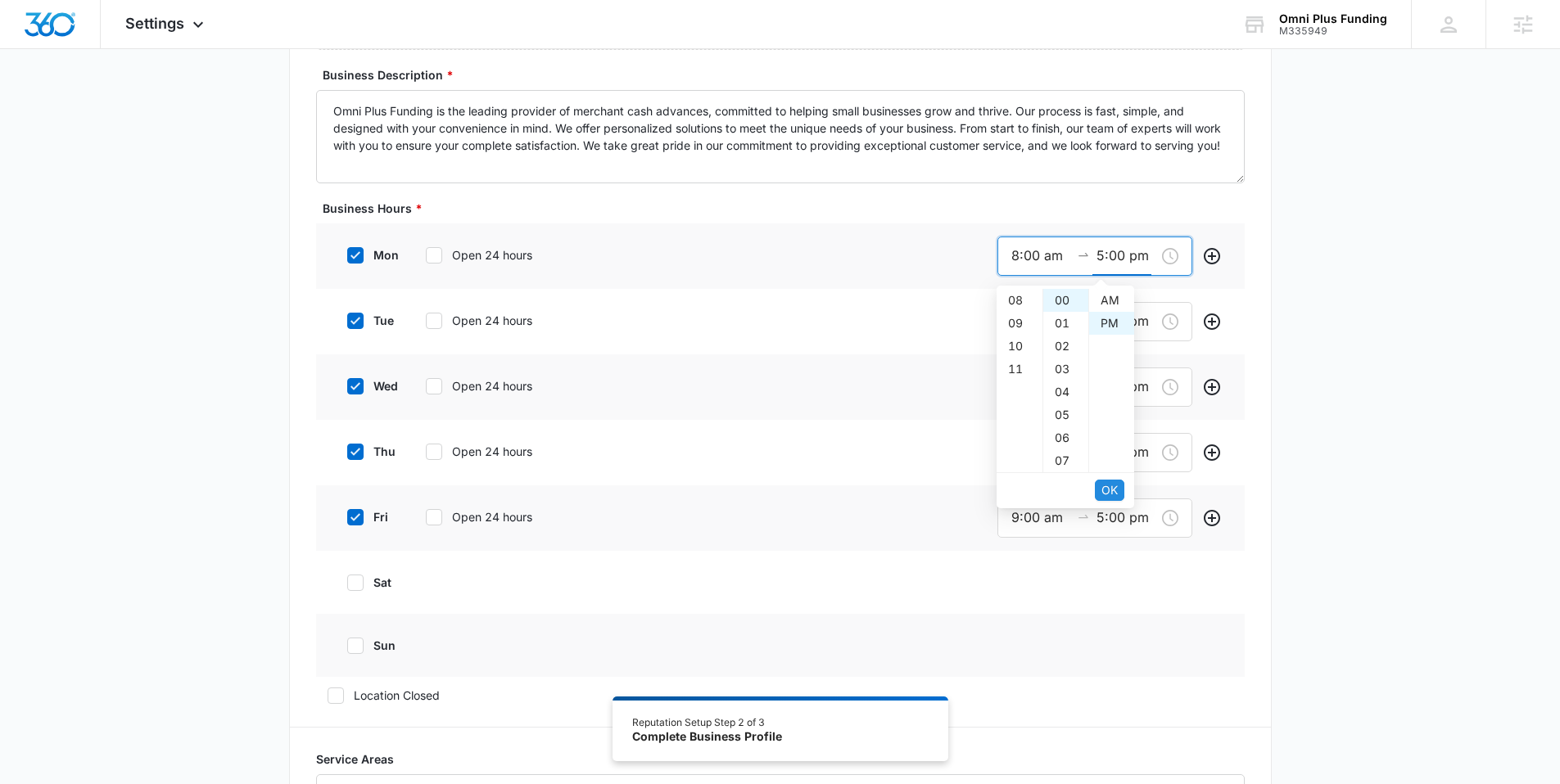
scroll to position [23, 0]
click at [1116, 491] on span "OK" at bounding box center [1109, 490] width 16 height 18
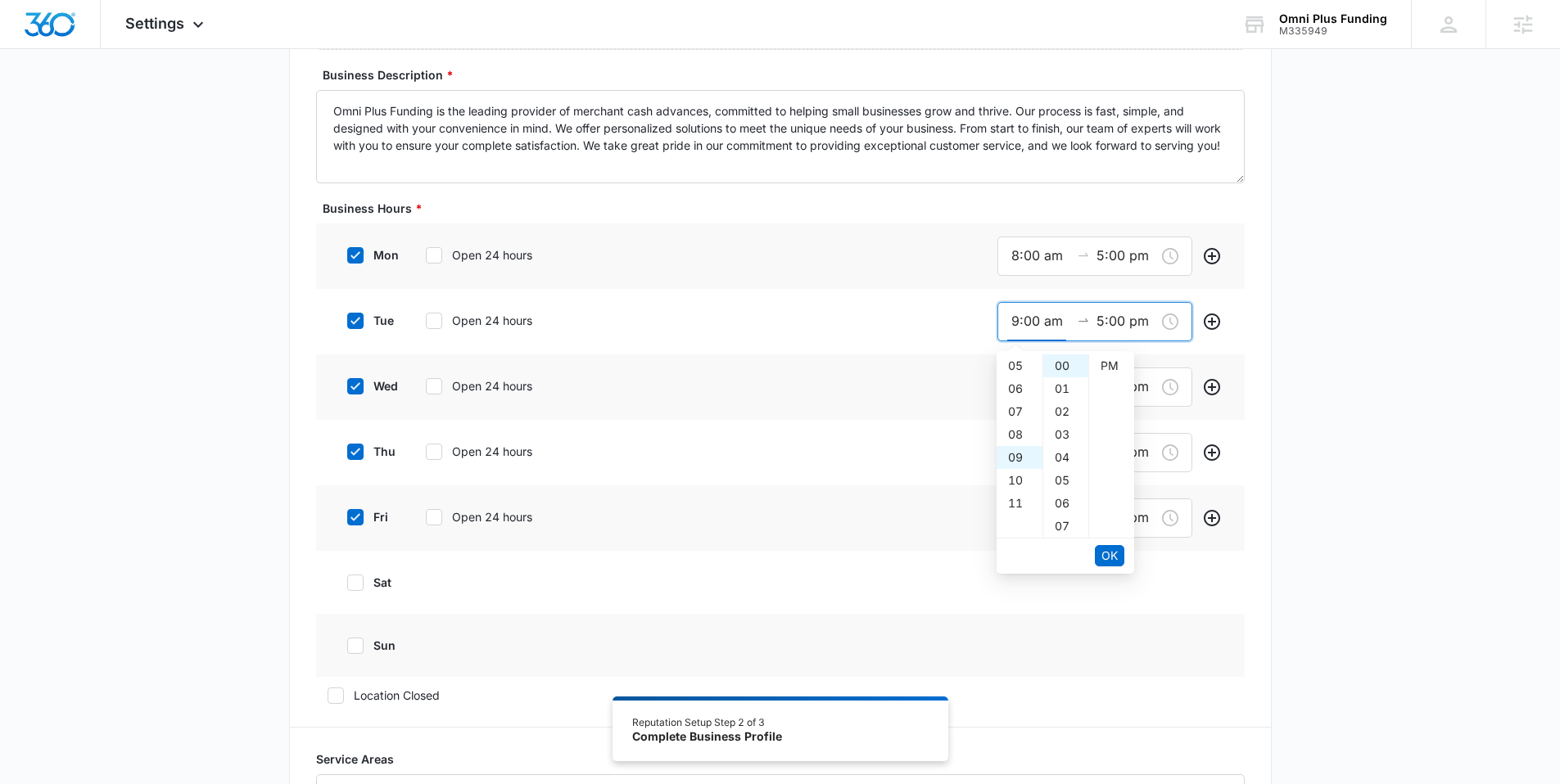
scroll to position [0, 0]
drag, startPoint x: 1018, startPoint y: 319, endPoint x: 976, endPoint y: 320, distance: 42.0
click at [977, 320] on div "tue Open 24 hours 9:00 am 5:00 pm" at bounding box center [780, 322] width 929 height 65
click at [1118, 546] on button "OK" at bounding box center [1109, 555] width 29 height 22
type input "8:00 am"
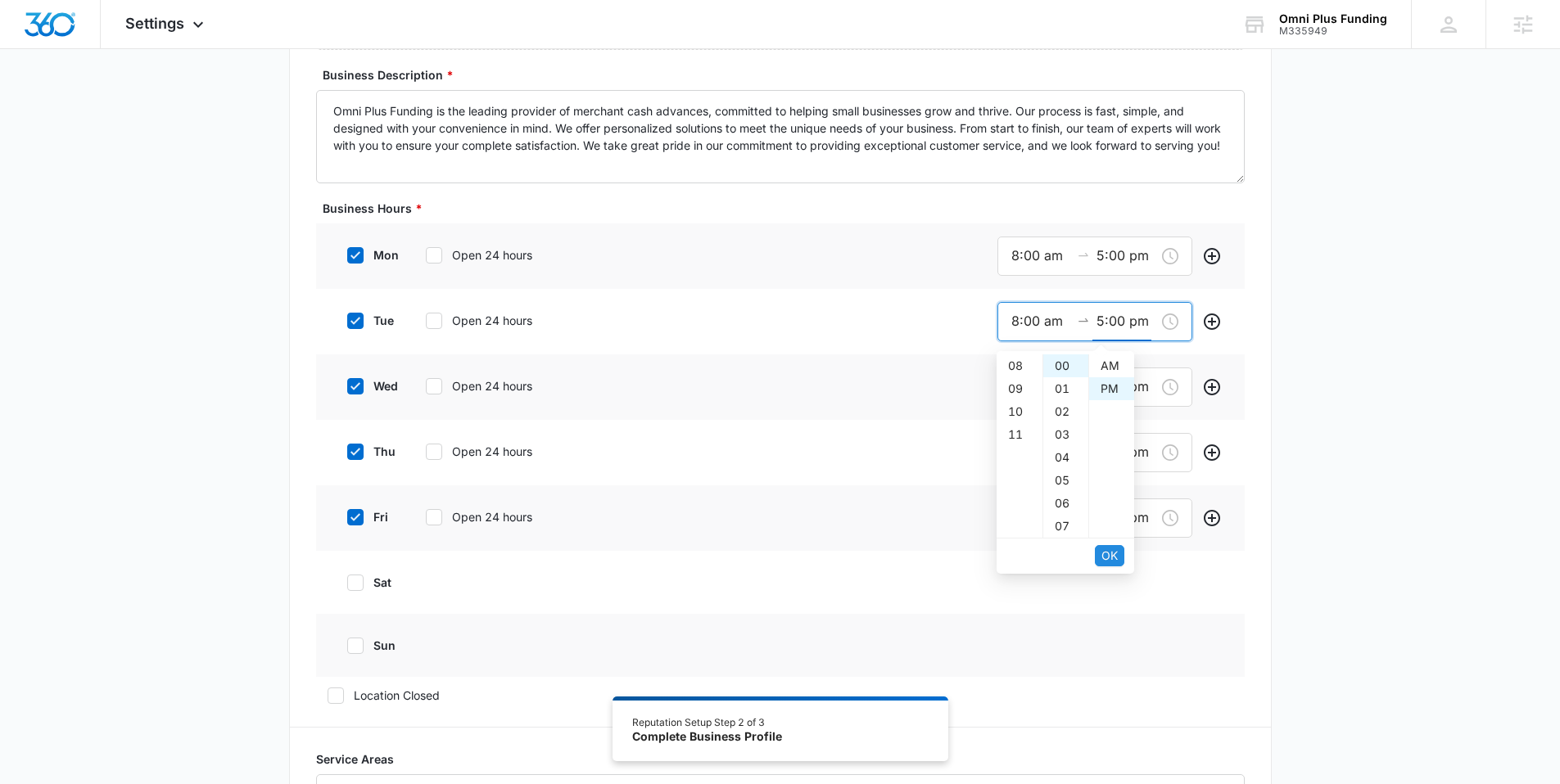
scroll to position [23, 0]
click at [1118, 546] on button "OK" at bounding box center [1109, 555] width 29 height 22
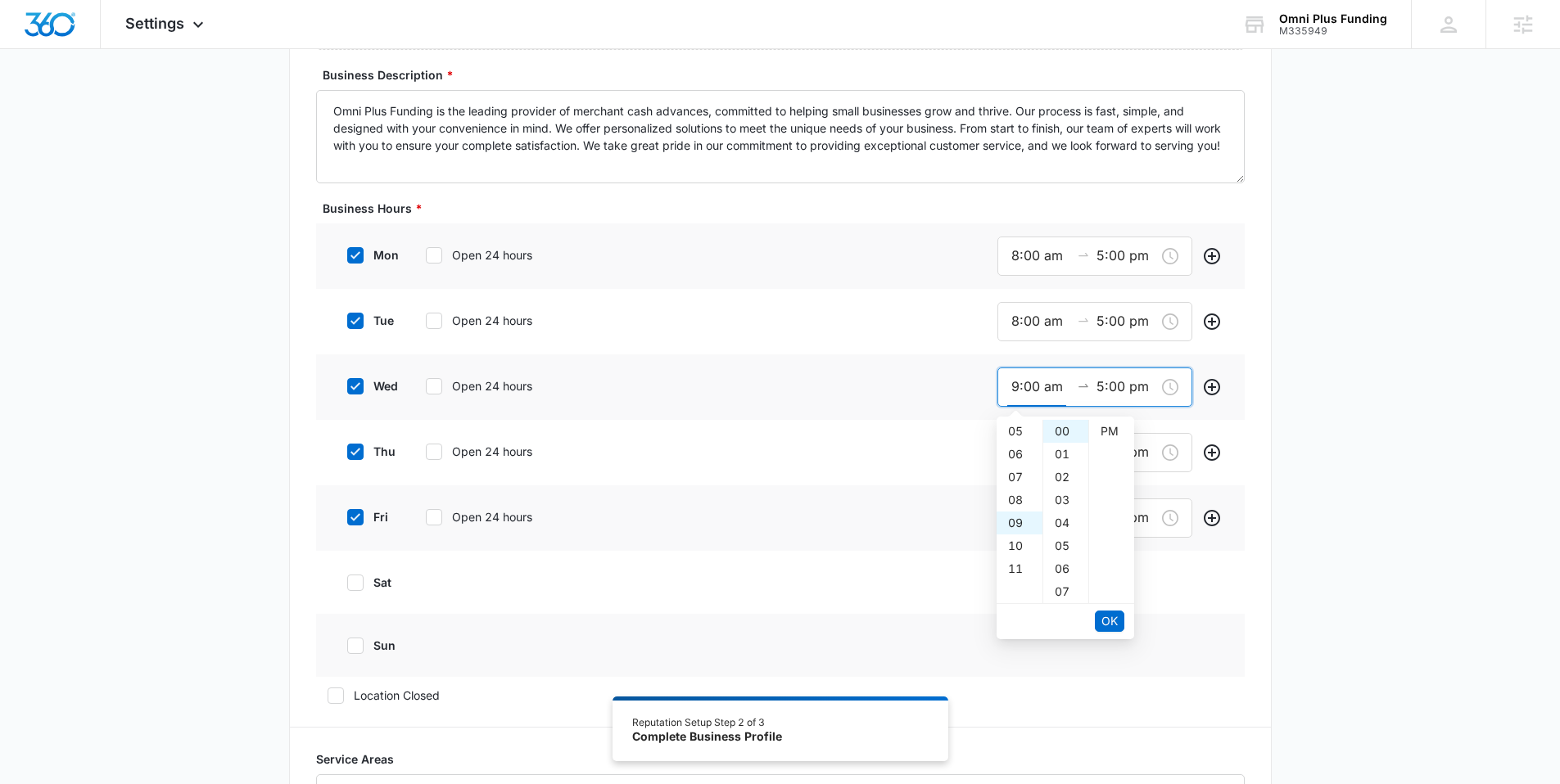
scroll to position [0, 0]
drag, startPoint x: 1015, startPoint y: 387, endPoint x: 955, endPoint y: 392, distance: 60.2
click at [955, 387] on div "wed Open 24 hours 9:00 am 5:00 pm" at bounding box center [780, 387] width 929 height 65
click at [1109, 623] on span "OK" at bounding box center [1109, 620] width 16 height 18
type input "8:00 am"
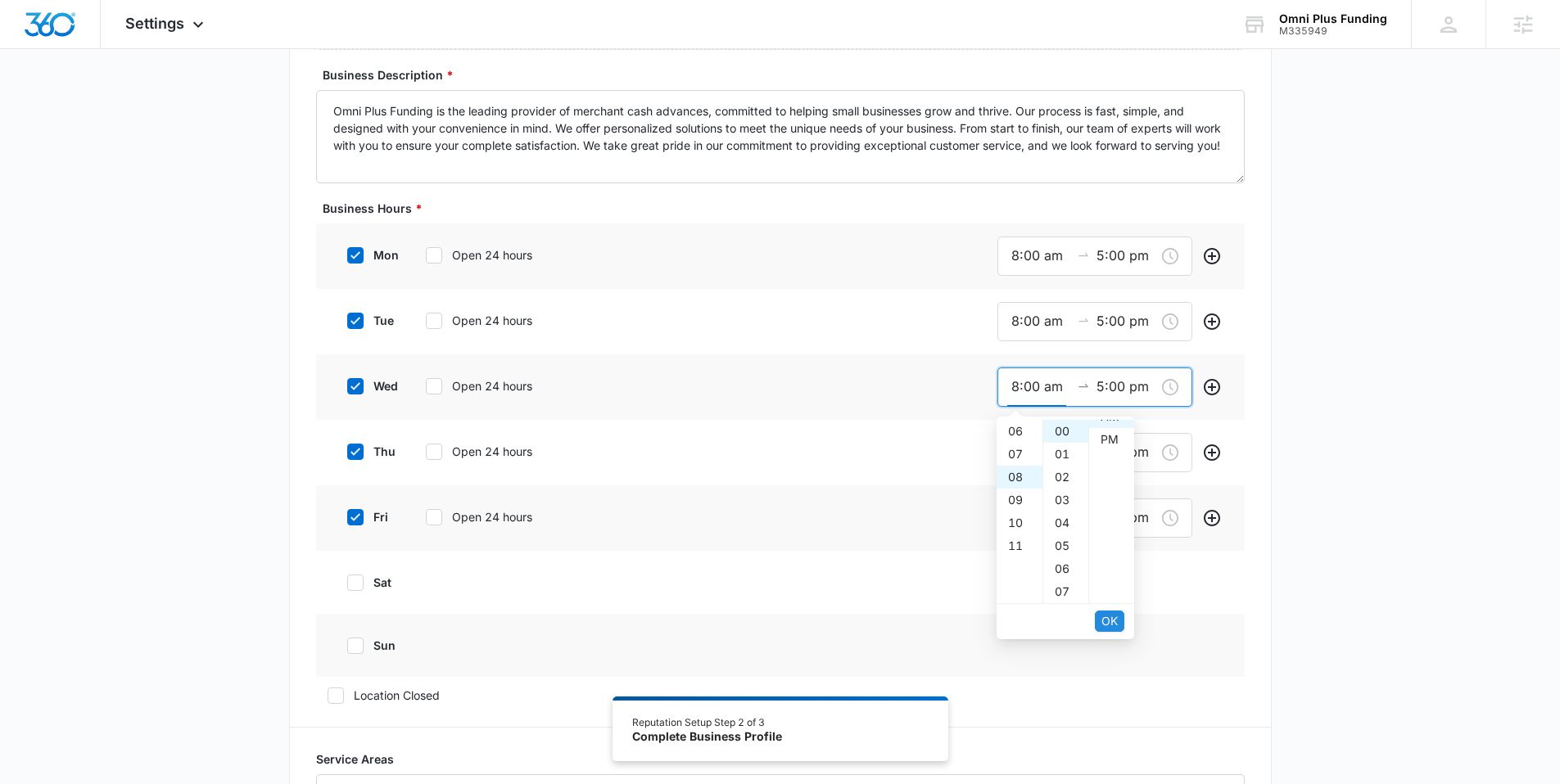
click at [1109, 623] on span "OK" at bounding box center [1109, 620] width 16 height 18
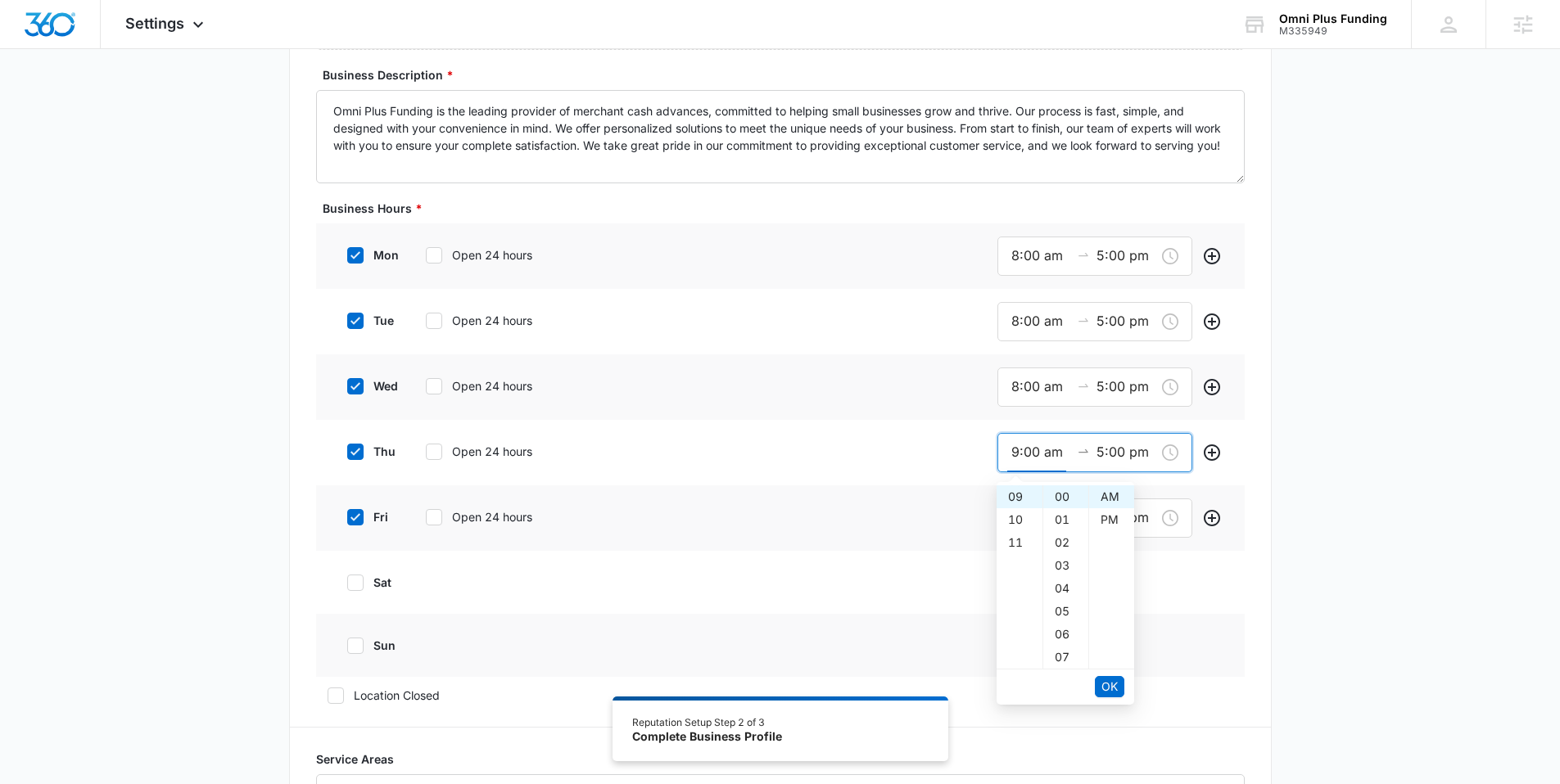
drag, startPoint x: 1015, startPoint y: 453, endPoint x: 983, endPoint y: 453, distance: 32.0
click at [983, 453] on div "thu Open 24 hours 9:00 am 5:00 pm" at bounding box center [780, 452] width 929 height 65
click at [1107, 680] on span "OK" at bounding box center [1109, 687] width 16 height 18
type input "8:00 am"
click at [1107, 680] on span "OK" at bounding box center [1109, 687] width 16 height 18
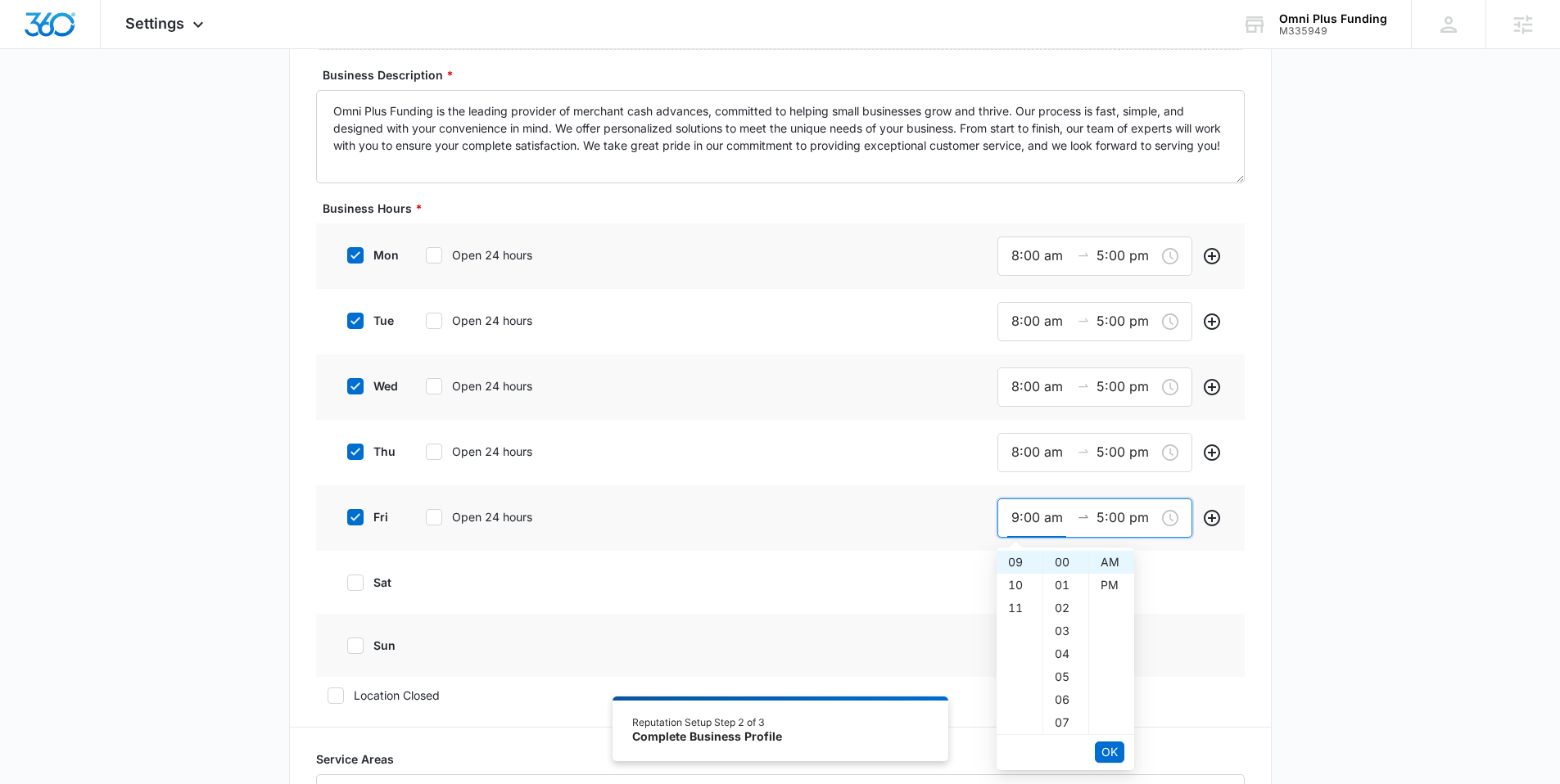
drag, startPoint x: 1015, startPoint y: 513, endPoint x: 976, endPoint y: 527, distance: 41.4
click at [975, 514] on div "fri Open 24 hours 9:00 am 5:00 pm" at bounding box center [780, 517] width 929 height 65
click at [1114, 751] on span "OK" at bounding box center [1109, 752] width 16 height 18
type input "8:00 am"
click at [1114, 751] on span "OK" at bounding box center [1109, 752] width 16 height 18
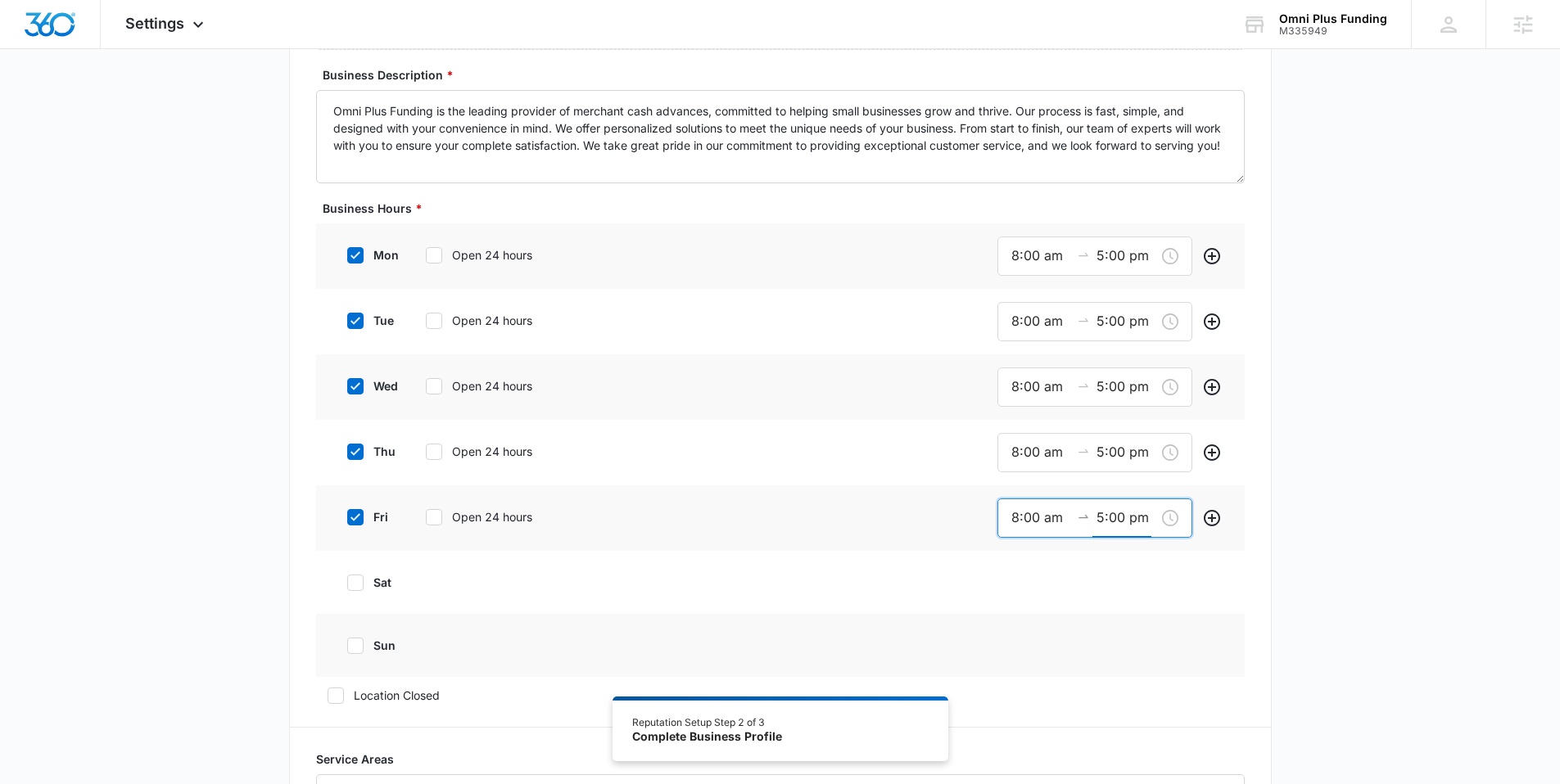
click at [925, 517] on div "fri Open 24 hours 8:00 am 5:00 pm" at bounding box center [780, 517] width 929 height 65
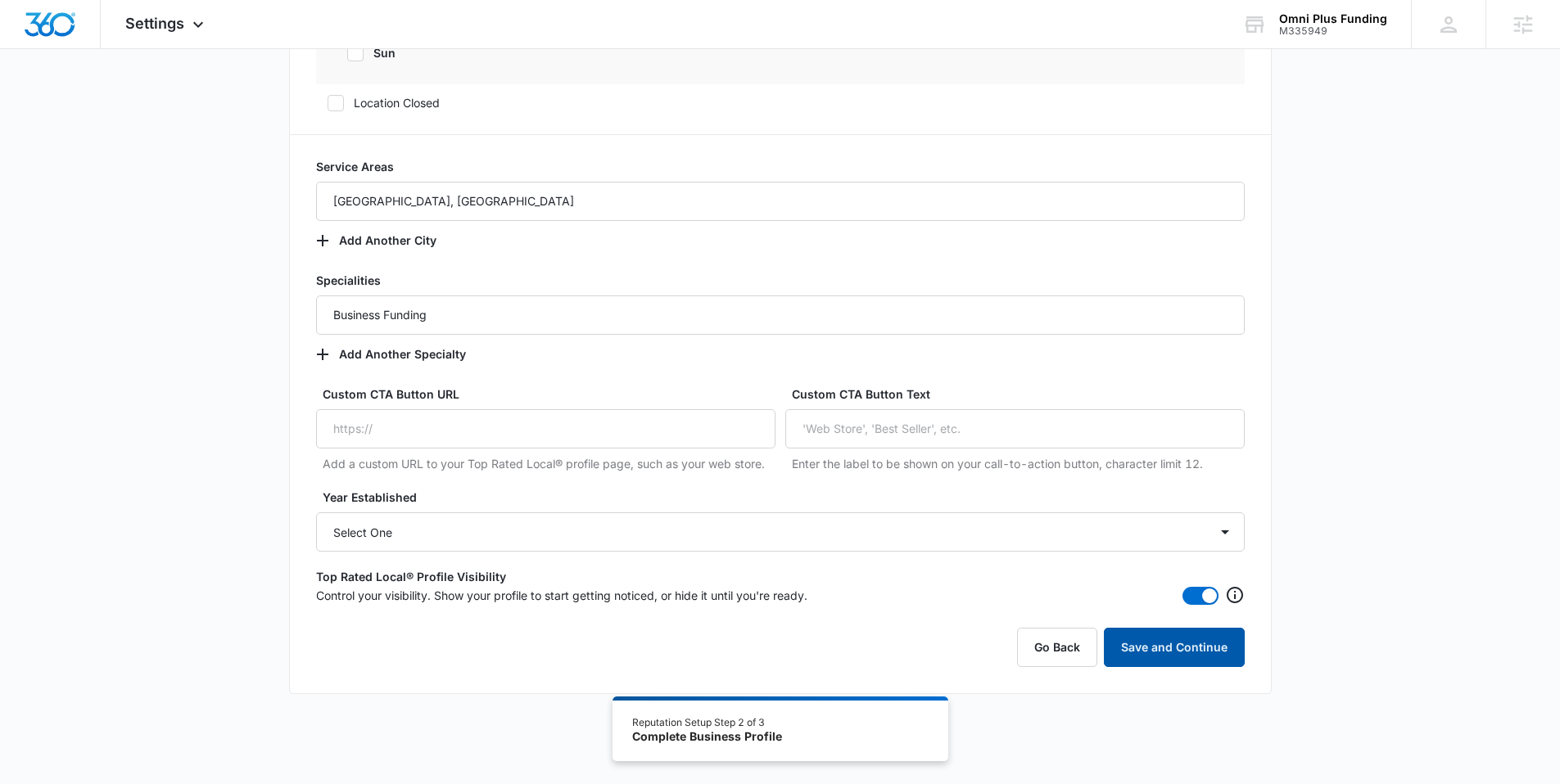
click at [1202, 648] on button "Save and Continue" at bounding box center [1174, 648] width 141 height 40
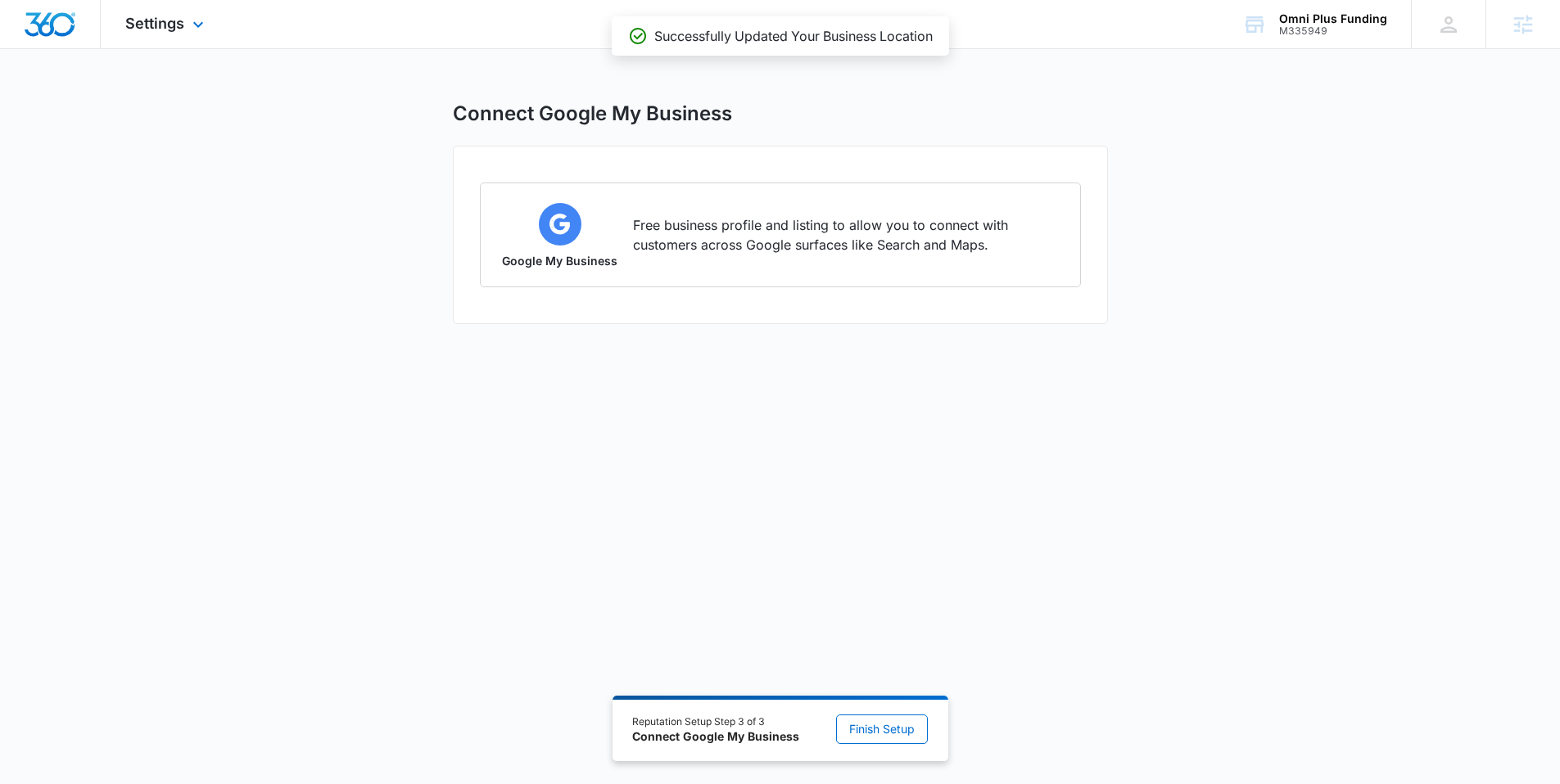
click at [58, 27] on img "Dashboard" at bounding box center [49, 25] width 52 height 25
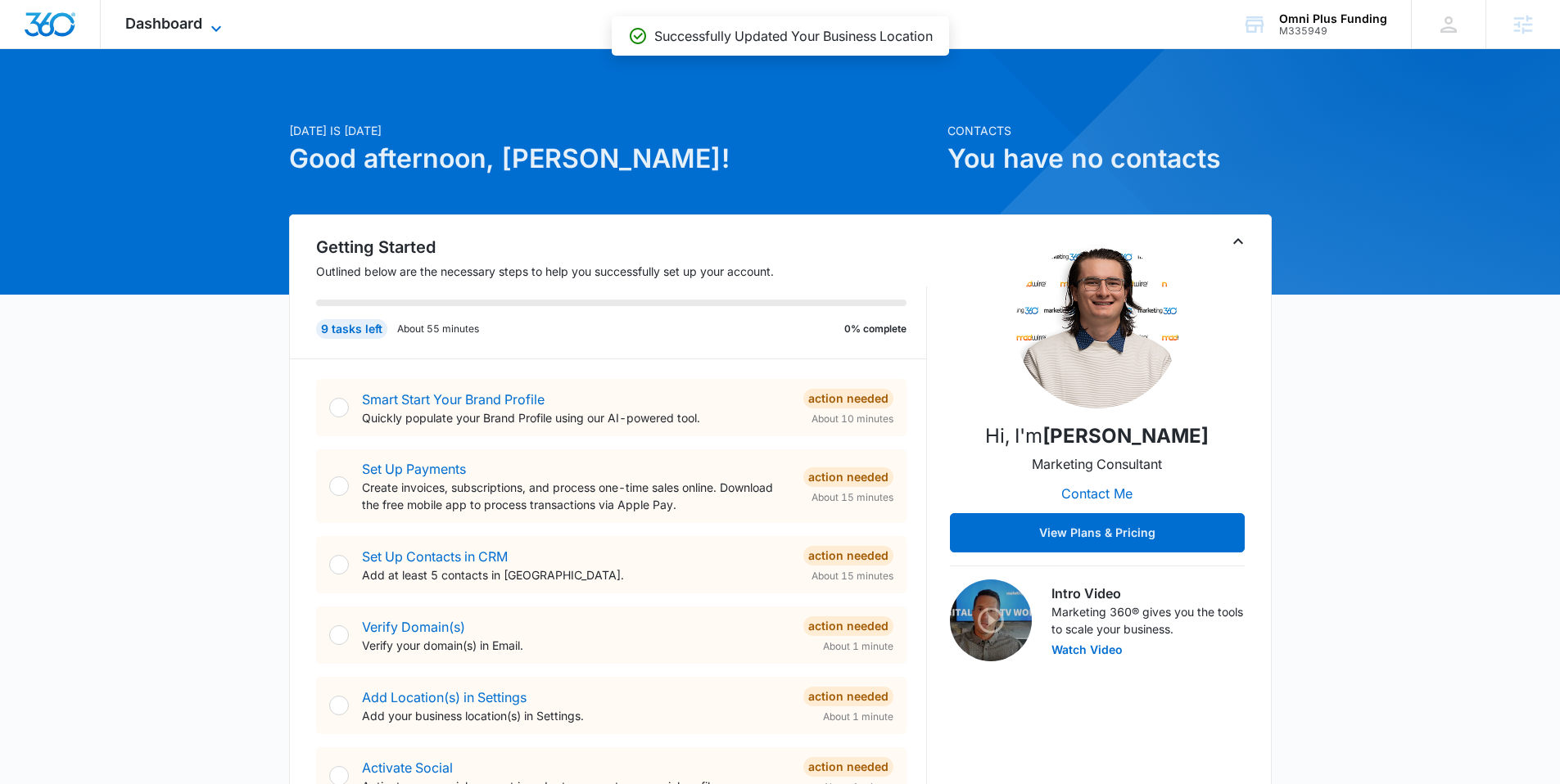
click at [175, 19] on span "Dashboard" at bounding box center [163, 24] width 77 height 17
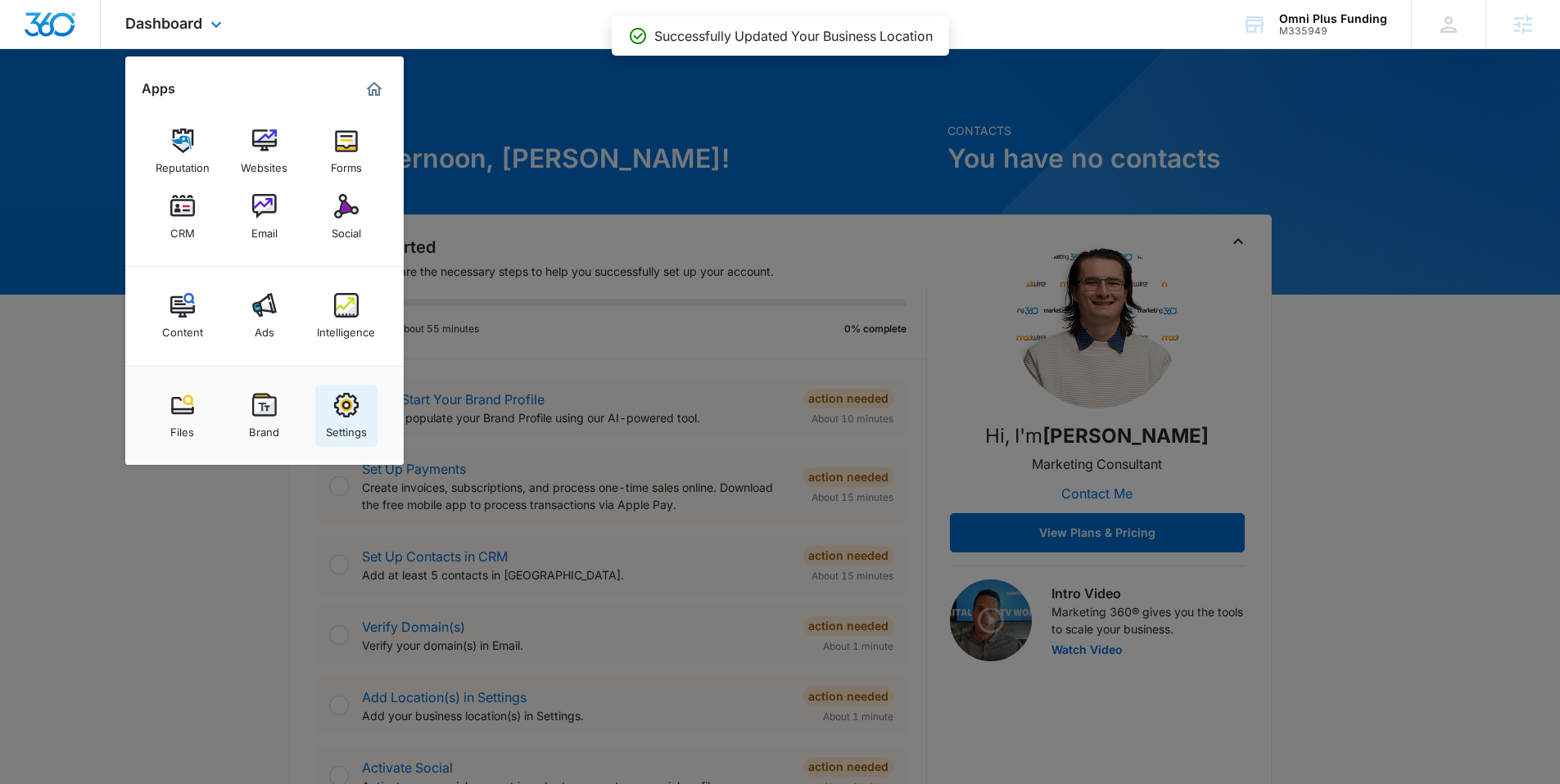
click at [343, 415] on img at bounding box center [346, 405] width 25 height 25
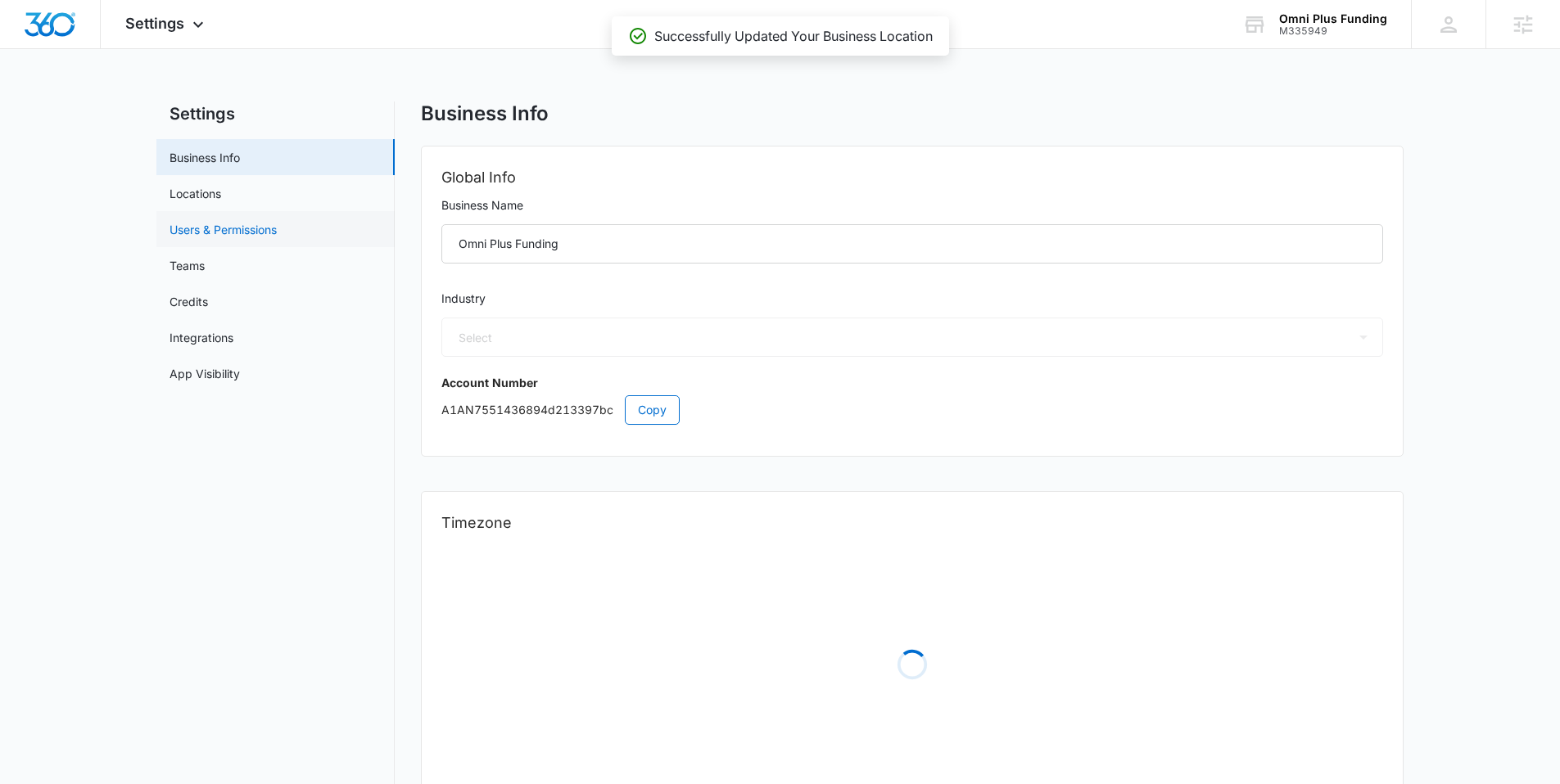
select select "33"
select select "US"
select select "America/[GEOGRAPHIC_DATA]"
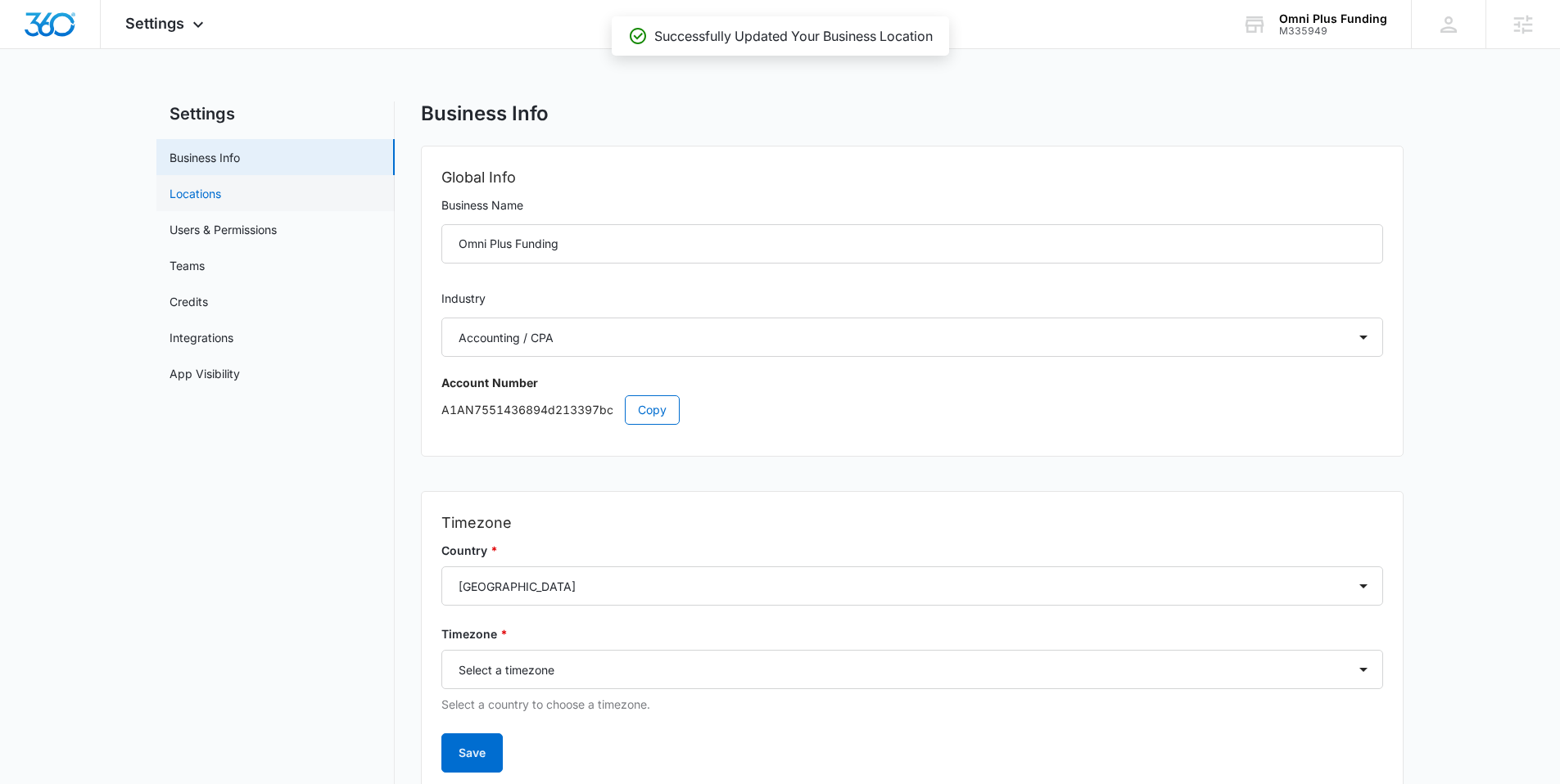
click at [221, 186] on link "Locations" at bounding box center [195, 194] width 52 height 17
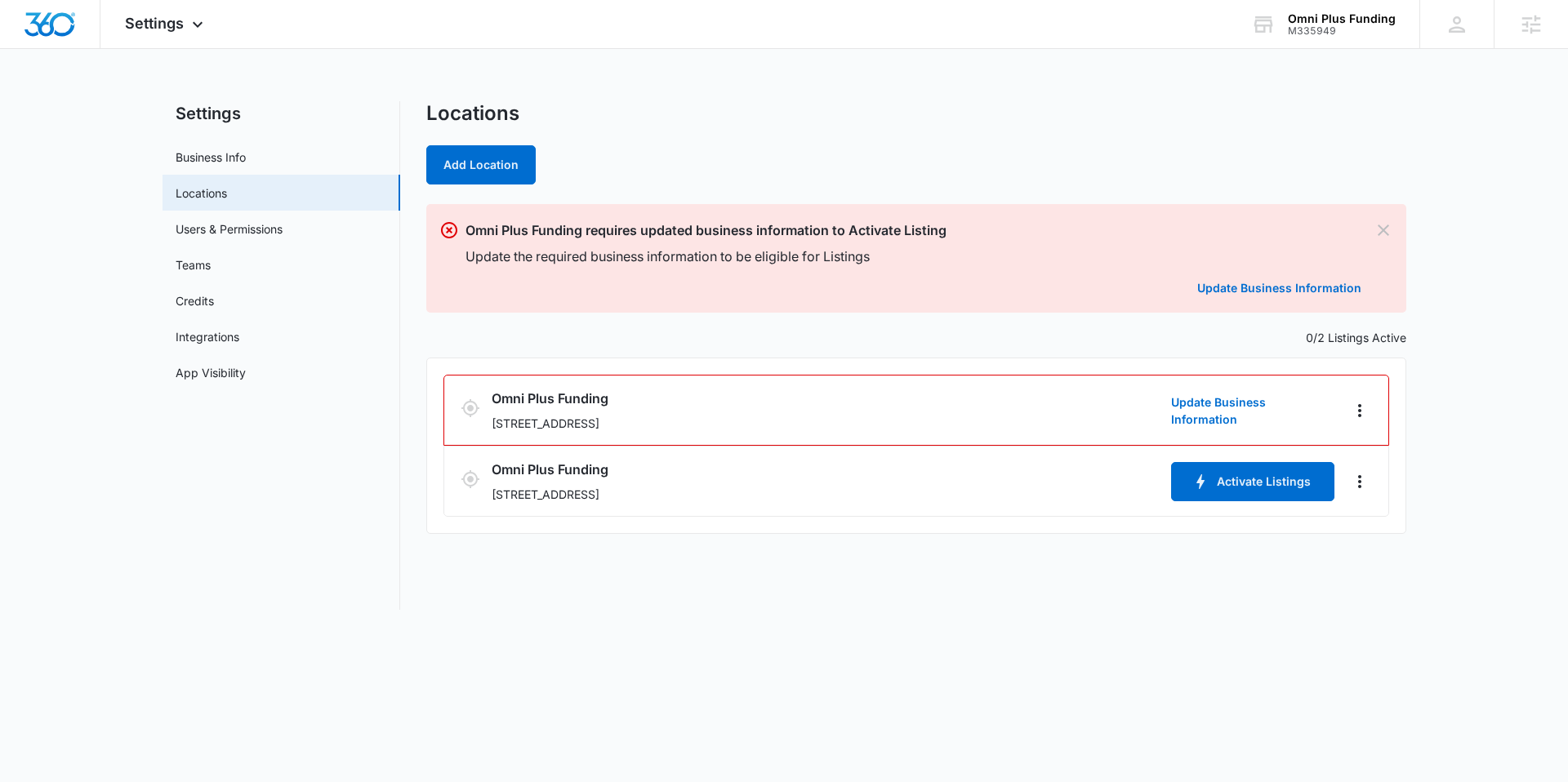
click at [842, 146] on div "Add Location" at bounding box center [916, 165] width 980 height 40
click at [55, 21] on img "Dashboard" at bounding box center [49, 25] width 52 height 25
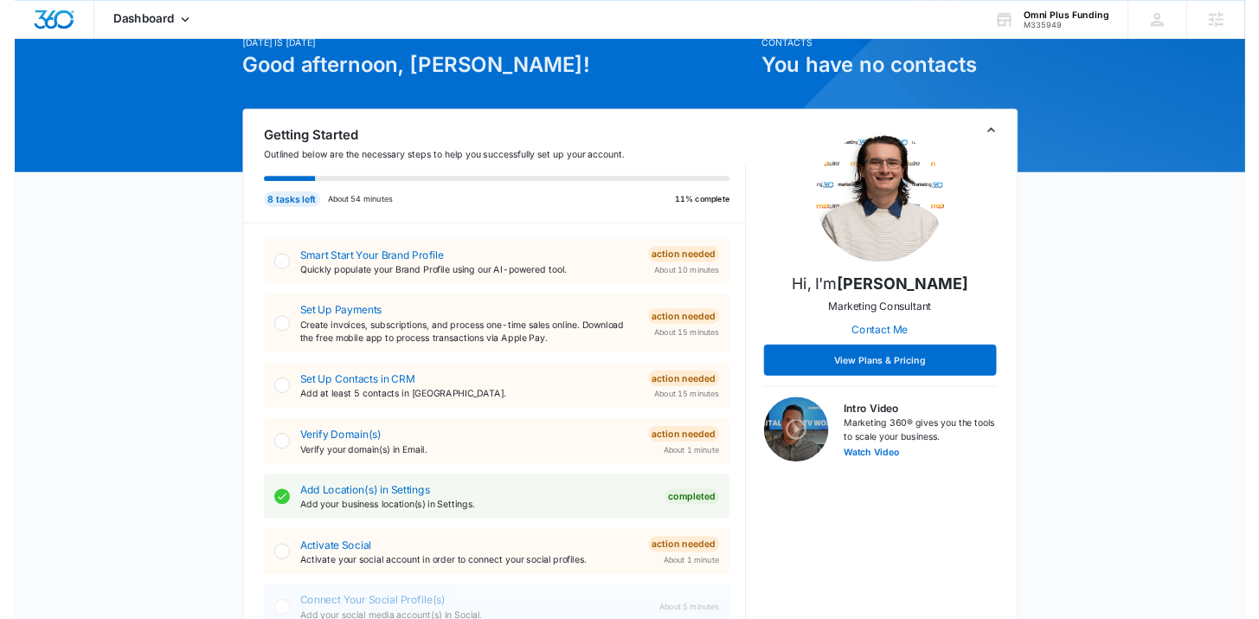
scroll to position [49, 0]
